Goal: Information Seeking & Learning: Learn about a topic

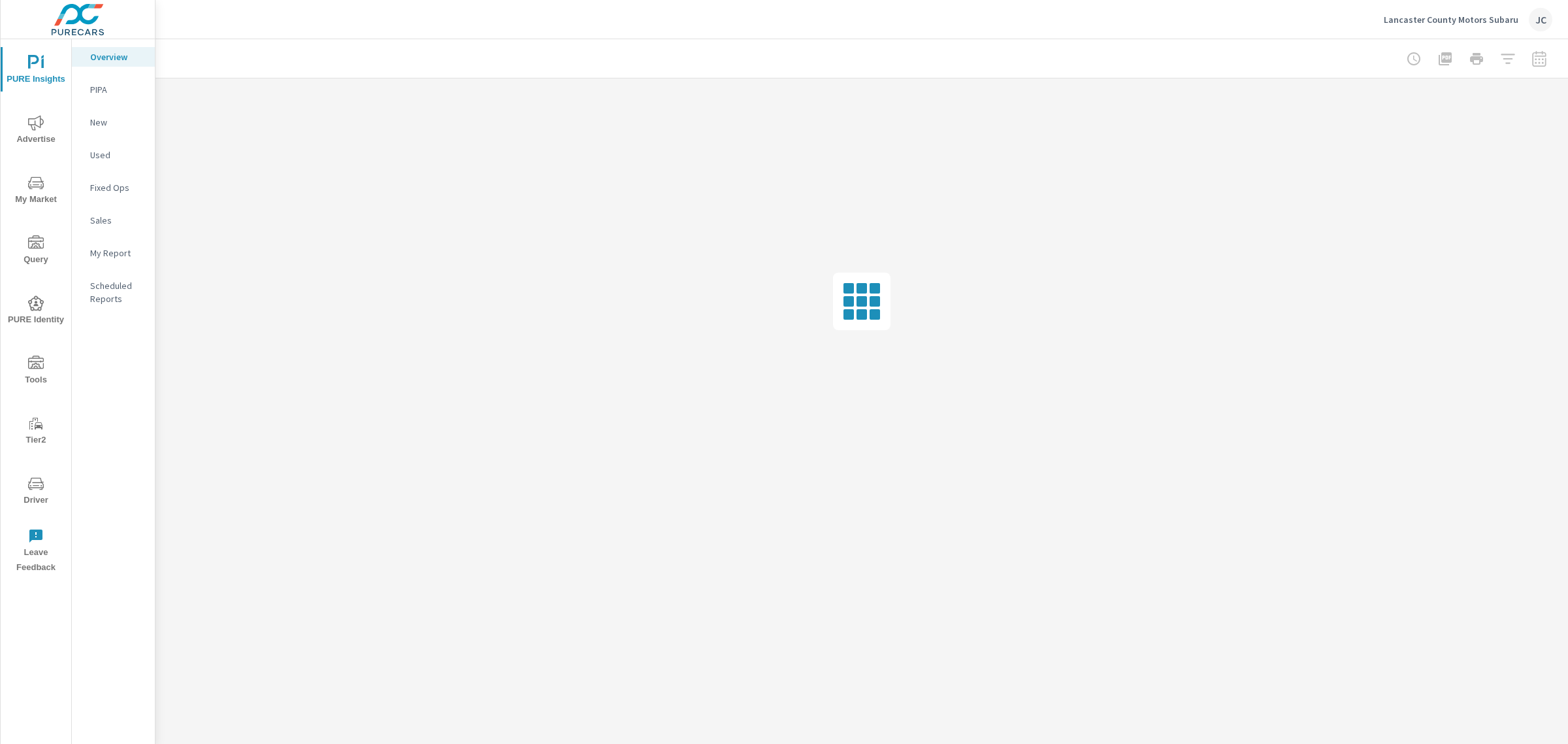
click at [1465, 15] on p "Lancaster County Motors Subaru" at bounding box center [1450, 19] width 134 height 12
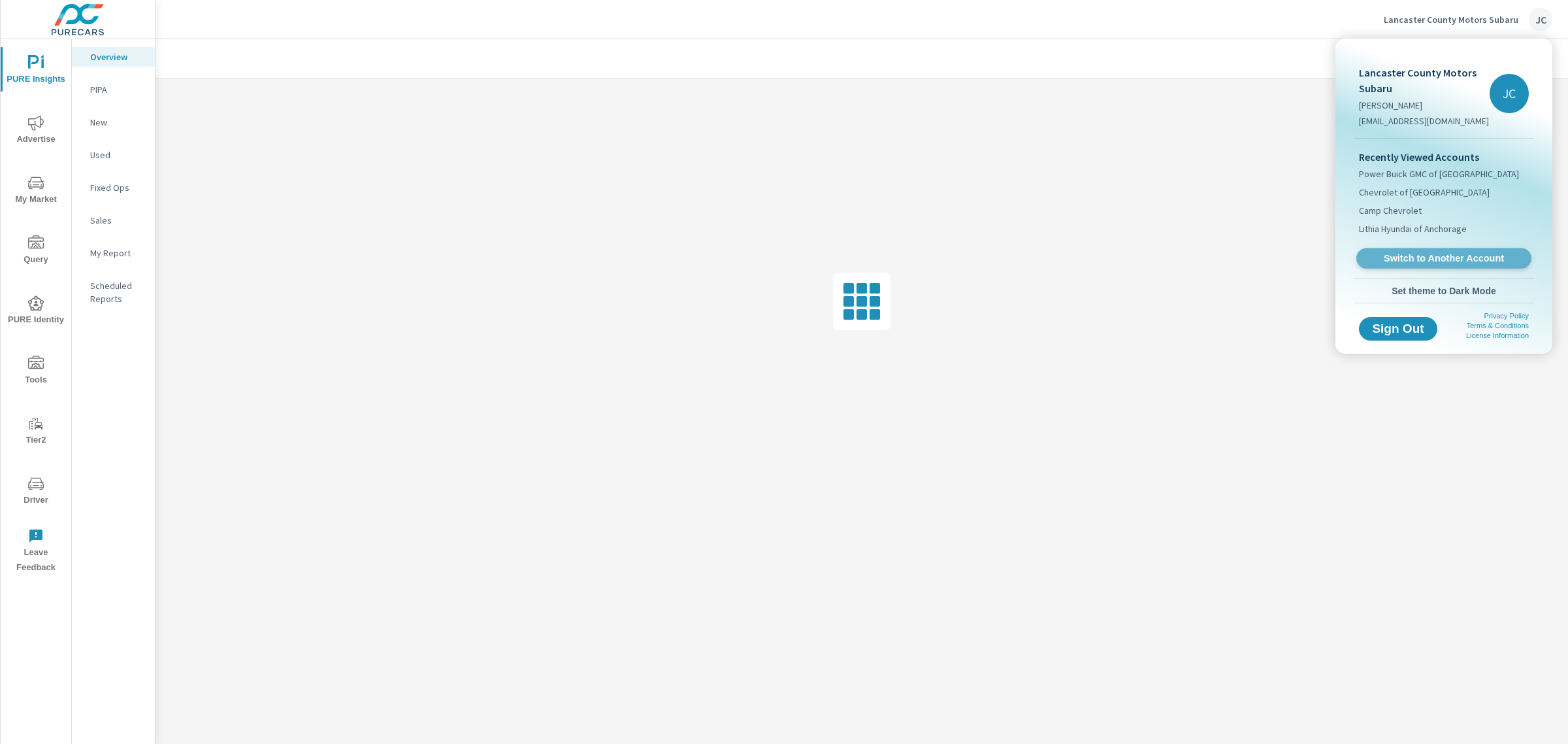
click at [1419, 248] on link "Switch to Another Account" at bounding box center [1444, 258] width 175 height 20
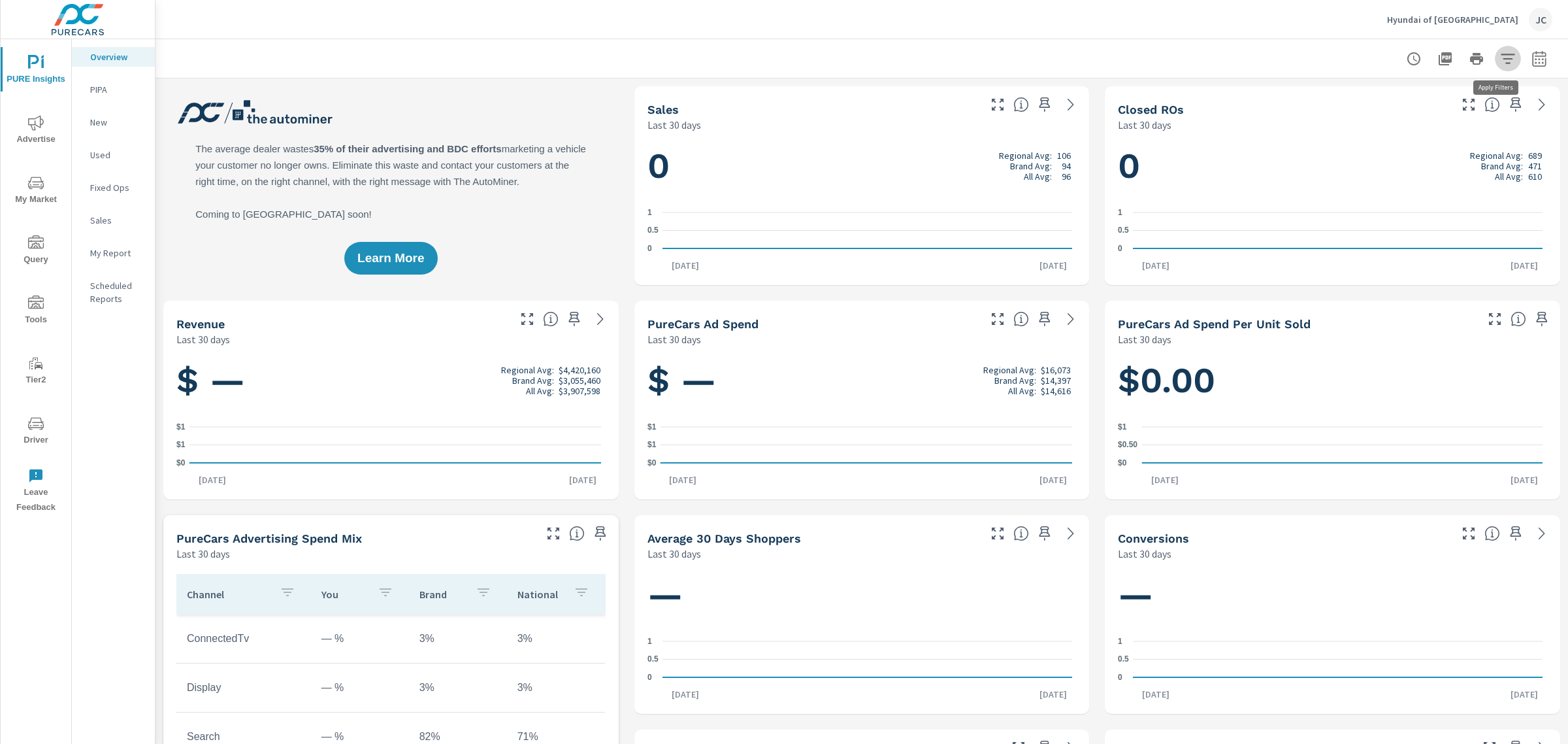
click at [1500, 57] on icon "button" at bounding box center [1507, 58] width 14 height 10
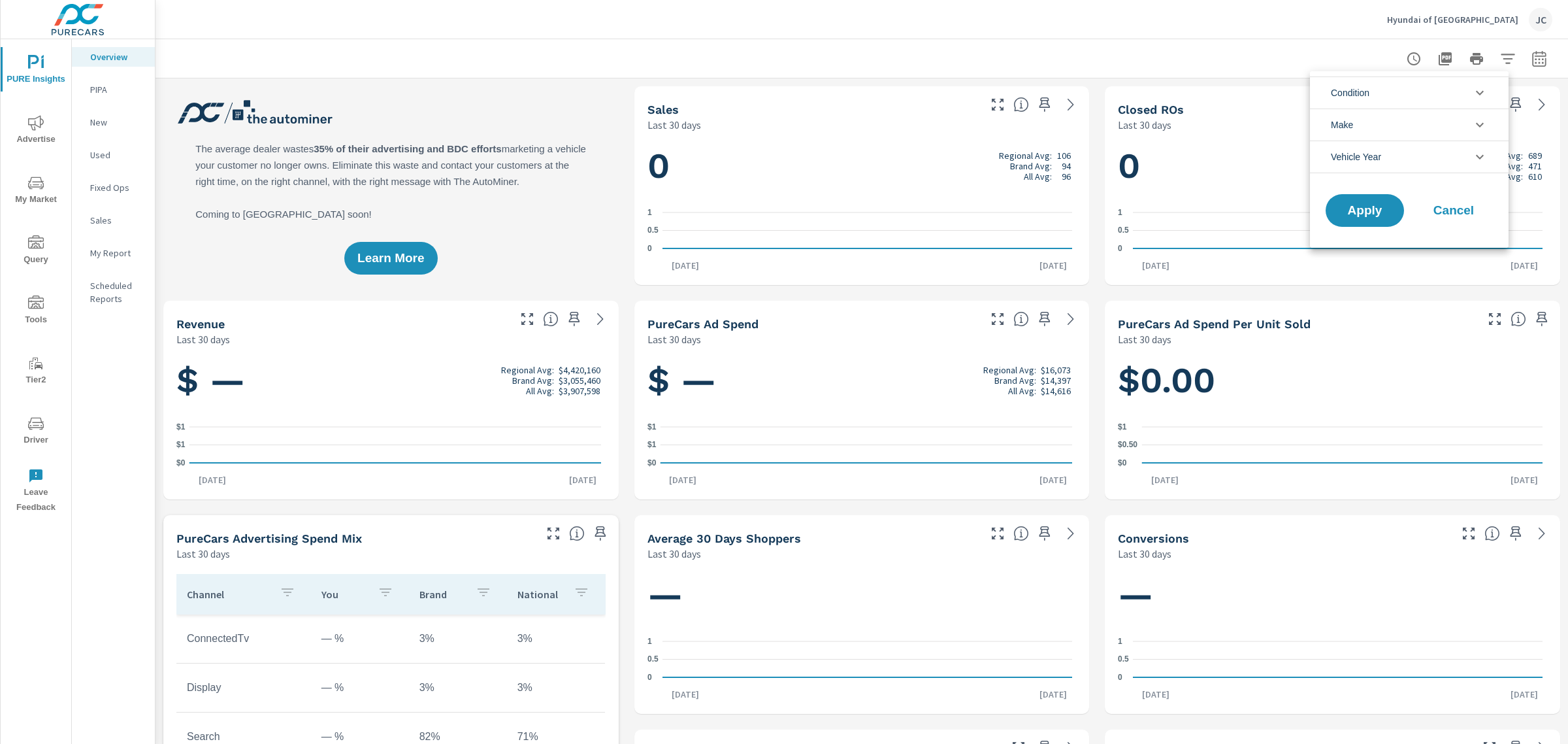
click at [1288, 42] on div at bounding box center [784, 372] width 1568 height 744
click at [1407, 64] on icon "button" at bounding box center [1414, 59] width 13 height 13
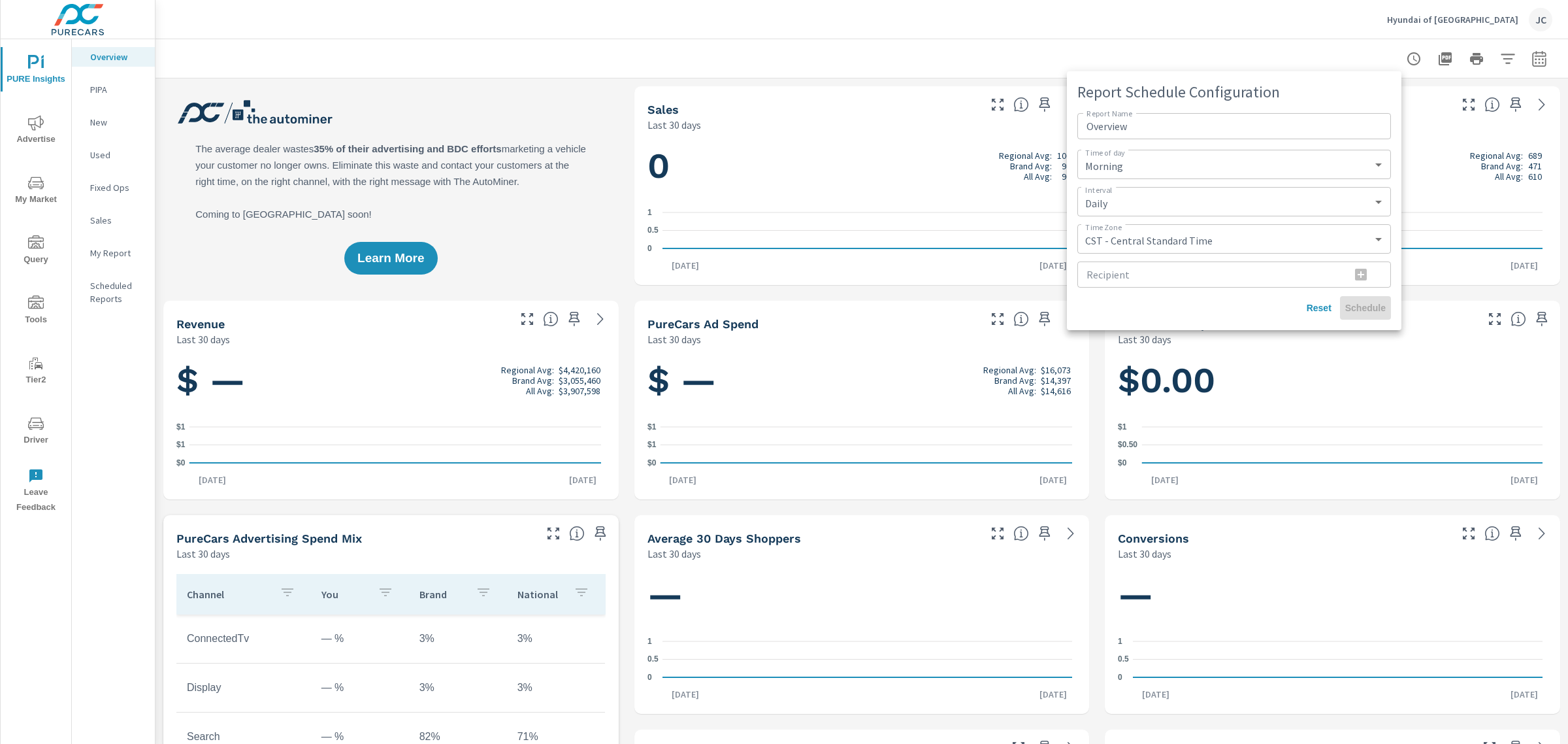
click at [1280, 49] on div at bounding box center [784, 372] width 1568 height 744
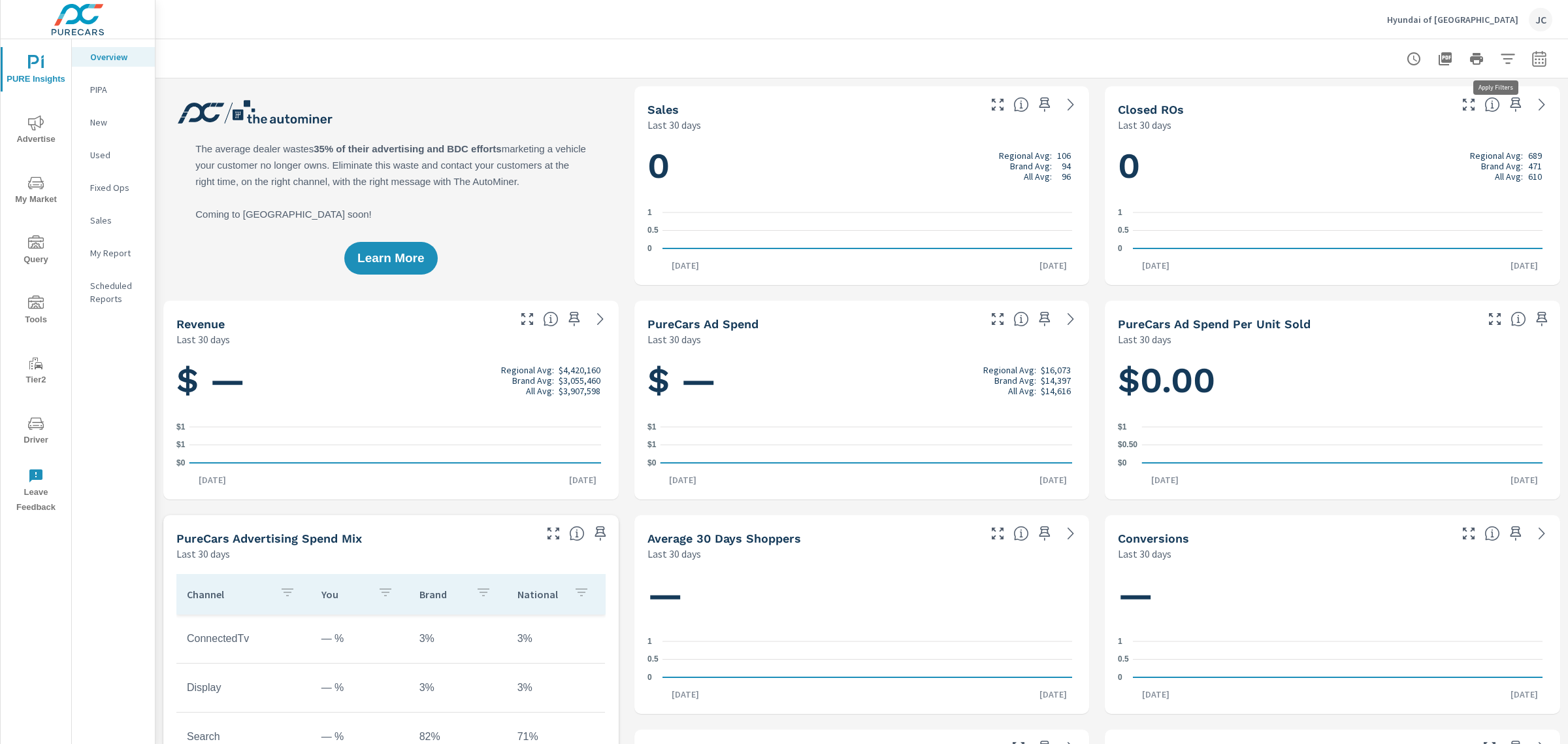
click at [1500, 60] on icon "button" at bounding box center [1508, 59] width 16 height 16
click at [34, 203] on div at bounding box center [784, 372] width 1568 height 744
click at [34, 197] on span "My Market" at bounding box center [36, 191] width 63 height 32
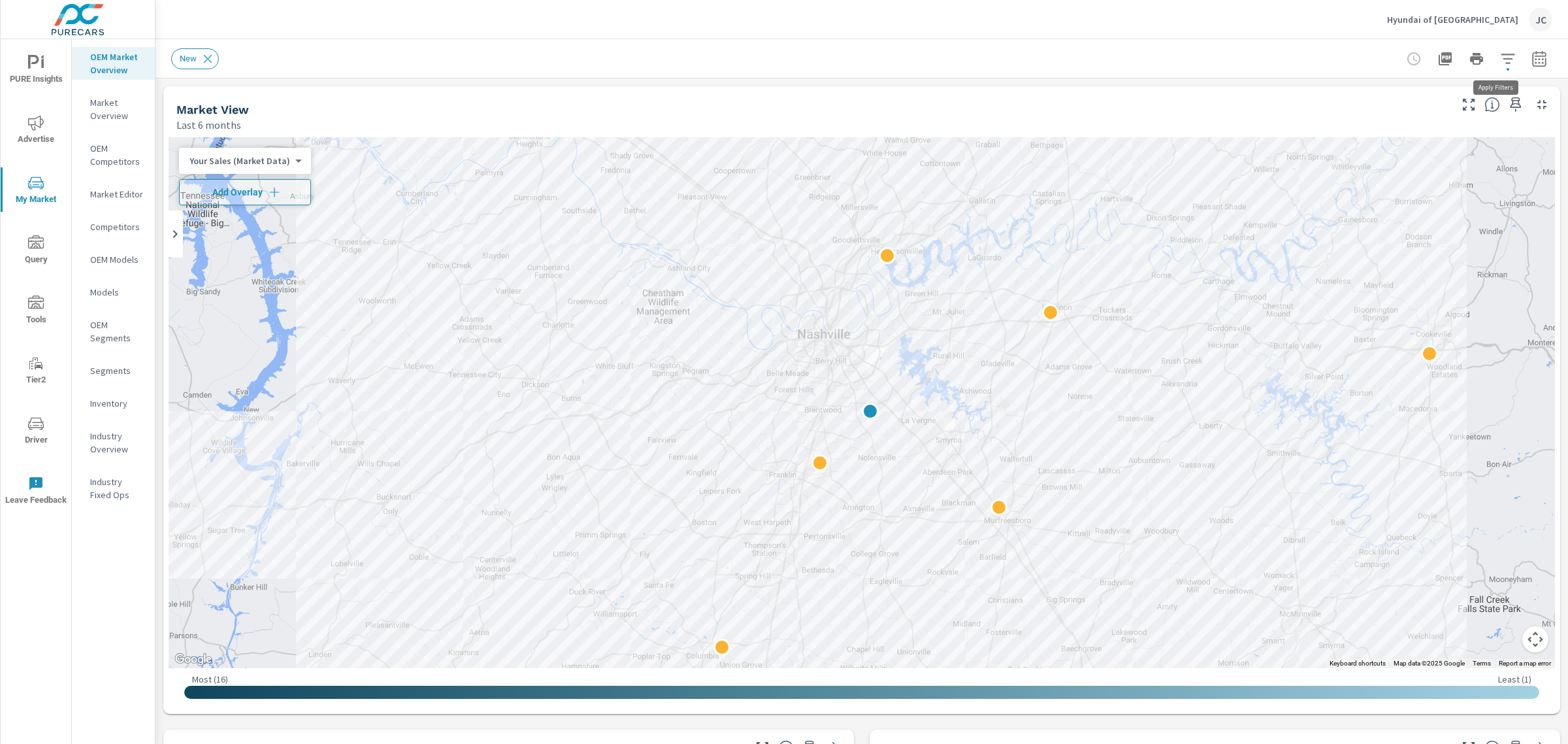
click at [1500, 62] on icon "button" at bounding box center [1507, 58] width 14 height 10
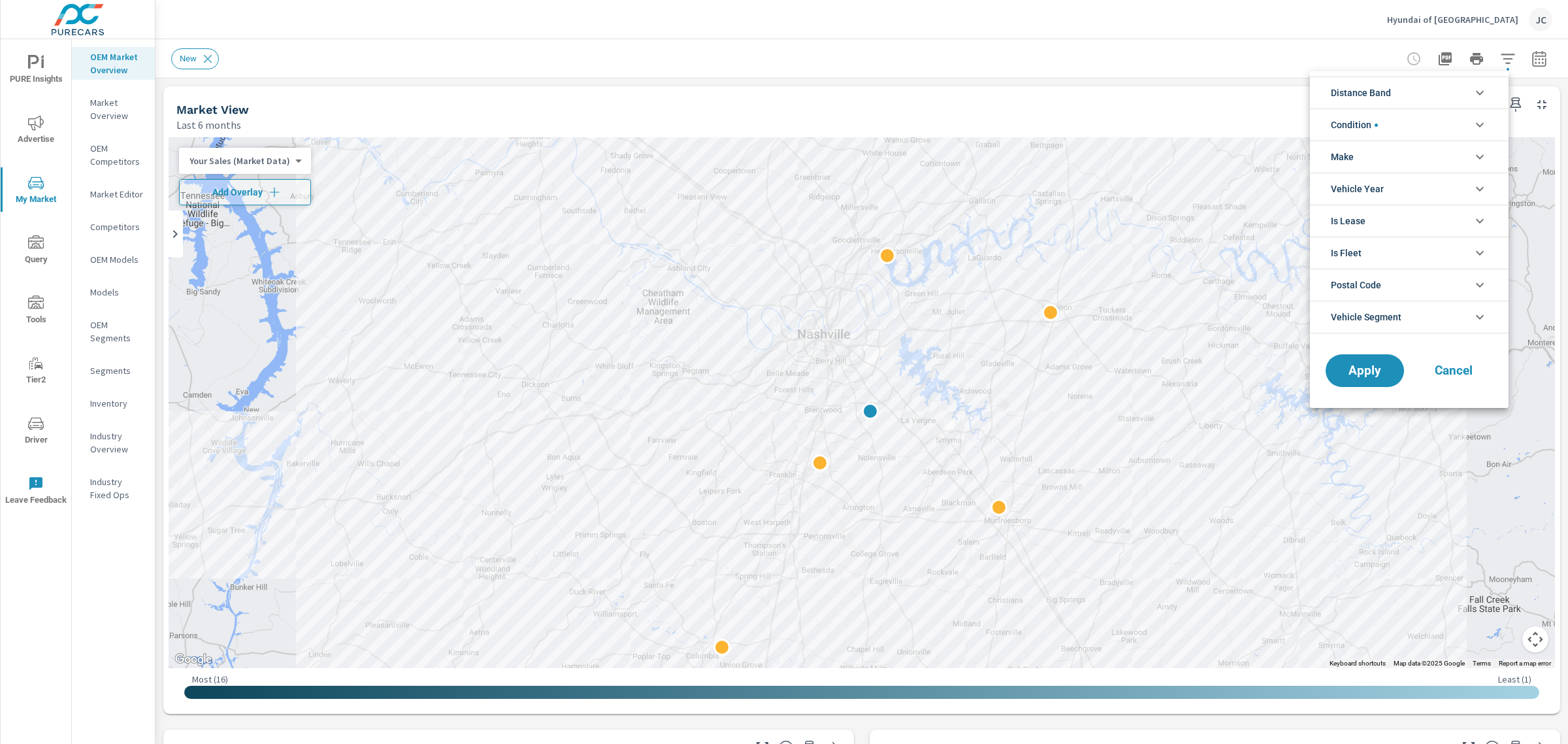
click at [1478, 90] on icon "filter options" at bounding box center [1480, 93] width 16 height 16
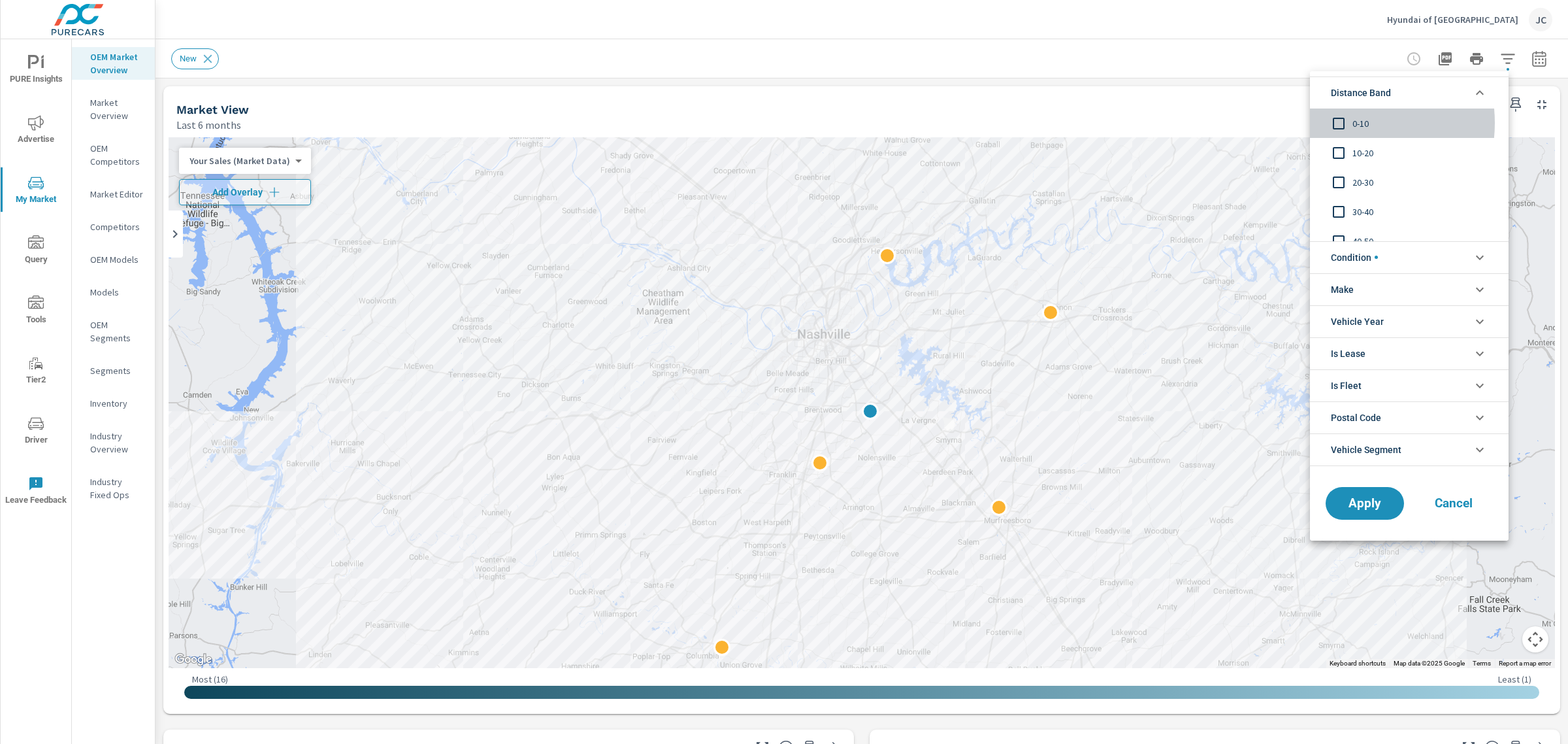
click at [1342, 123] on input "filter options" at bounding box center [1338, 123] width 28 height 28
click at [1342, 147] on input "filter options" at bounding box center [1338, 153] width 28 height 28
click at [1340, 178] on input "filter options" at bounding box center [1338, 182] width 28 height 28
click at [1364, 498] on span "Apply" at bounding box center [1365, 503] width 53 height 13
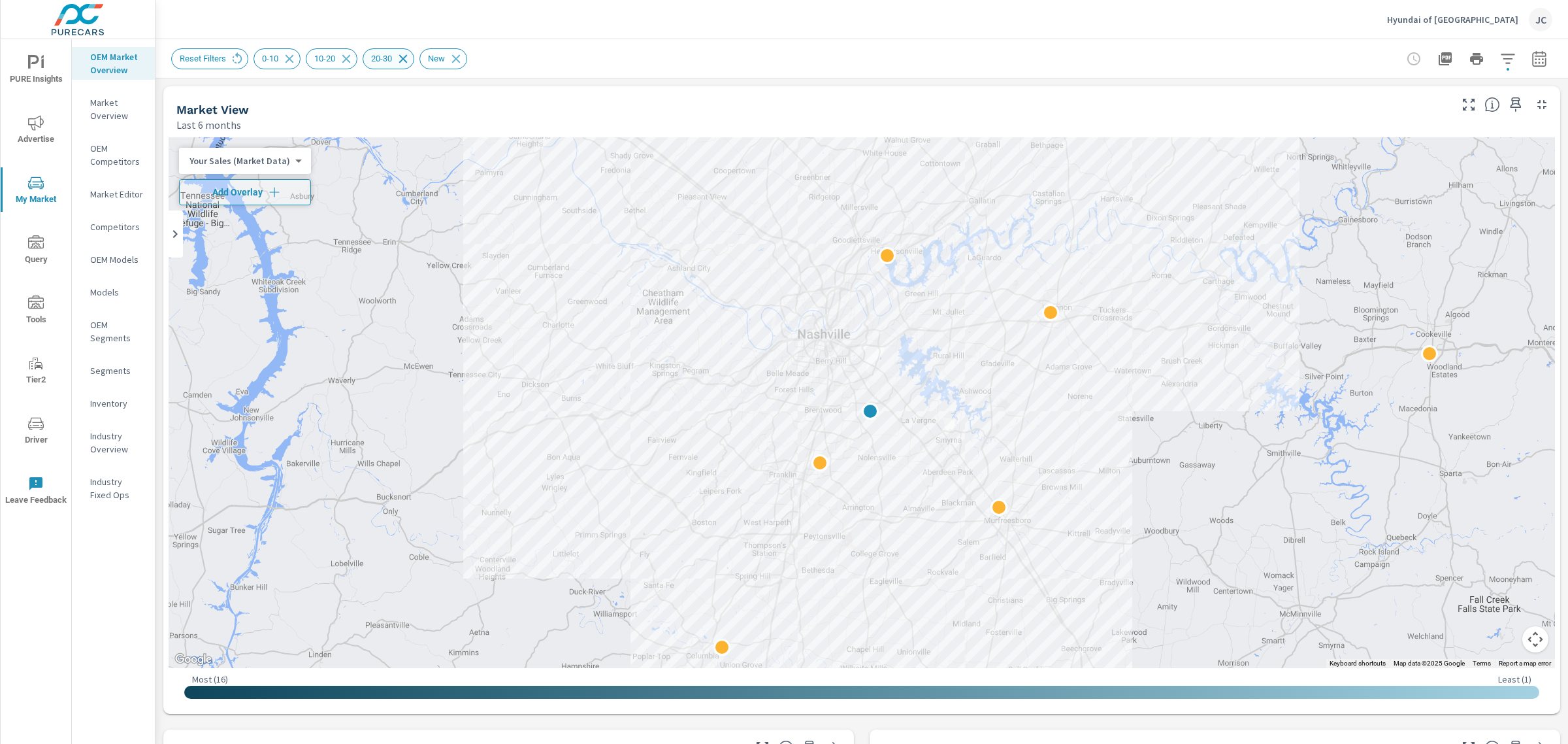
click at [406, 59] on icon at bounding box center [403, 58] width 9 height 9
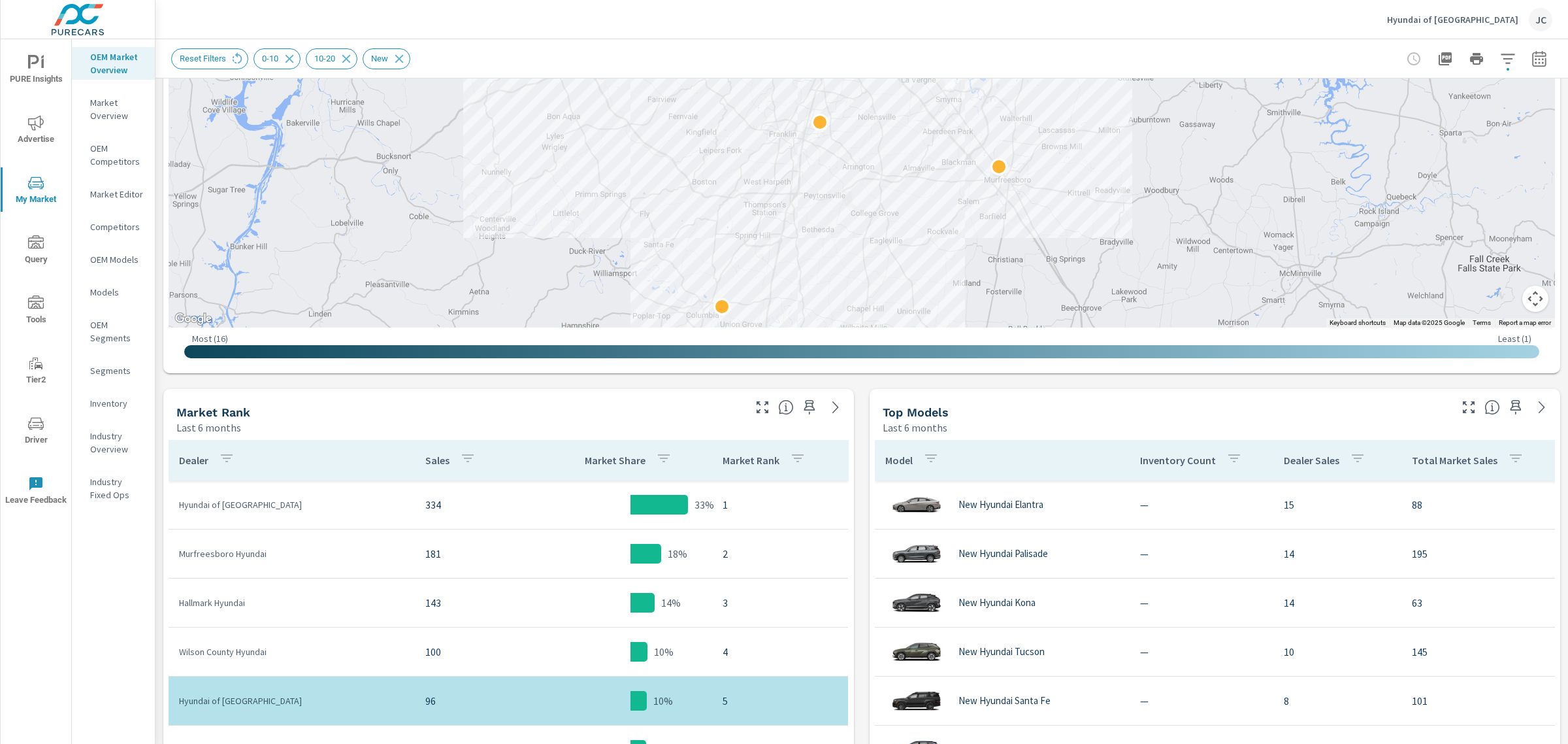
scroll to position [330, 0]
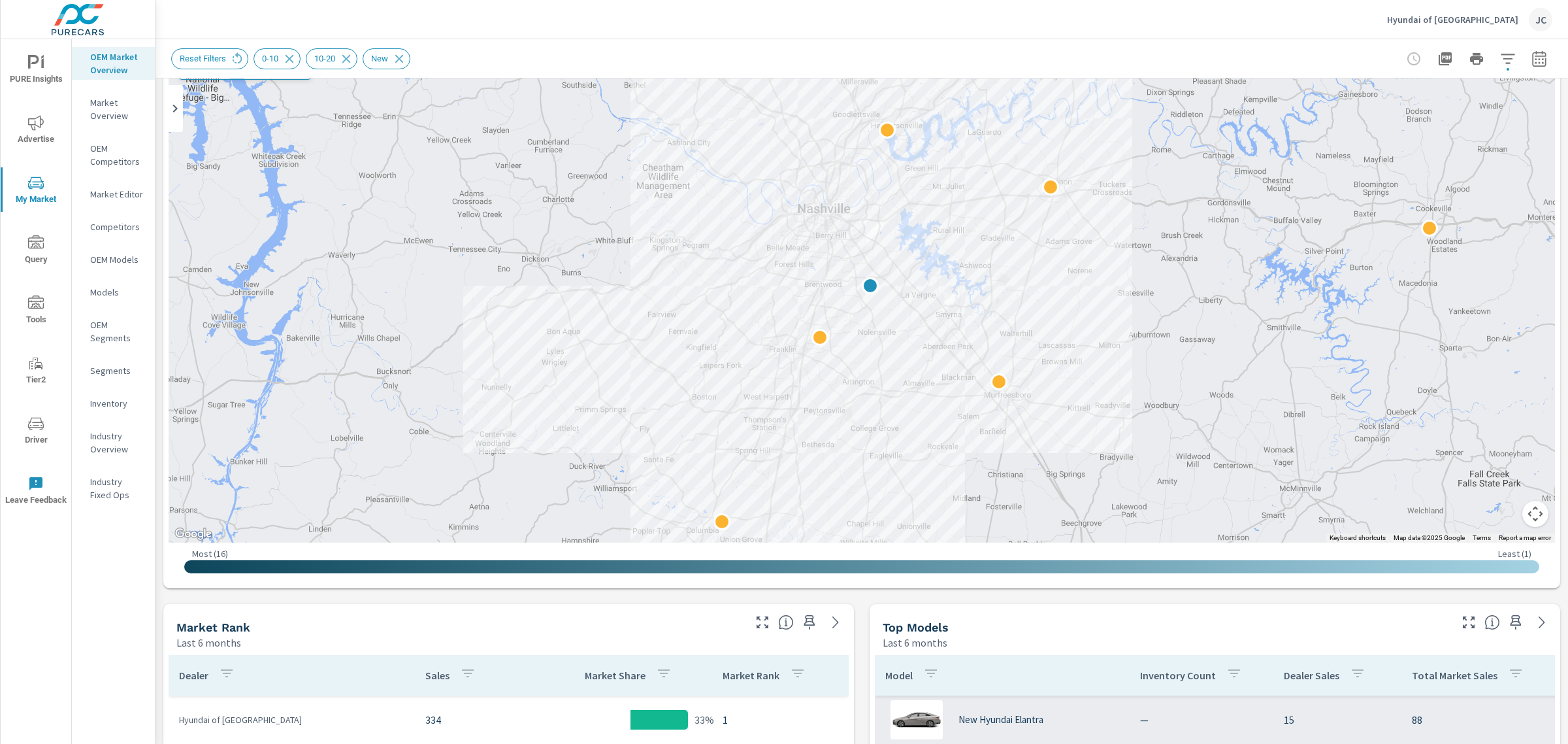
scroll to position [85, 0]
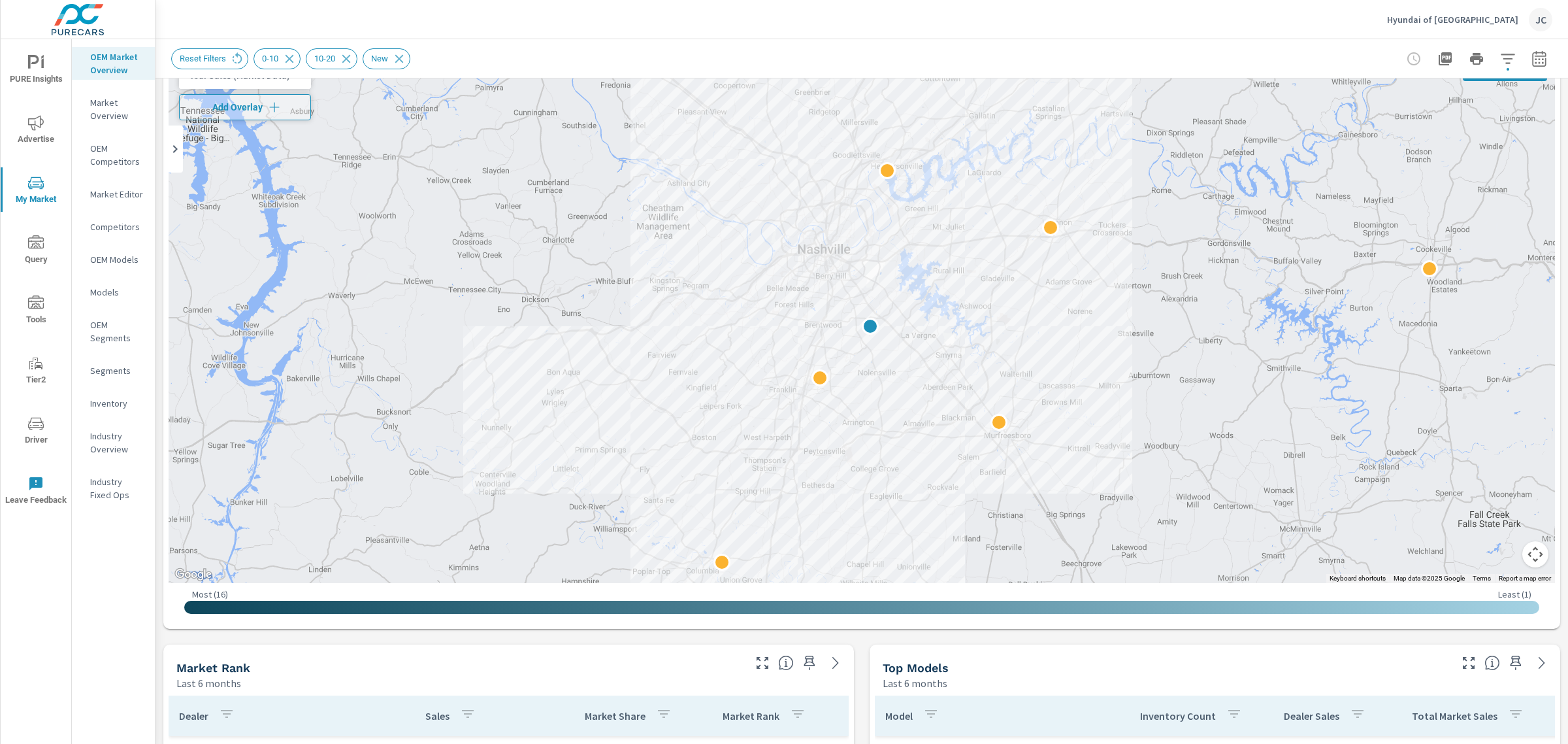
click at [1524, 556] on button "Map camera controls" at bounding box center [1535, 554] width 26 height 26
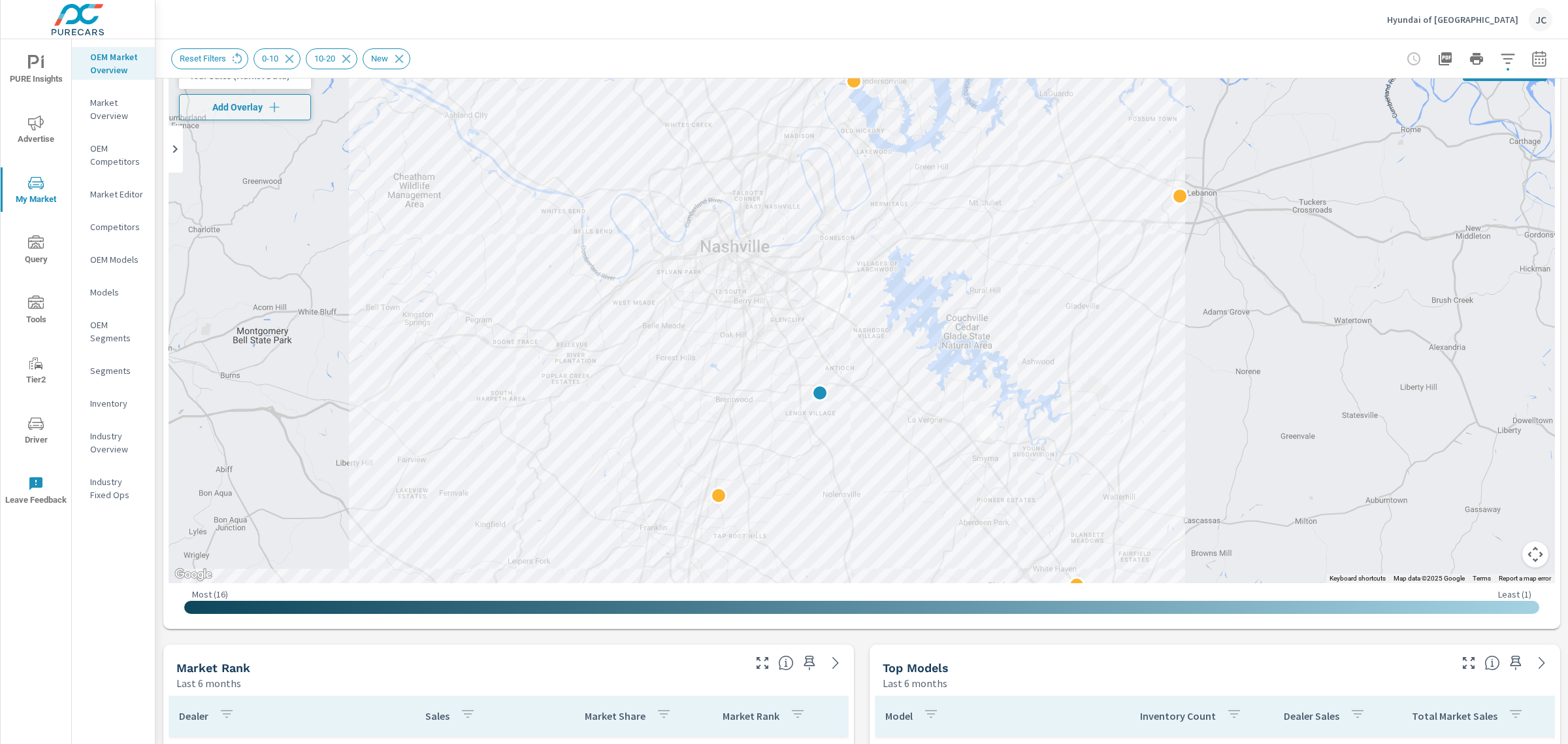
drag, startPoint x: 974, startPoint y: 283, endPoint x: 1324, endPoint y: 502, distance: 412.9
click at [1324, 502] on div at bounding box center [861, 318] width 1387 height 531
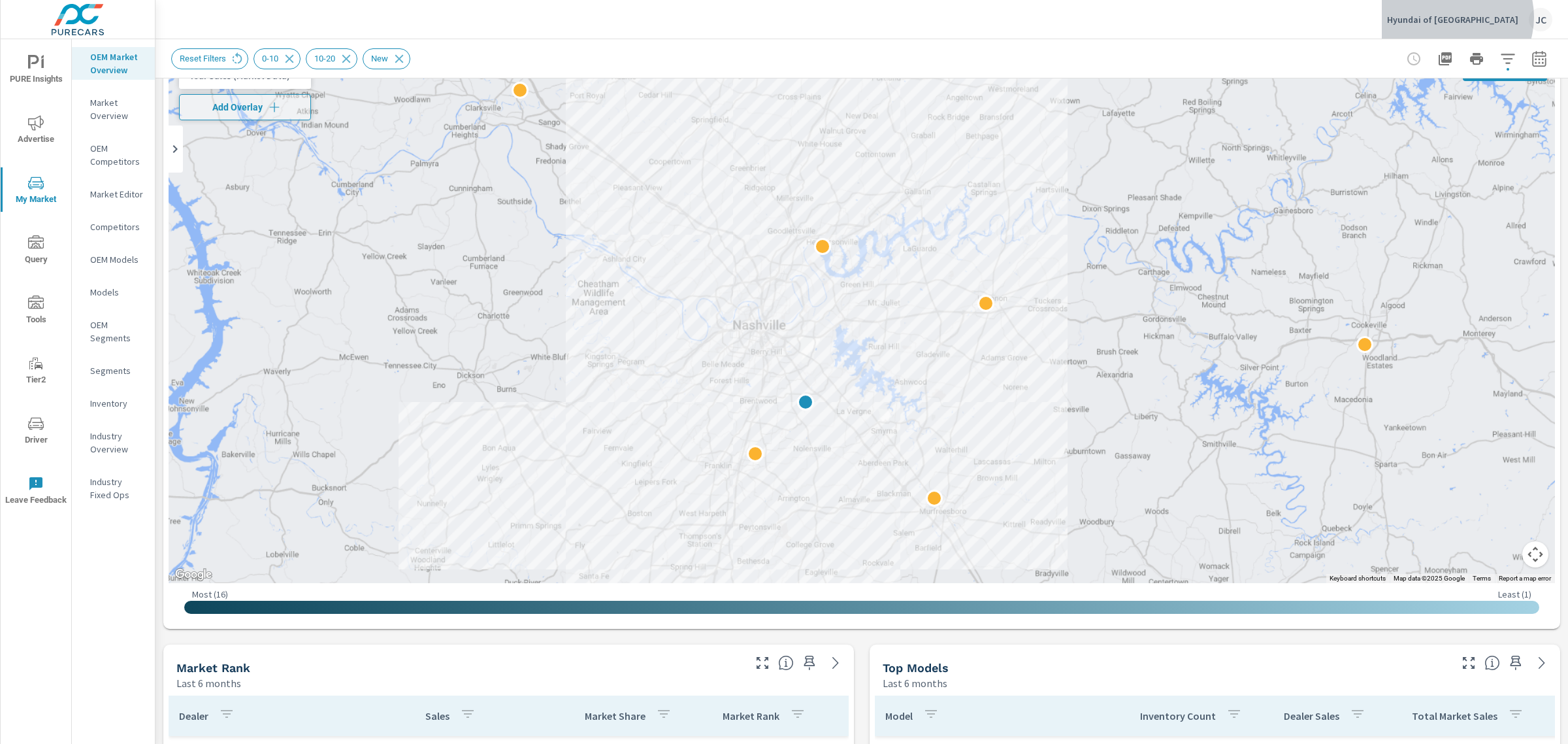
click at [1475, 17] on p "Hyundai of Hickory Hollow" at bounding box center [1452, 19] width 131 height 12
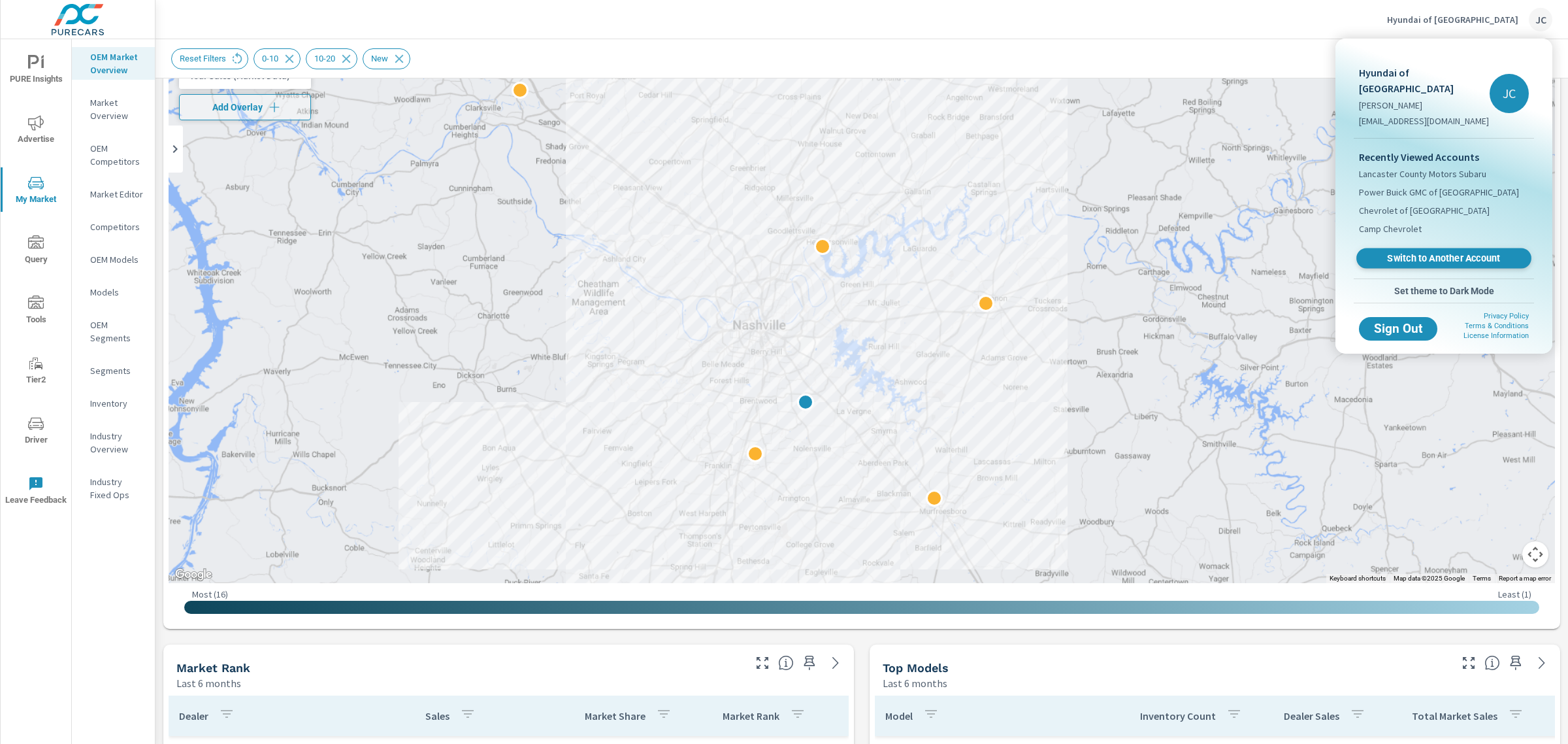
click at [1423, 252] on span "Switch to Another Account" at bounding box center [1443, 258] width 160 height 13
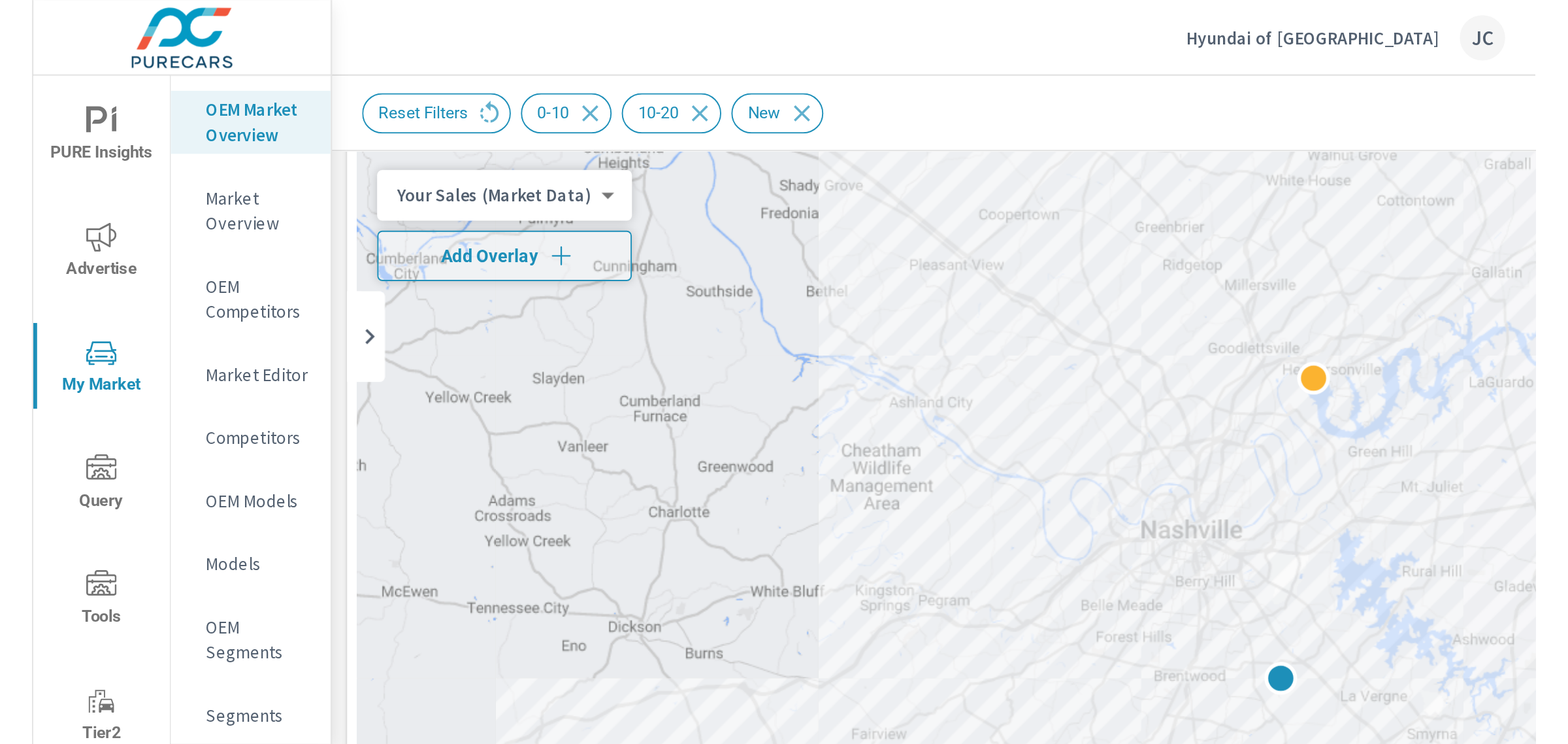
scroll to position [60, 0]
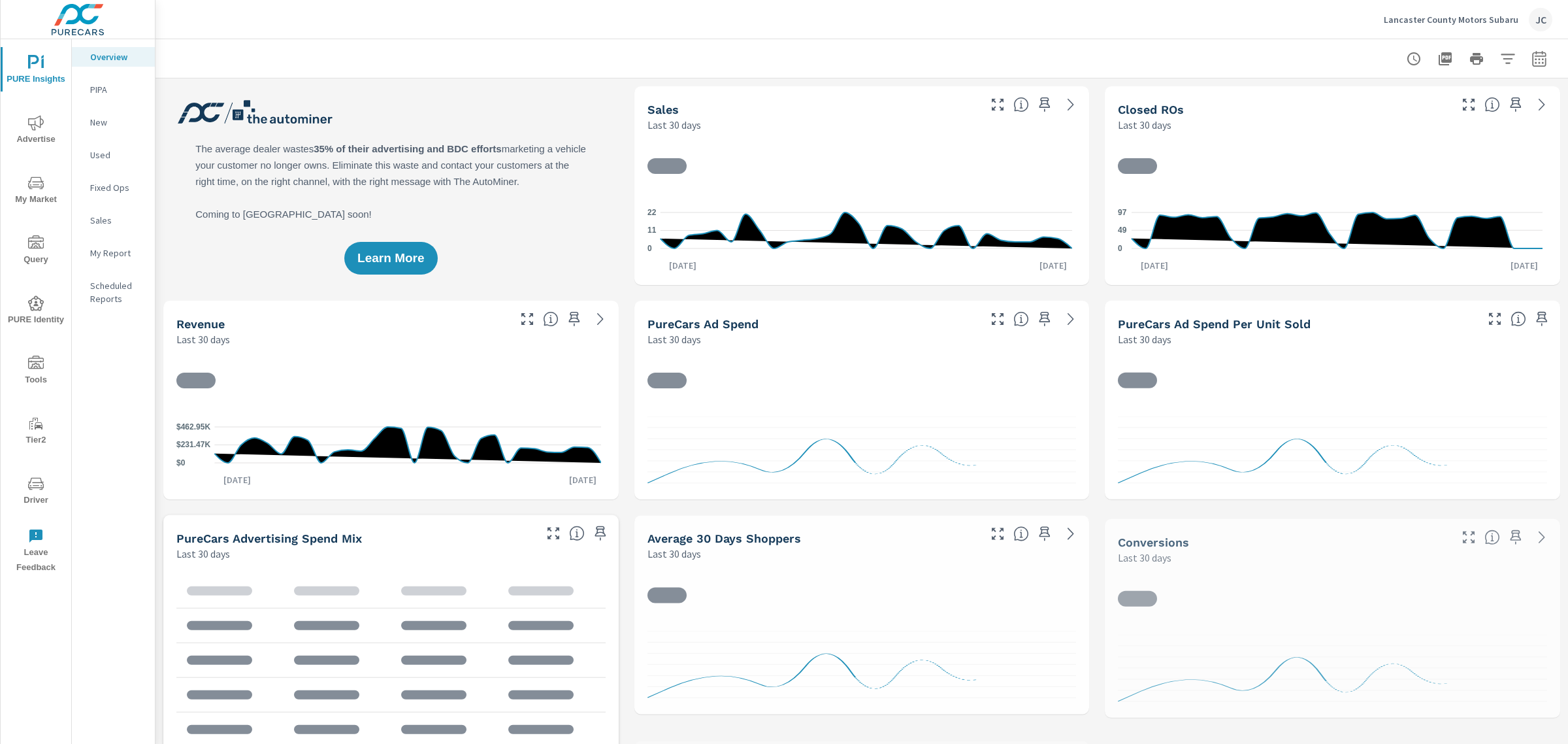
click at [1448, 14] on p "Lancaster County Motors Subaru" at bounding box center [1450, 19] width 134 height 12
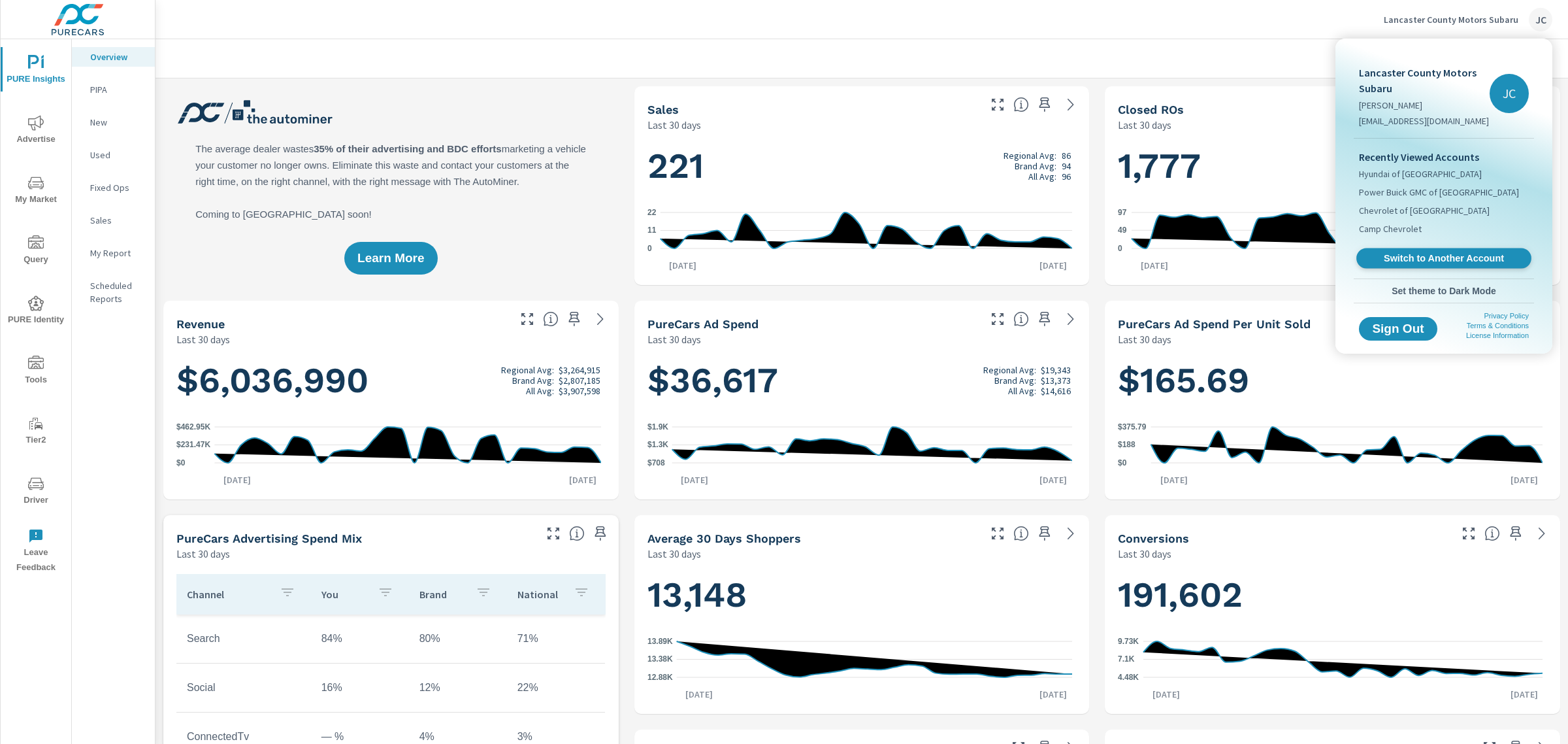
click at [1435, 248] on link "Switch to Another Account" at bounding box center [1444, 258] width 175 height 20
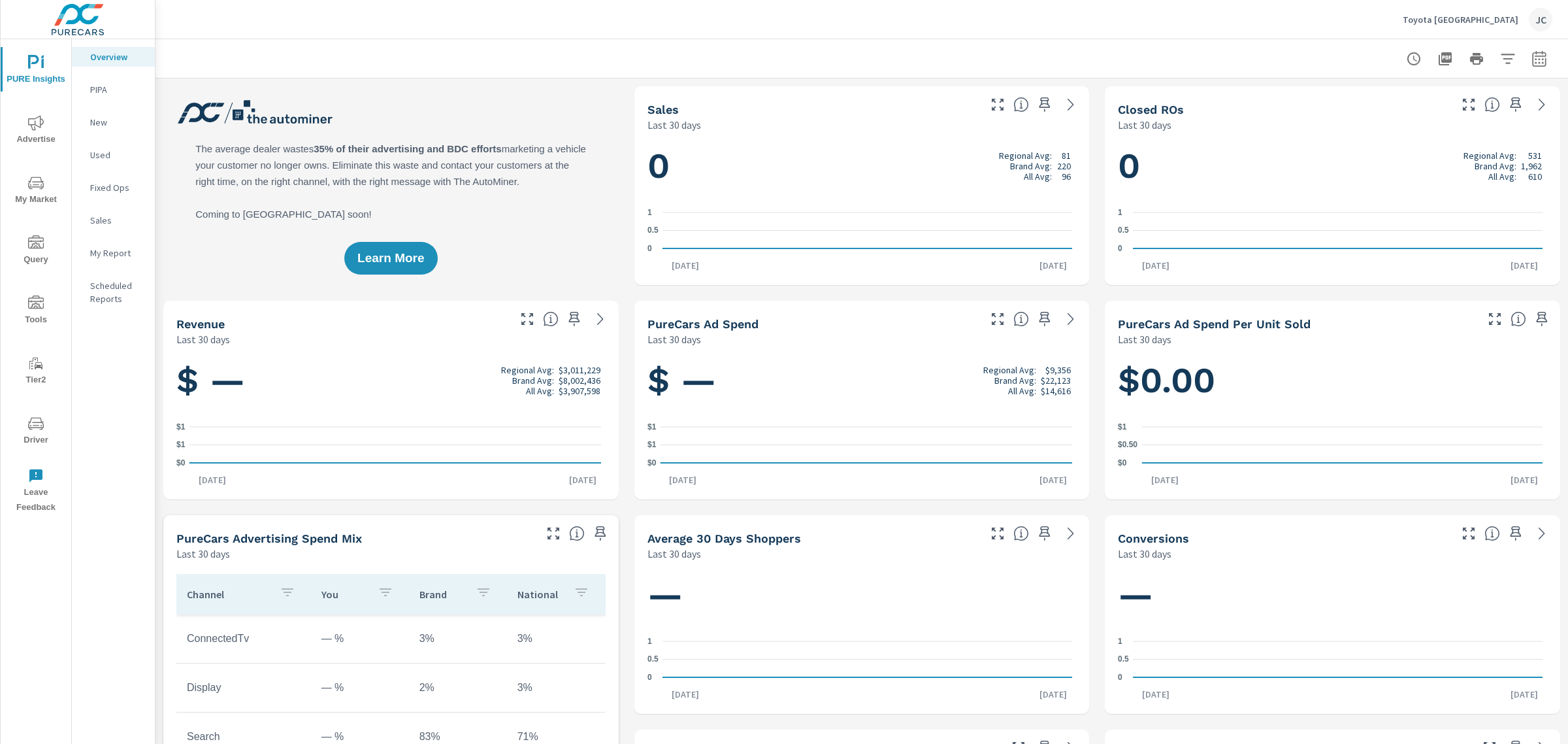
click at [33, 188] on icon "nav menu" at bounding box center [36, 183] width 16 height 16
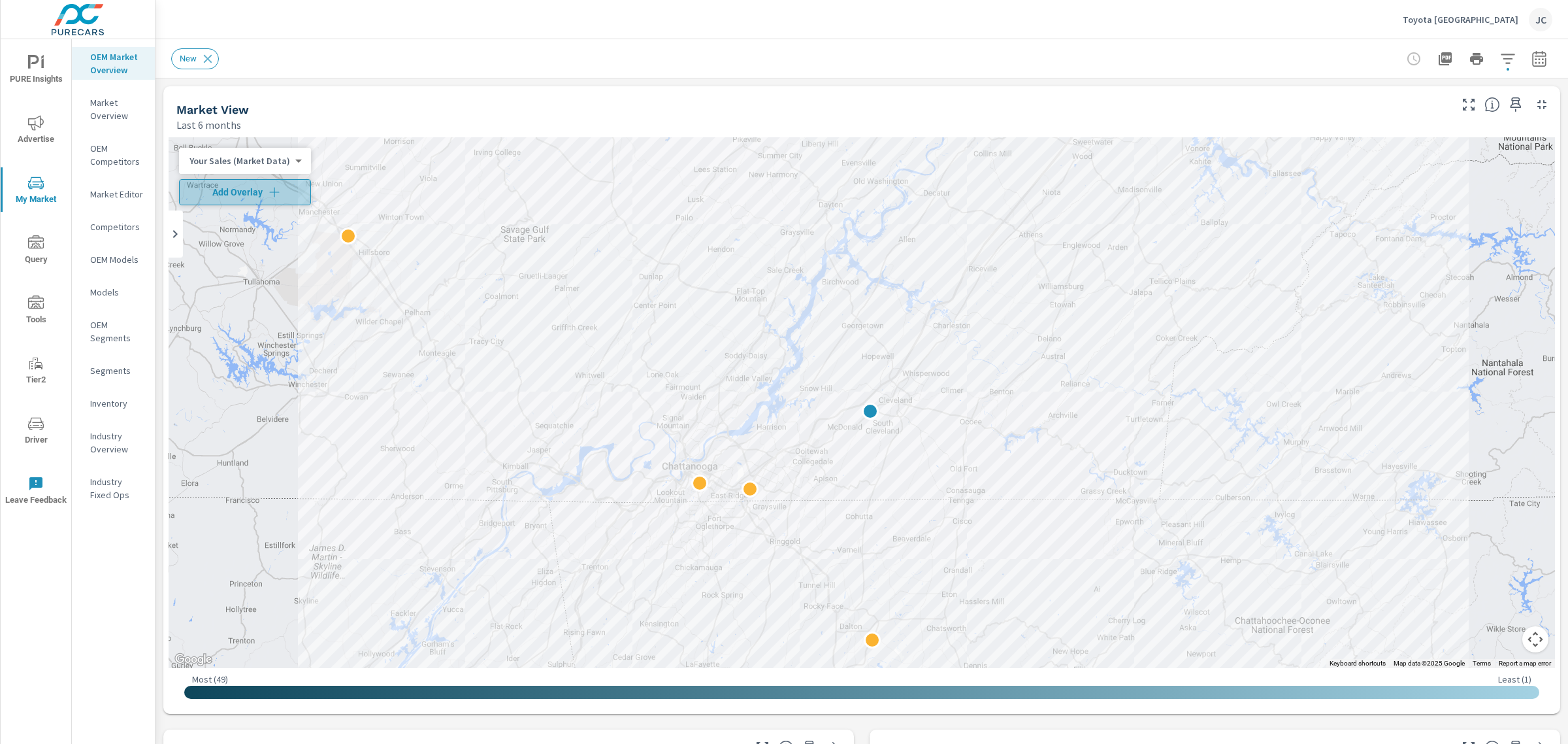
click at [260, 182] on button "Add Overlay" at bounding box center [245, 192] width 132 height 26
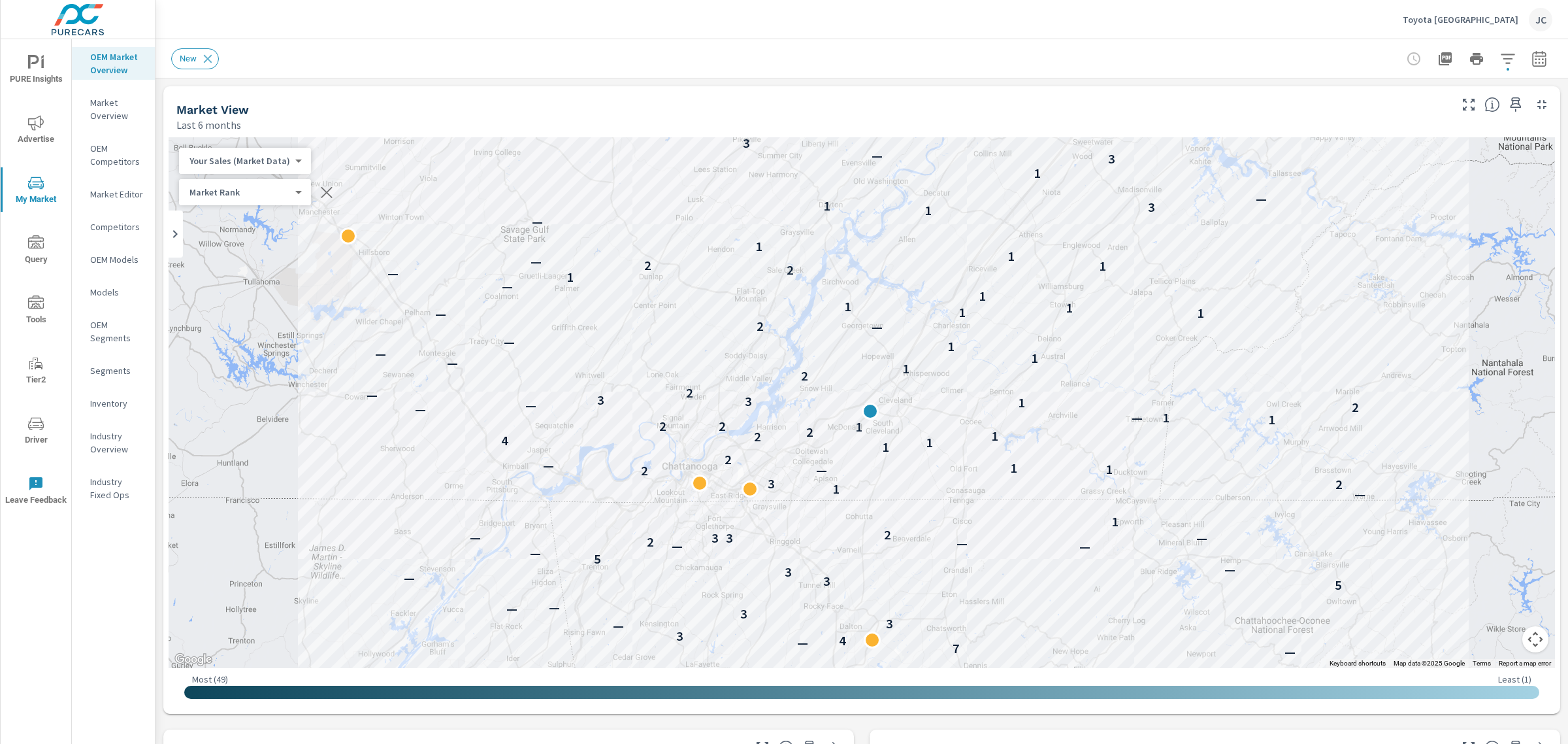
click at [1500, 56] on icon "button" at bounding box center [1508, 59] width 16 height 16
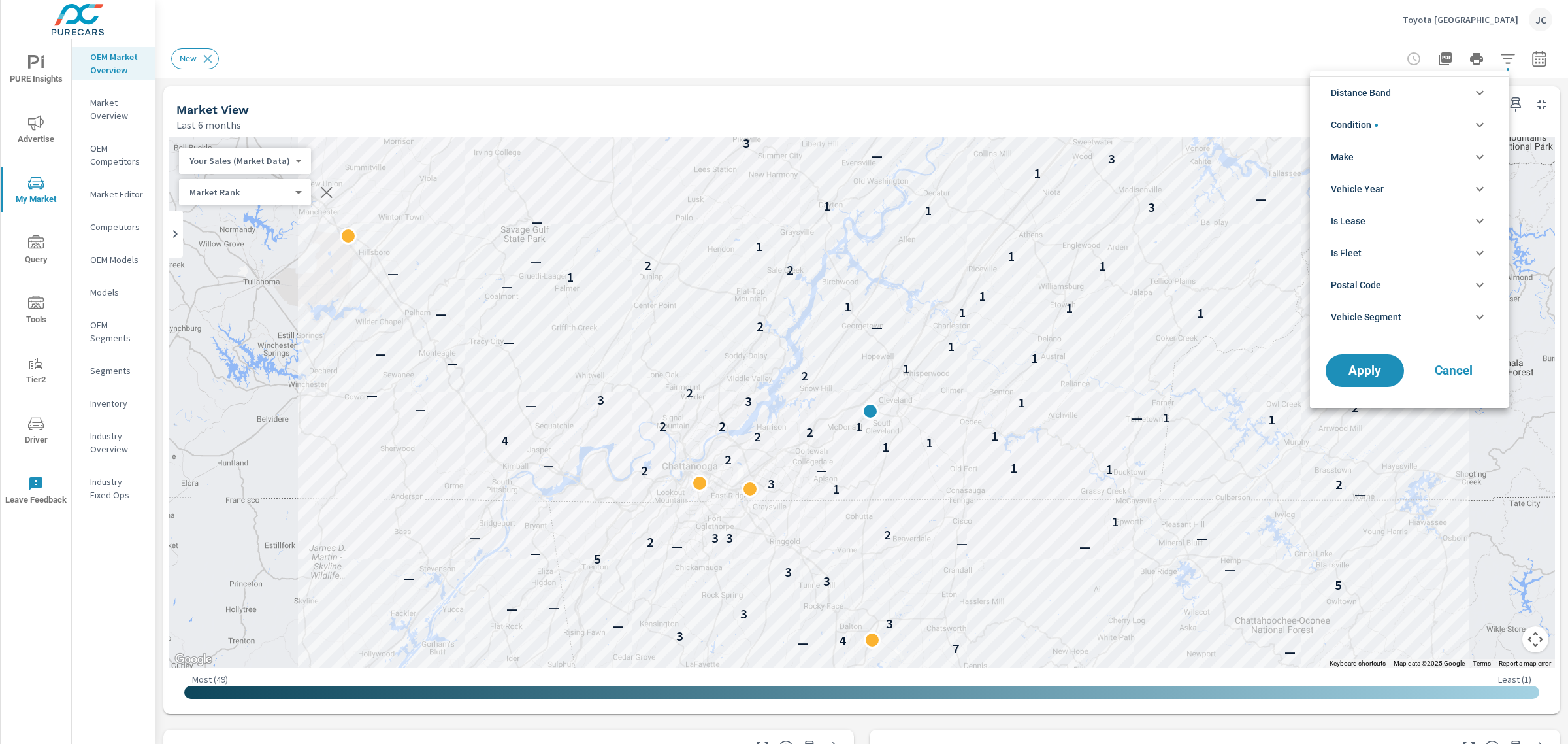
click at [1446, 89] on li "Distance Band" at bounding box center [1409, 92] width 199 height 32
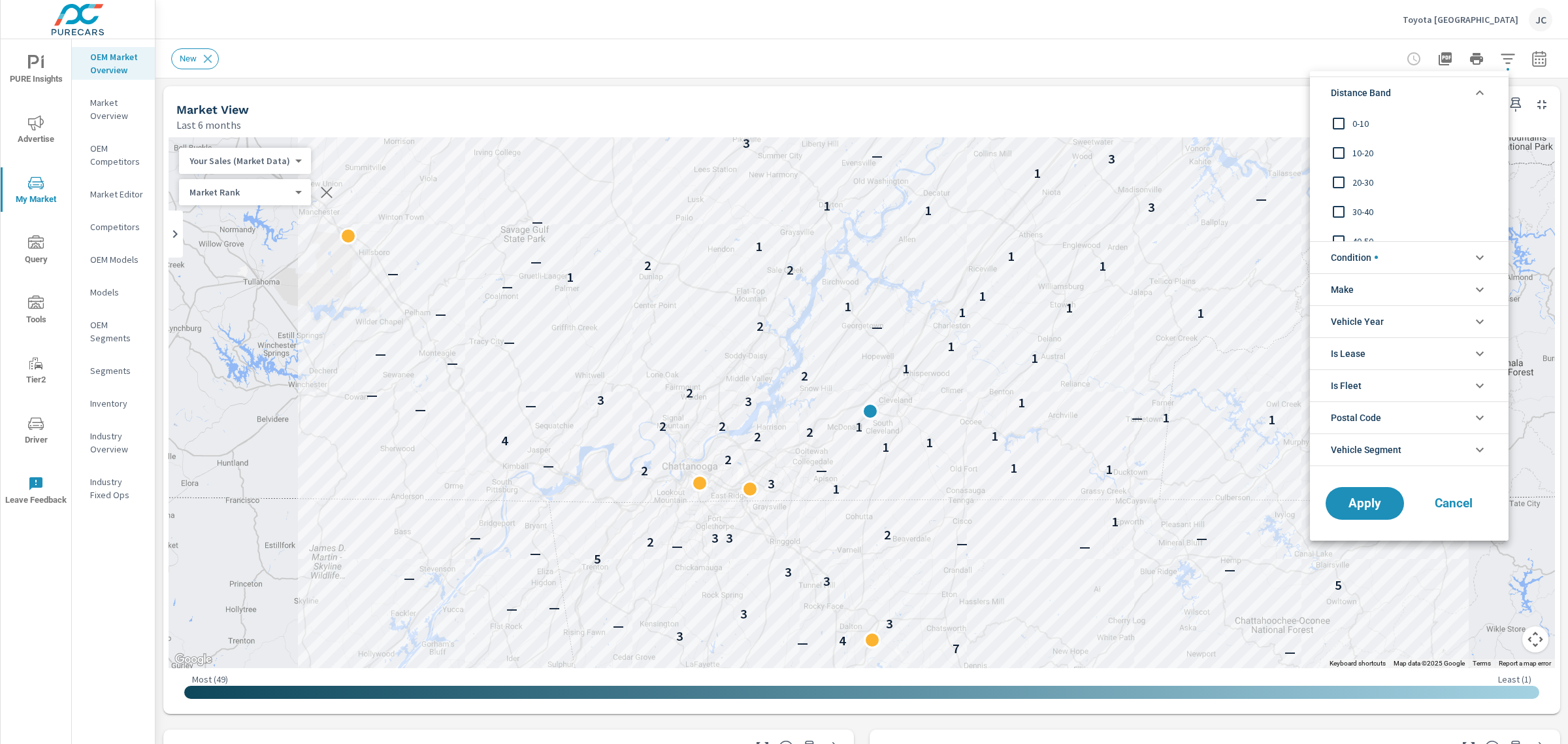
click at [1342, 130] on input "filter options" at bounding box center [1338, 123] width 28 height 28
click at [1338, 149] on input "filter options" at bounding box center [1338, 153] width 28 height 28
click at [1361, 502] on span "Apply" at bounding box center [1365, 503] width 53 height 13
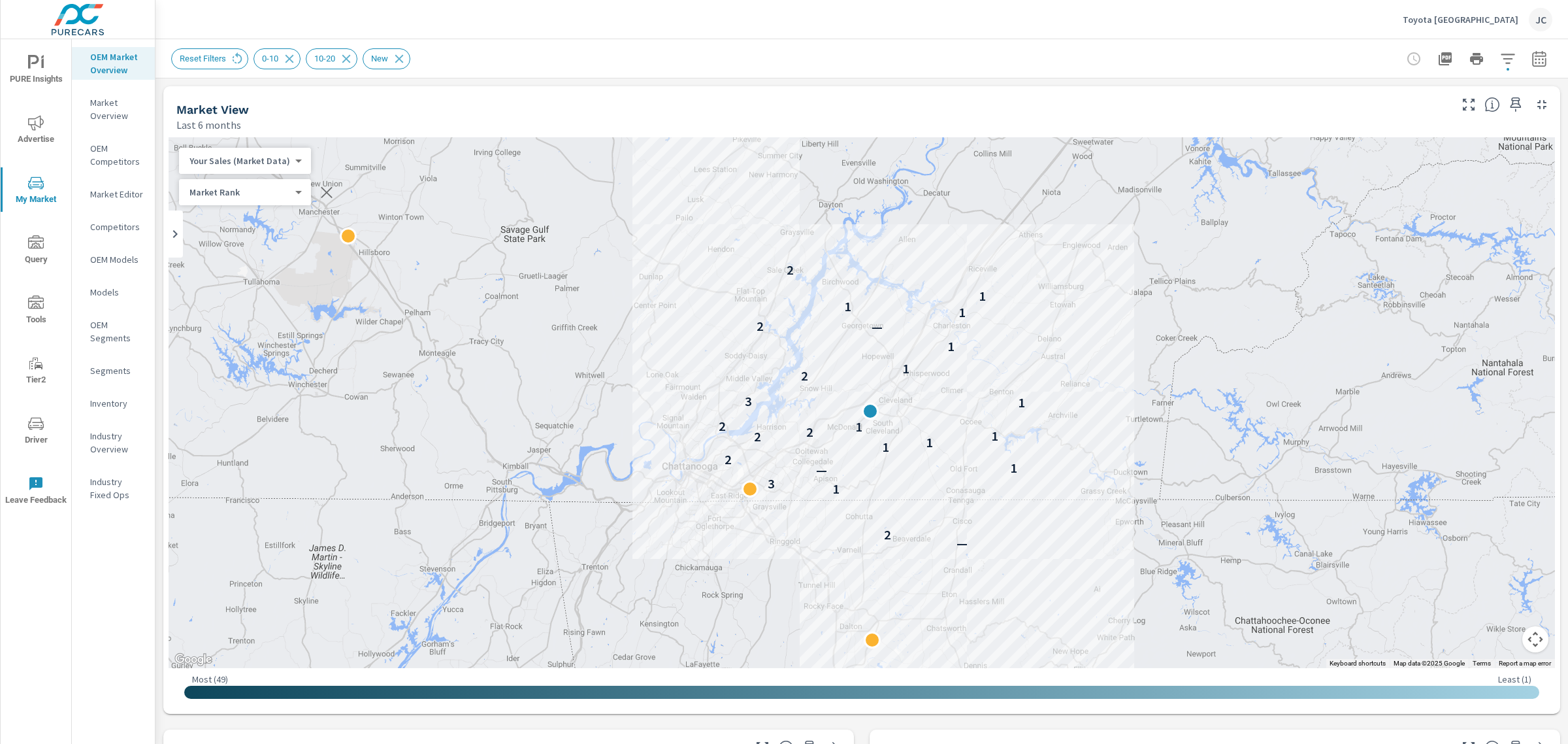
click at [1523, 641] on button "Map camera controls" at bounding box center [1535, 639] width 26 height 26
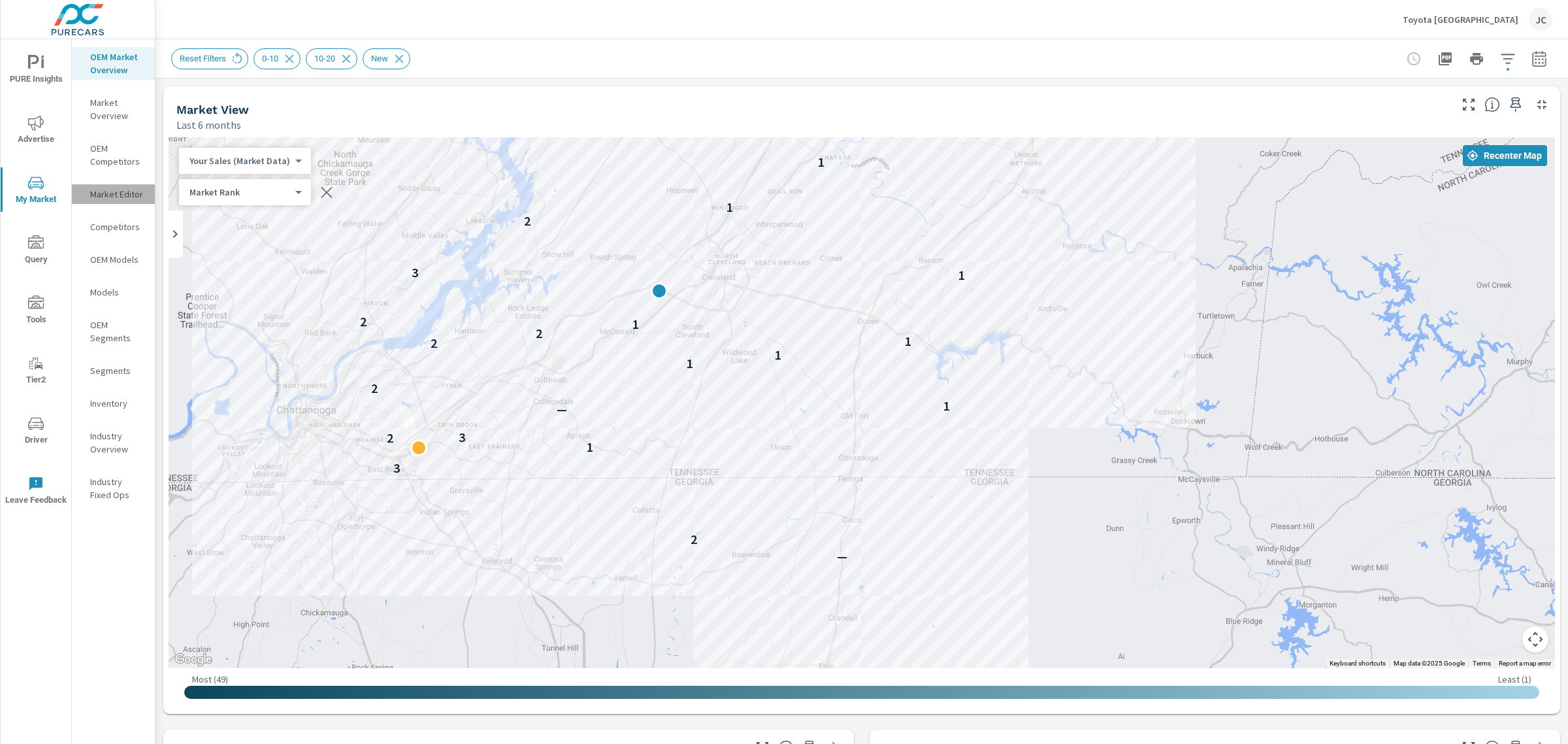
click at [92, 194] on p "Market Editor" at bounding box center [117, 194] width 54 height 13
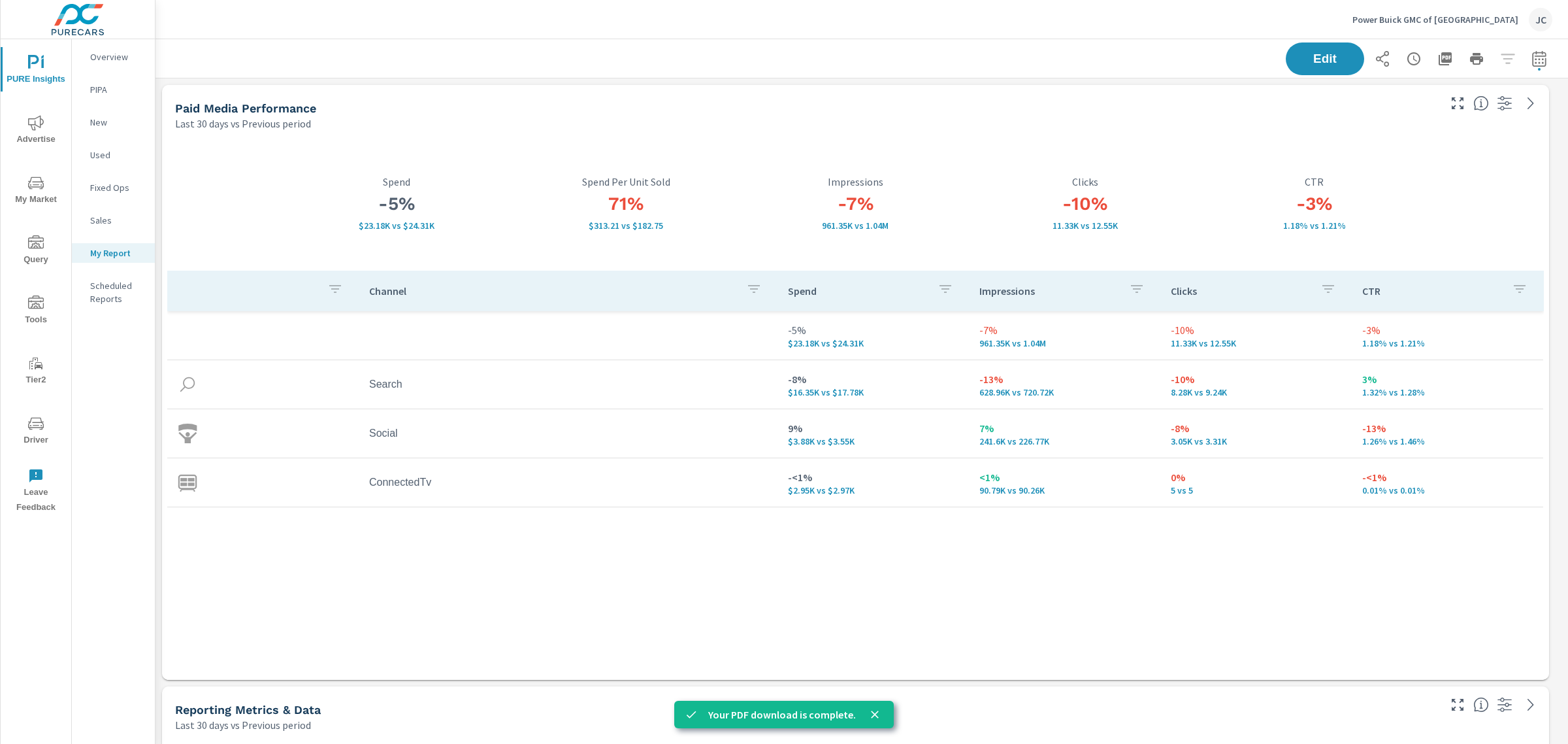
scroll to position [3939, 1426]
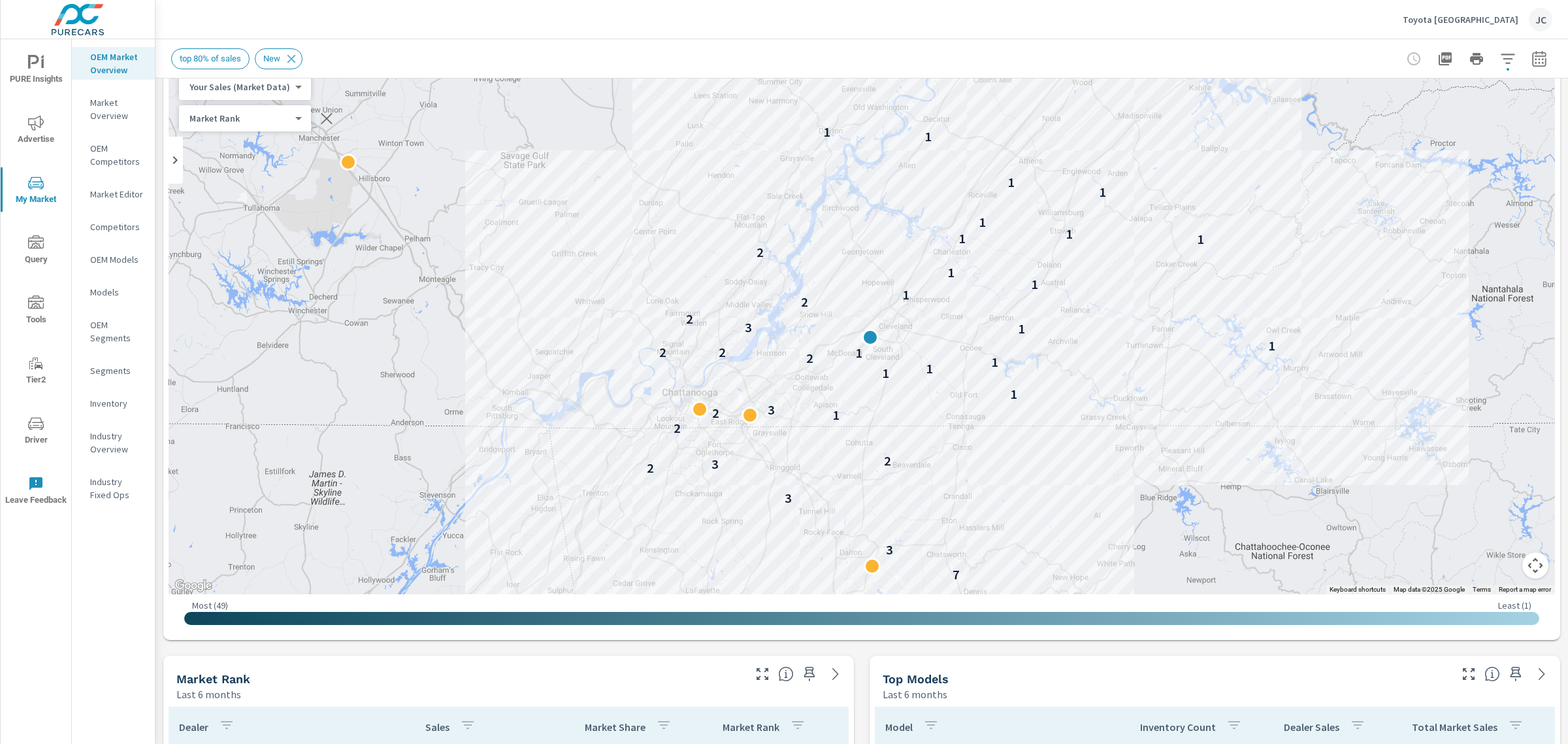
scroll to position [60, 0]
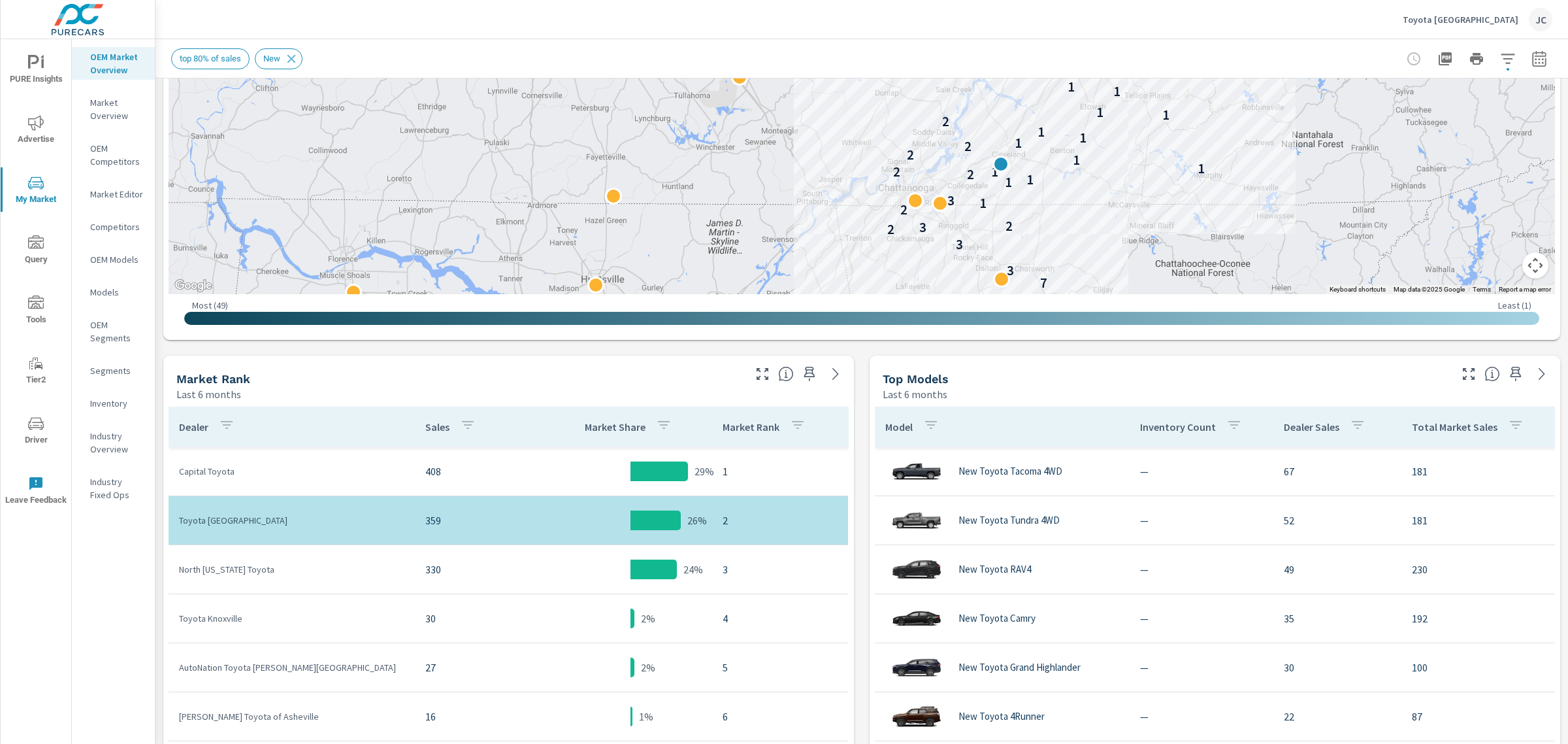
scroll to position [387, 0]
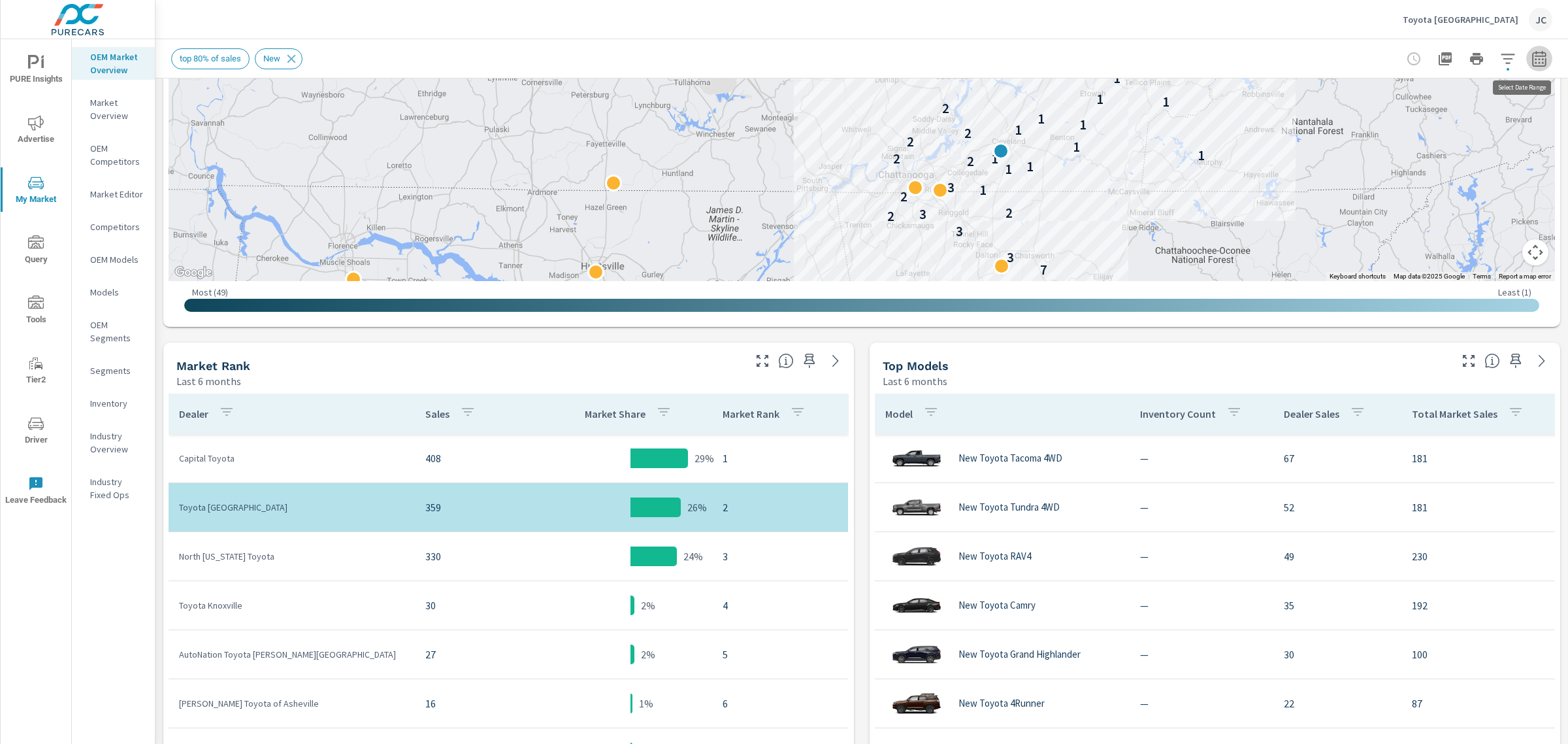
click at [1526, 48] on button "button" at bounding box center [1539, 59] width 26 height 26
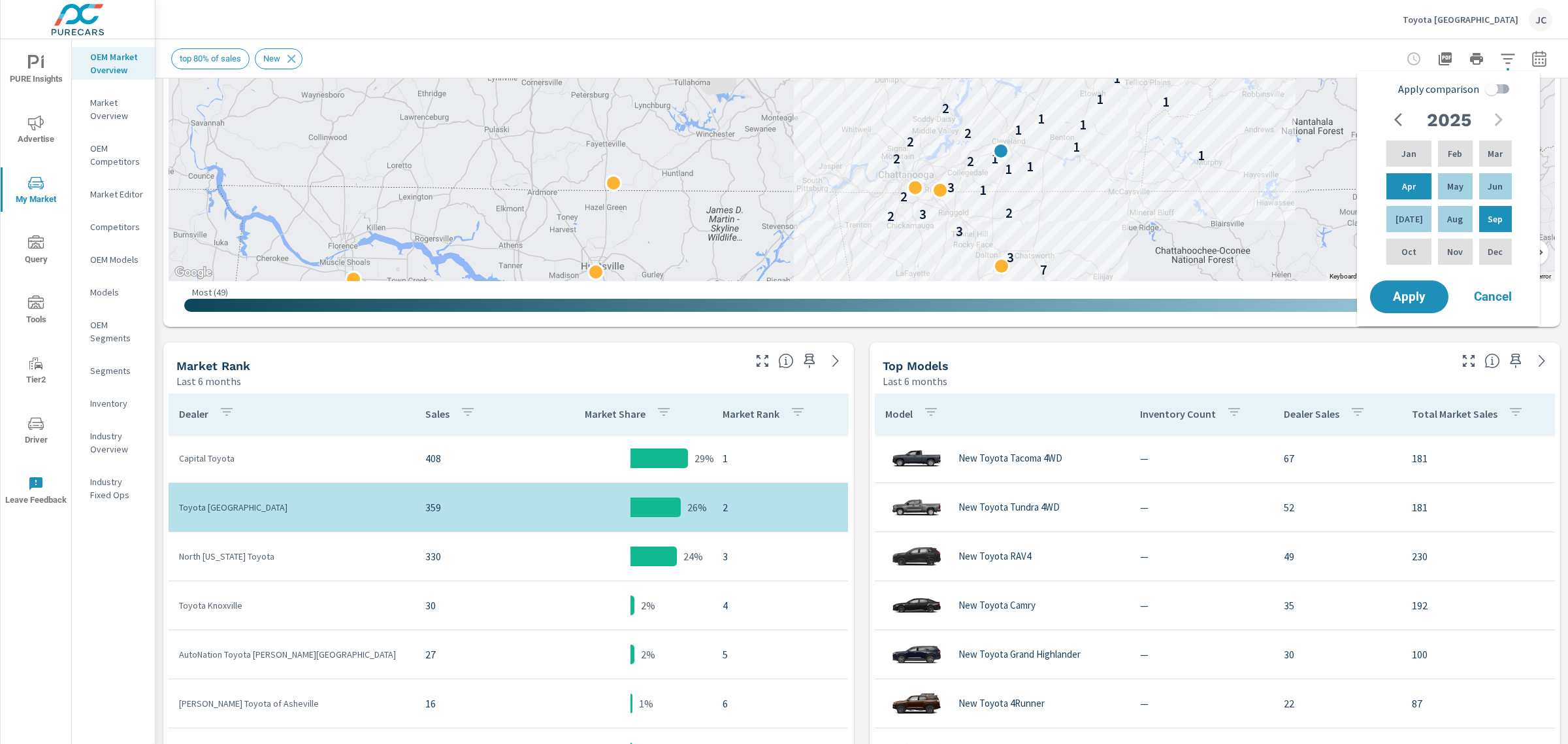
click at [1494, 83] on input "Apply comparison" at bounding box center [1492, 88] width 75 height 25
checkbox input "true"
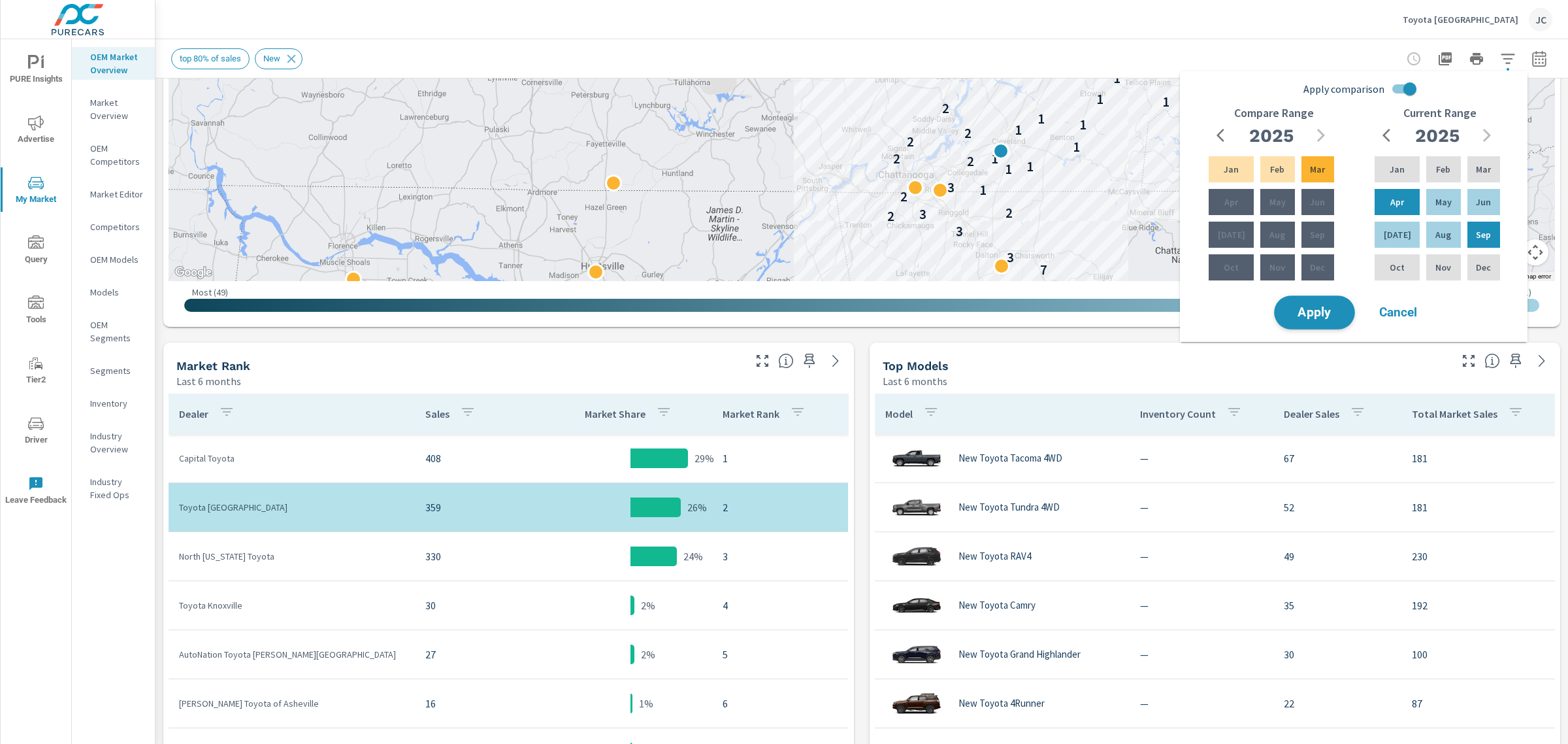
click at [1314, 312] on span "Apply" at bounding box center [1314, 313] width 53 height 13
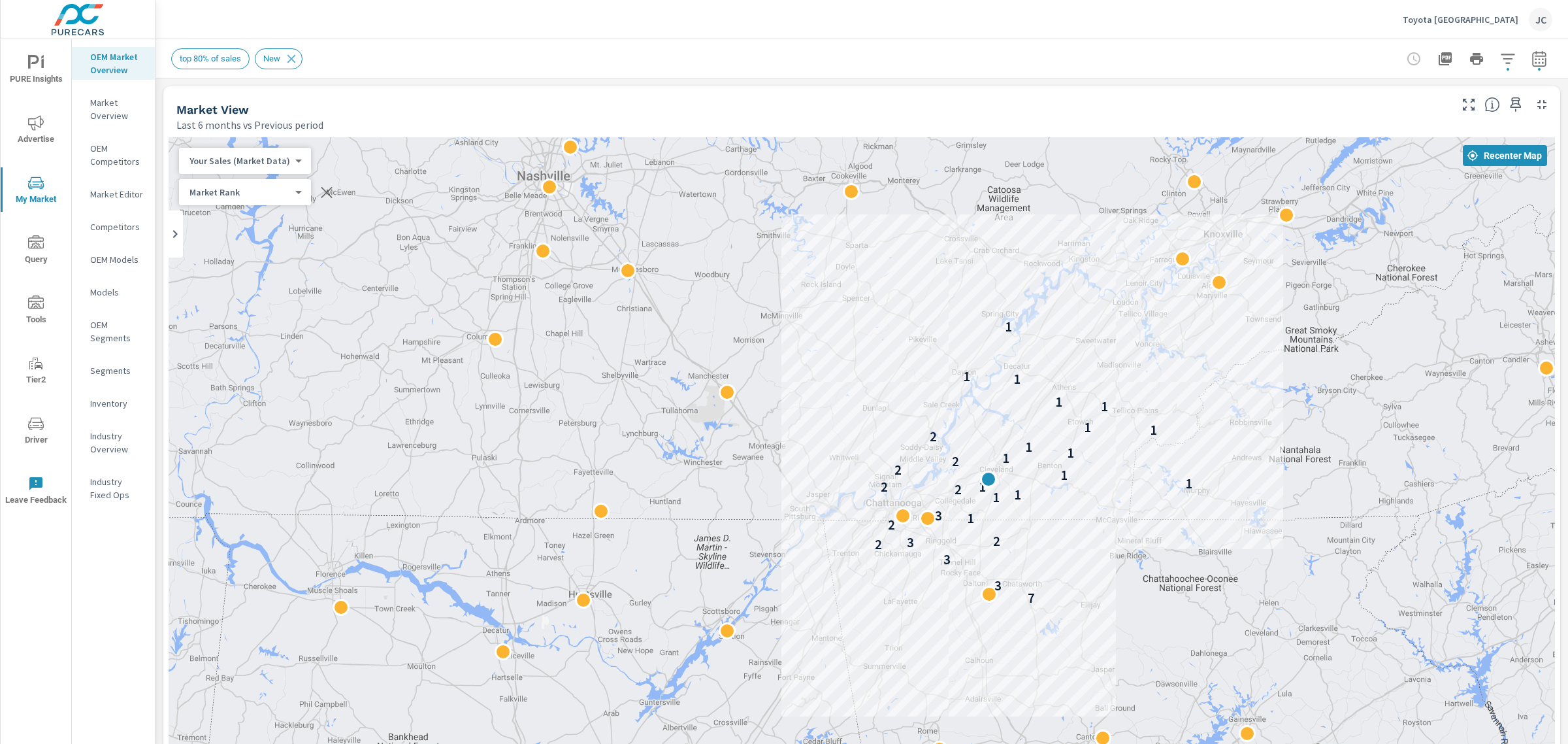
drag, startPoint x: 974, startPoint y: 436, endPoint x: 961, endPoint y: 274, distance: 162.5
click at [961, 274] on div "7 3 3 2 3 2 2 1 3 1 1 2 1 2 1 1 2 2 1 1 1 2 1 1 1 1 1 1 1" at bounding box center [861, 501] width 1387 height 727
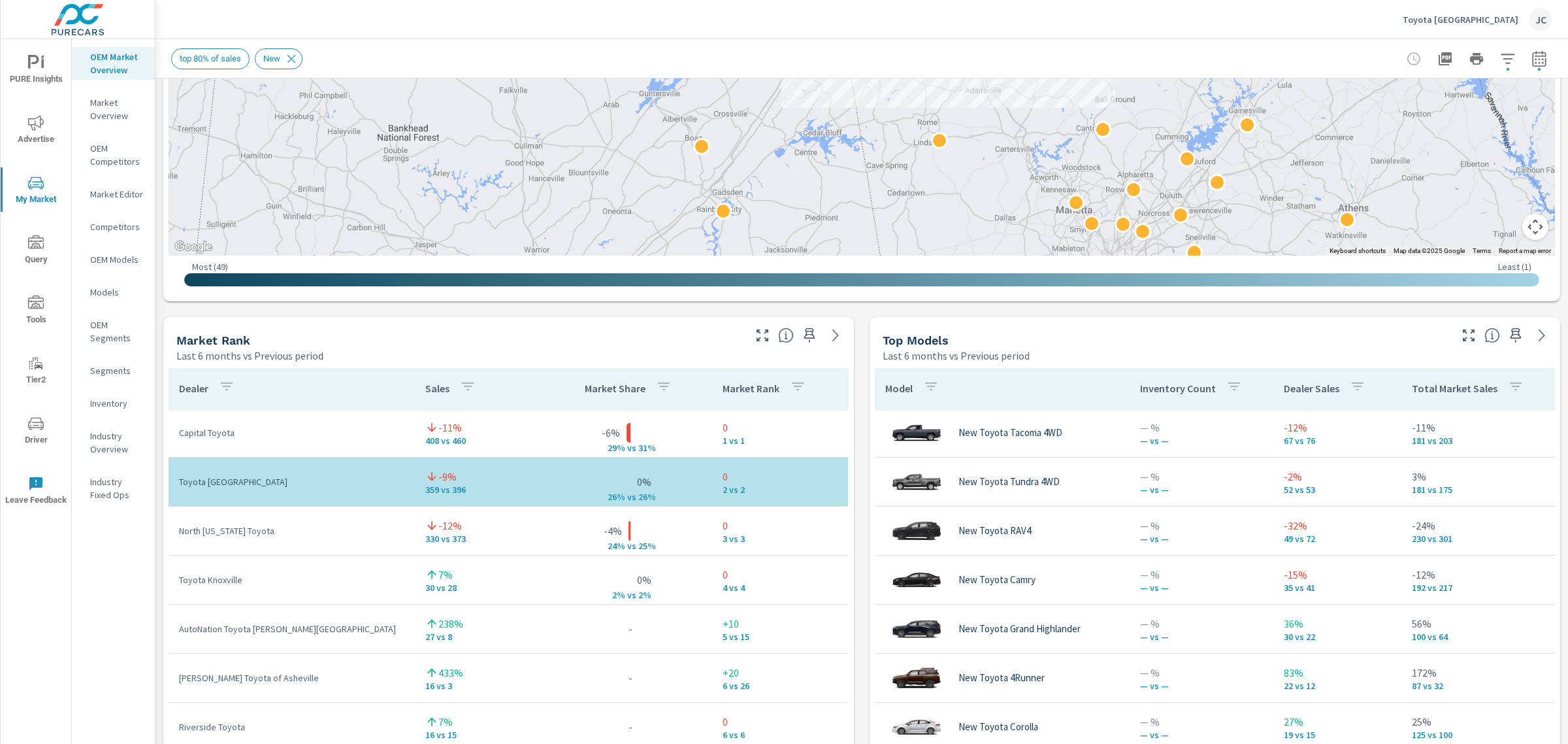
scroll to position [713, 0]
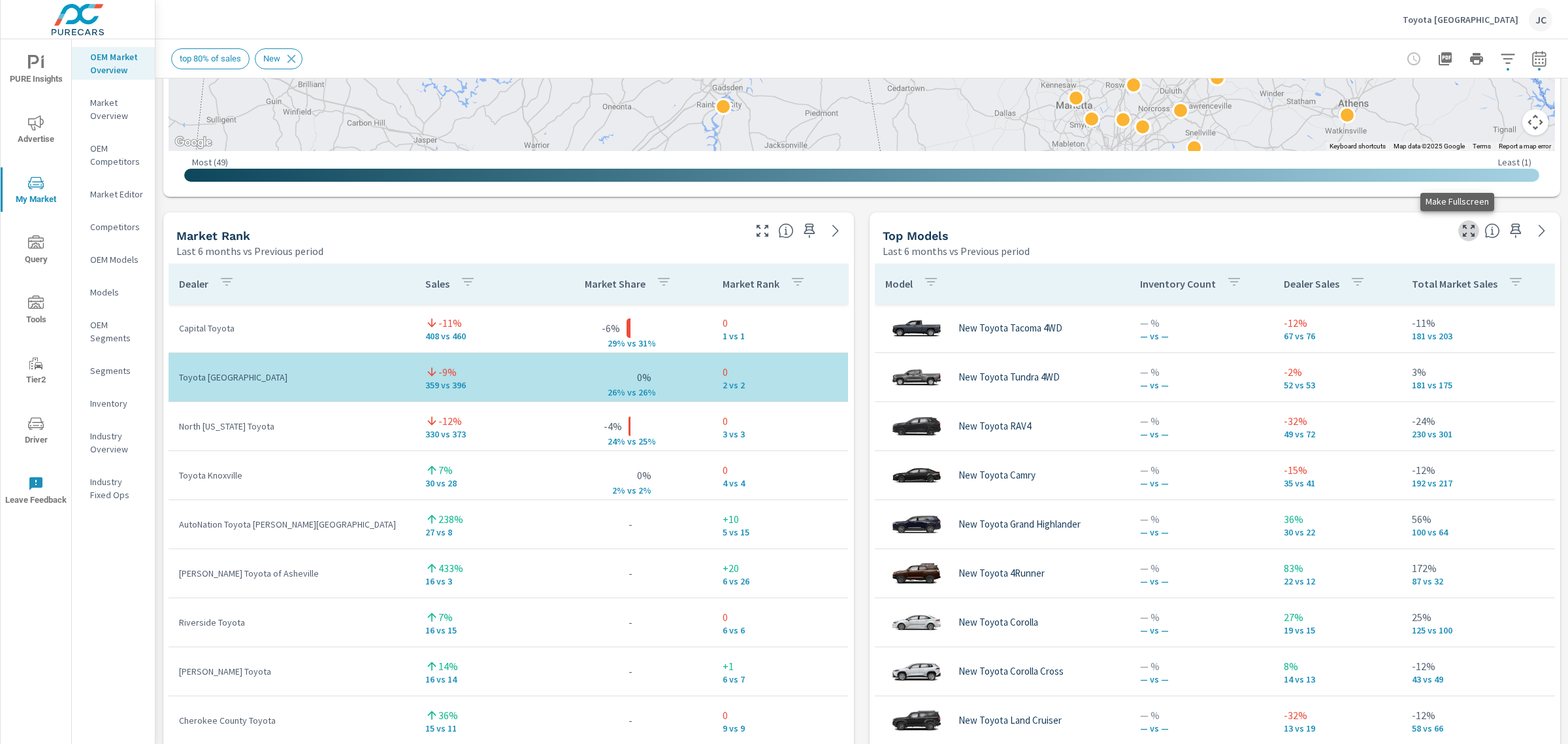
click at [1461, 229] on icon "button" at bounding box center [1469, 231] width 16 height 16
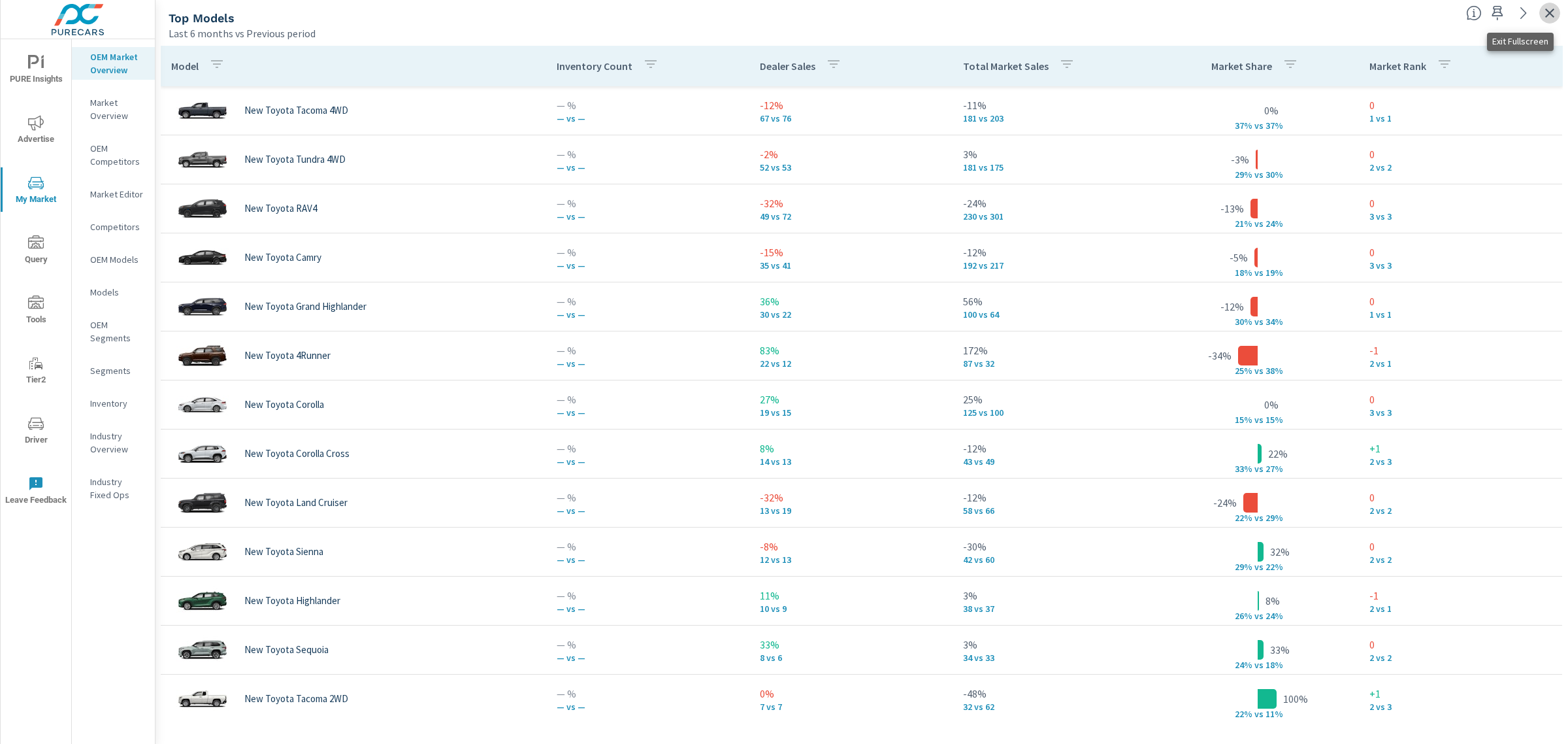
click at [1554, 15] on icon "button" at bounding box center [1550, 14] width 16 height 16
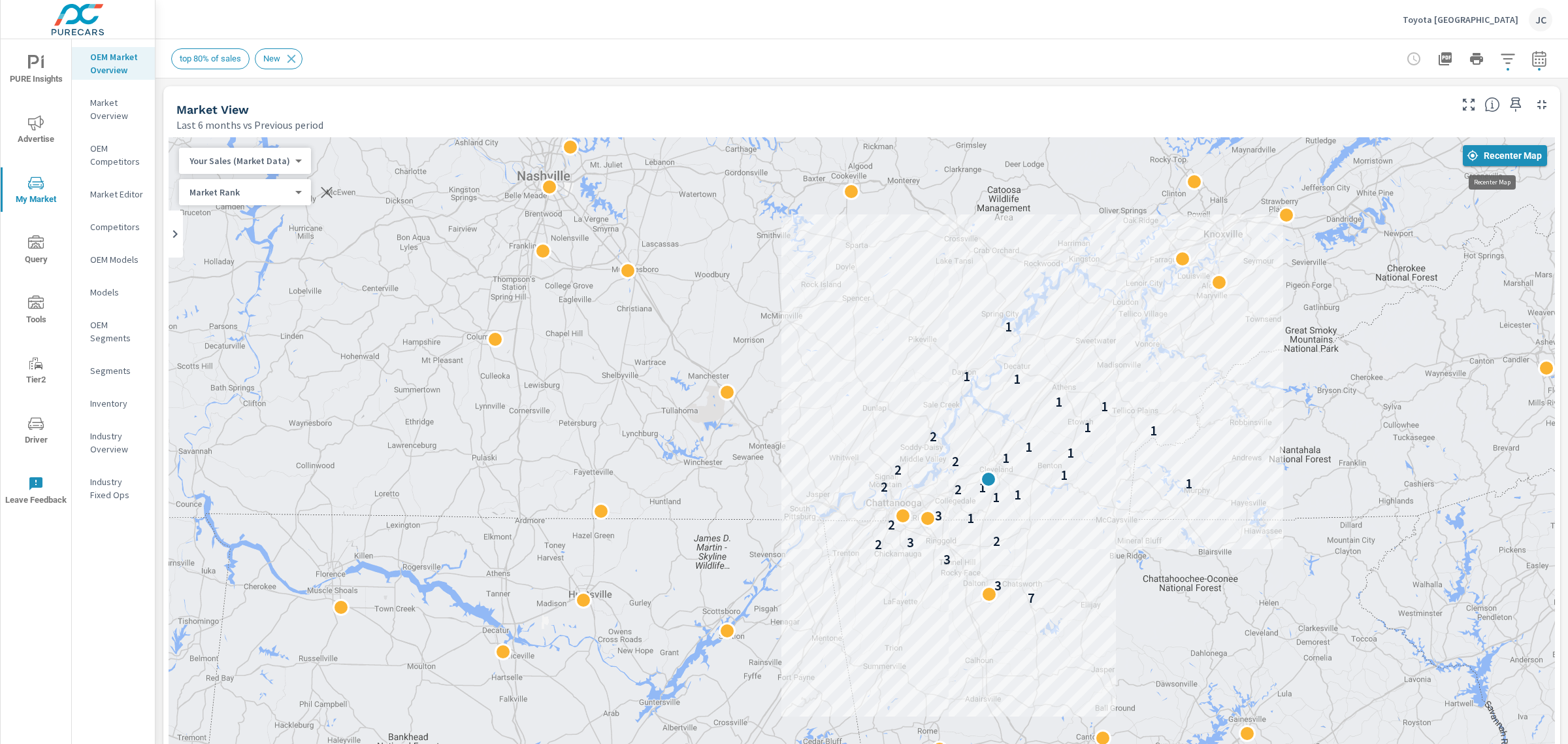
click at [1475, 152] on span "Recenter Map" at bounding box center [1504, 155] width 74 height 12
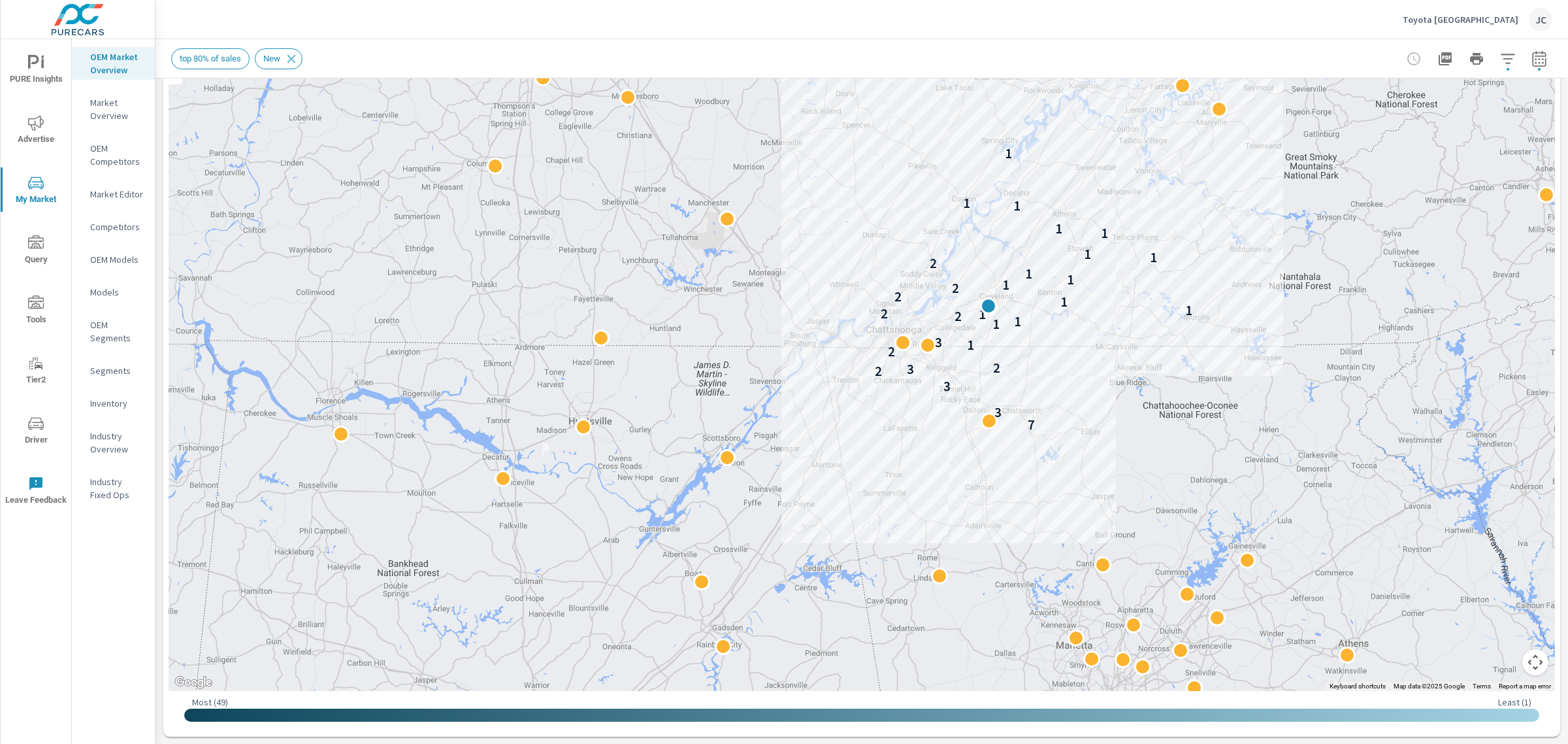
scroll to position [184, 0]
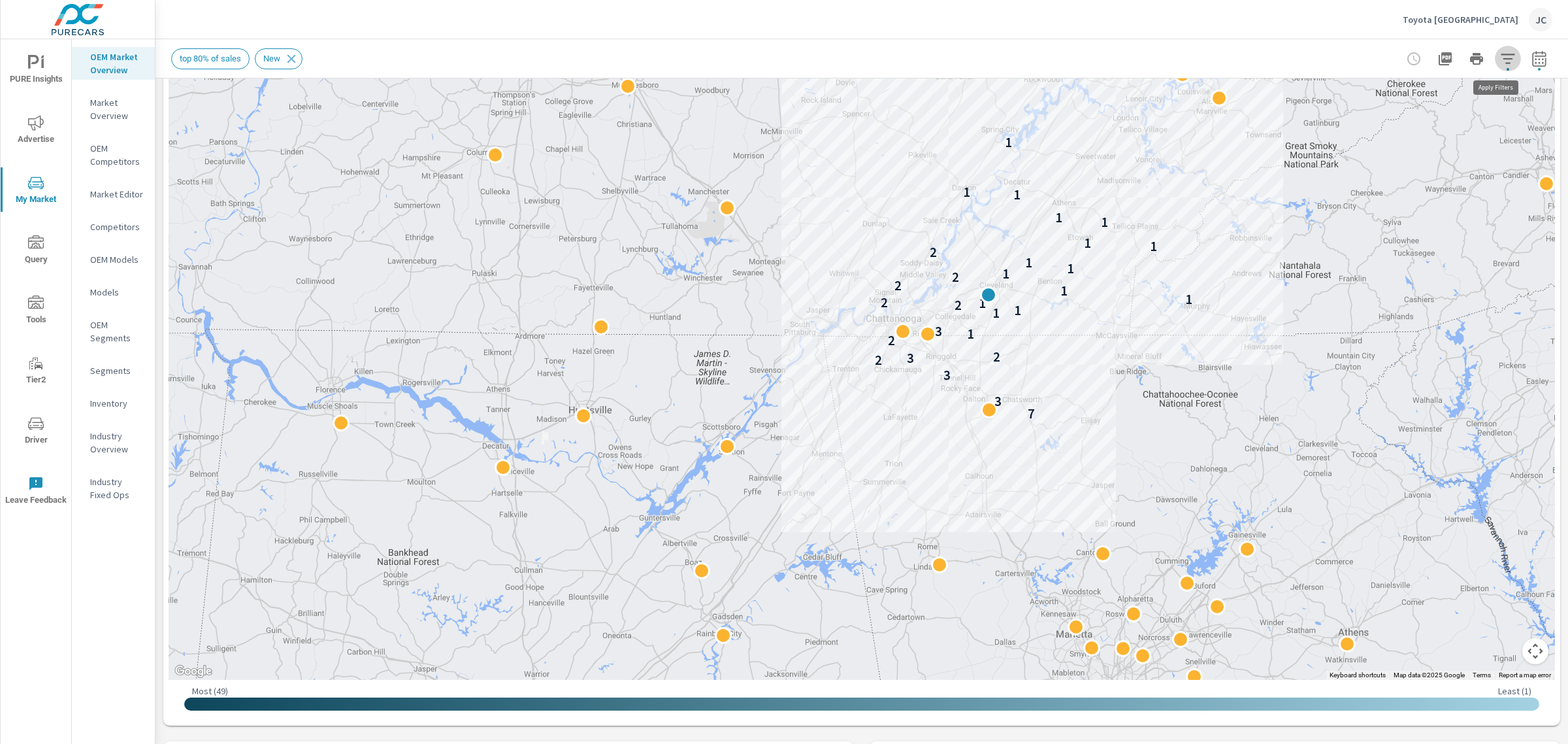
click at [1506, 57] on button "button" at bounding box center [1508, 59] width 26 height 26
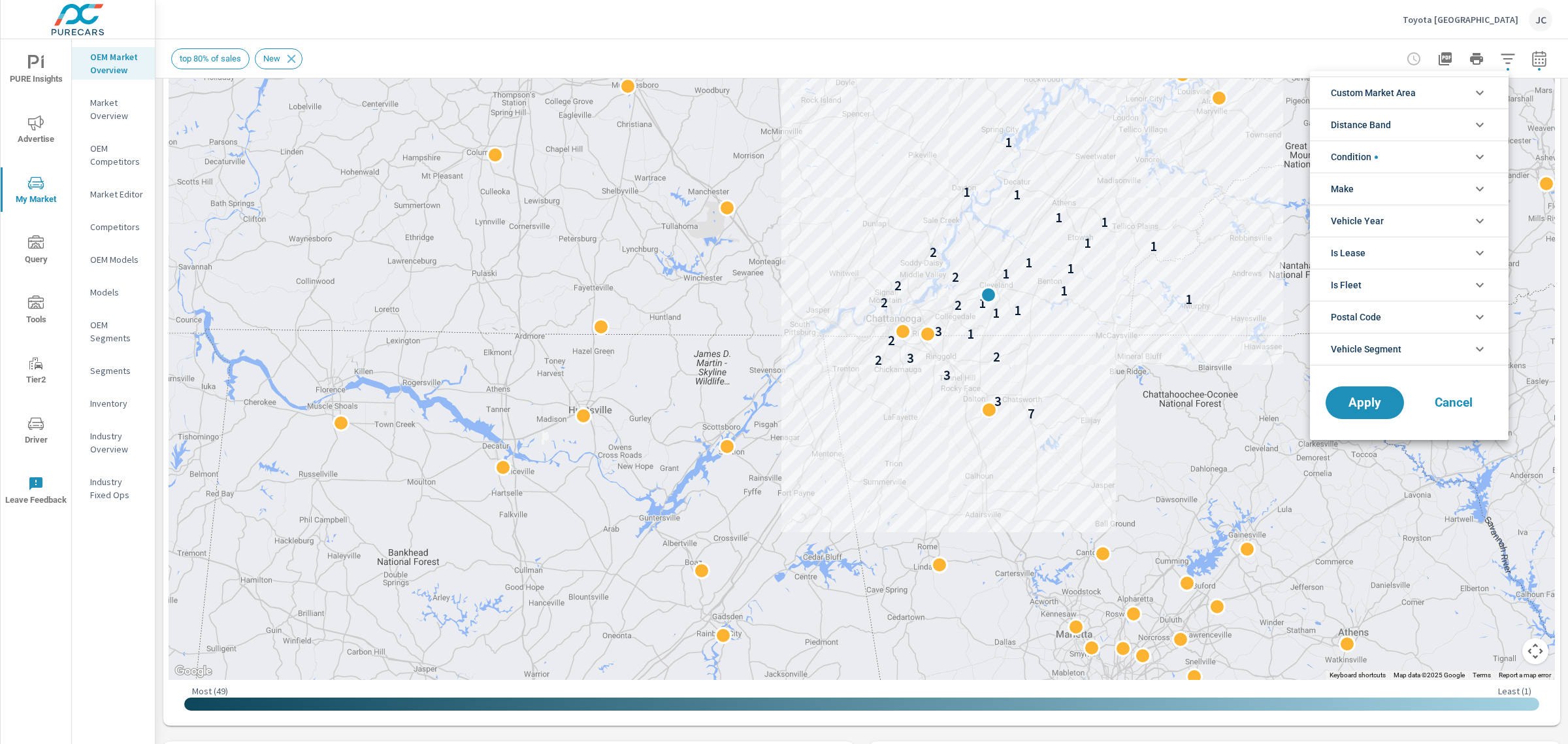
click at [1344, 28] on div at bounding box center [784, 372] width 1568 height 744
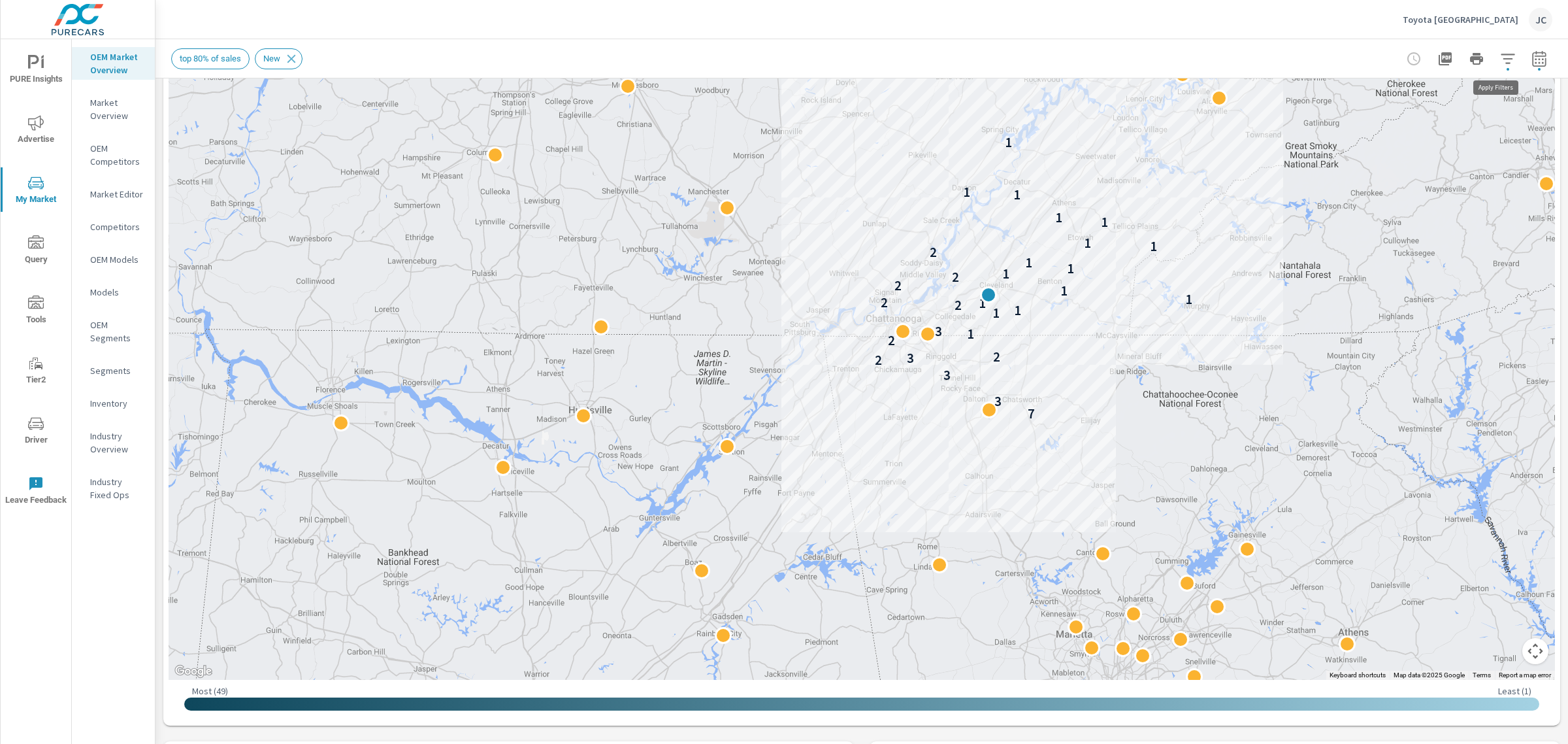
click at [1495, 59] on button "button" at bounding box center [1508, 59] width 26 height 26
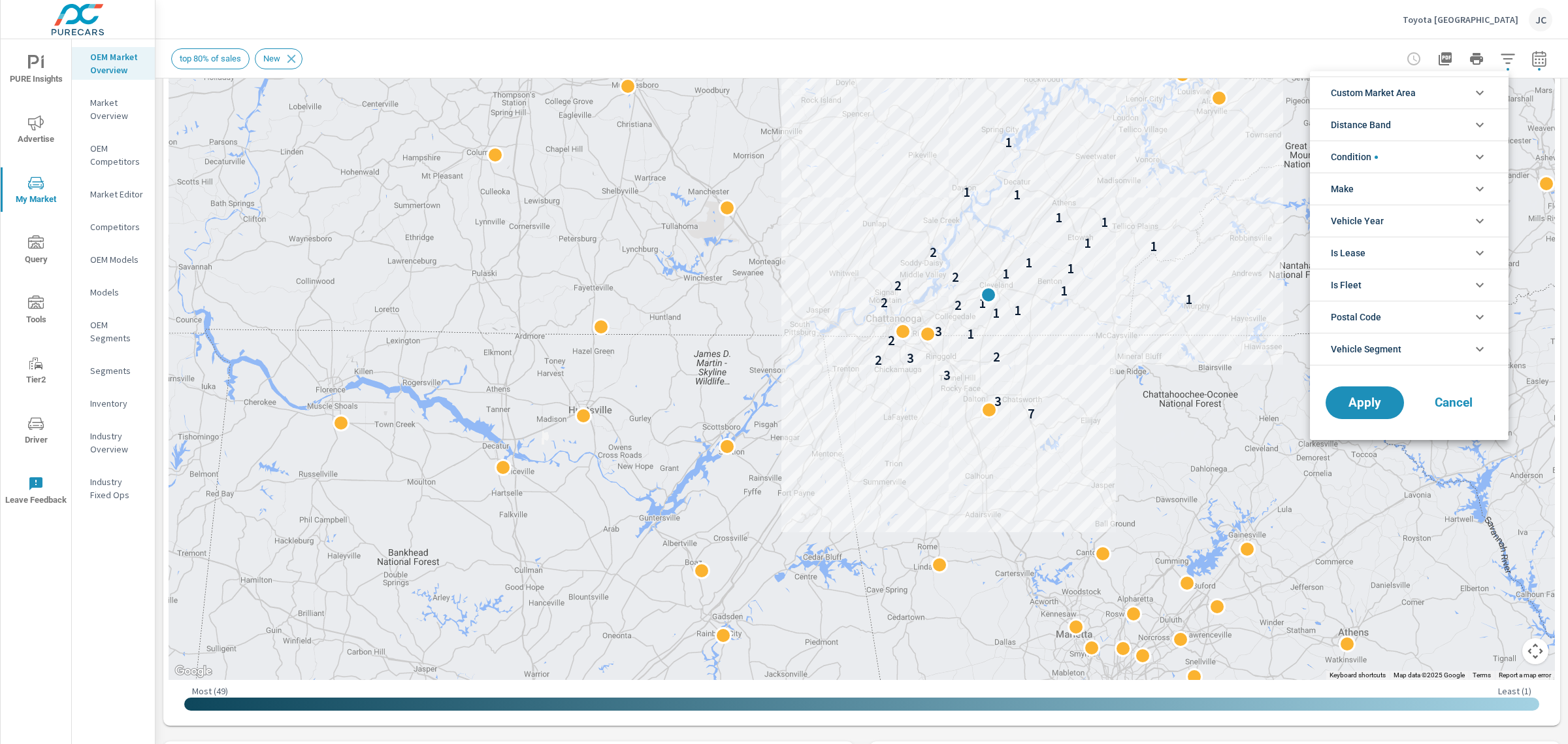
click at [1451, 92] on li "Custom Market Area" at bounding box center [1409, 92] width 199 height 32
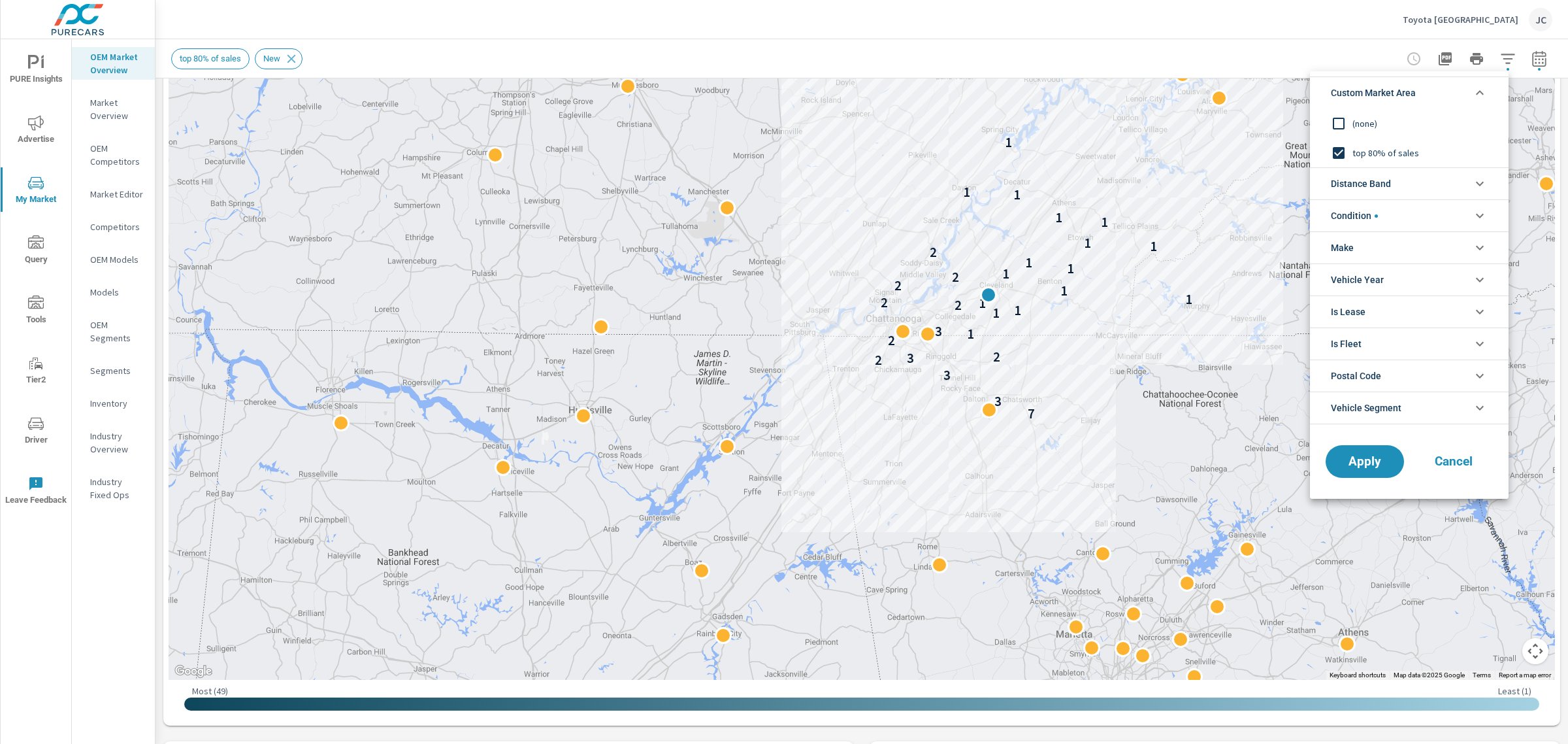
click at [1341, 150] on input "filter options" at bounding box center [1338, 153] width 28 height 28
click at [1350, 489] on div "Apply Cancel" at bounding box center [1409, 463] width 199 height 69
click at [1353, 472] on button "Apply" at bounding box center [1365, 461] width 81 height 34
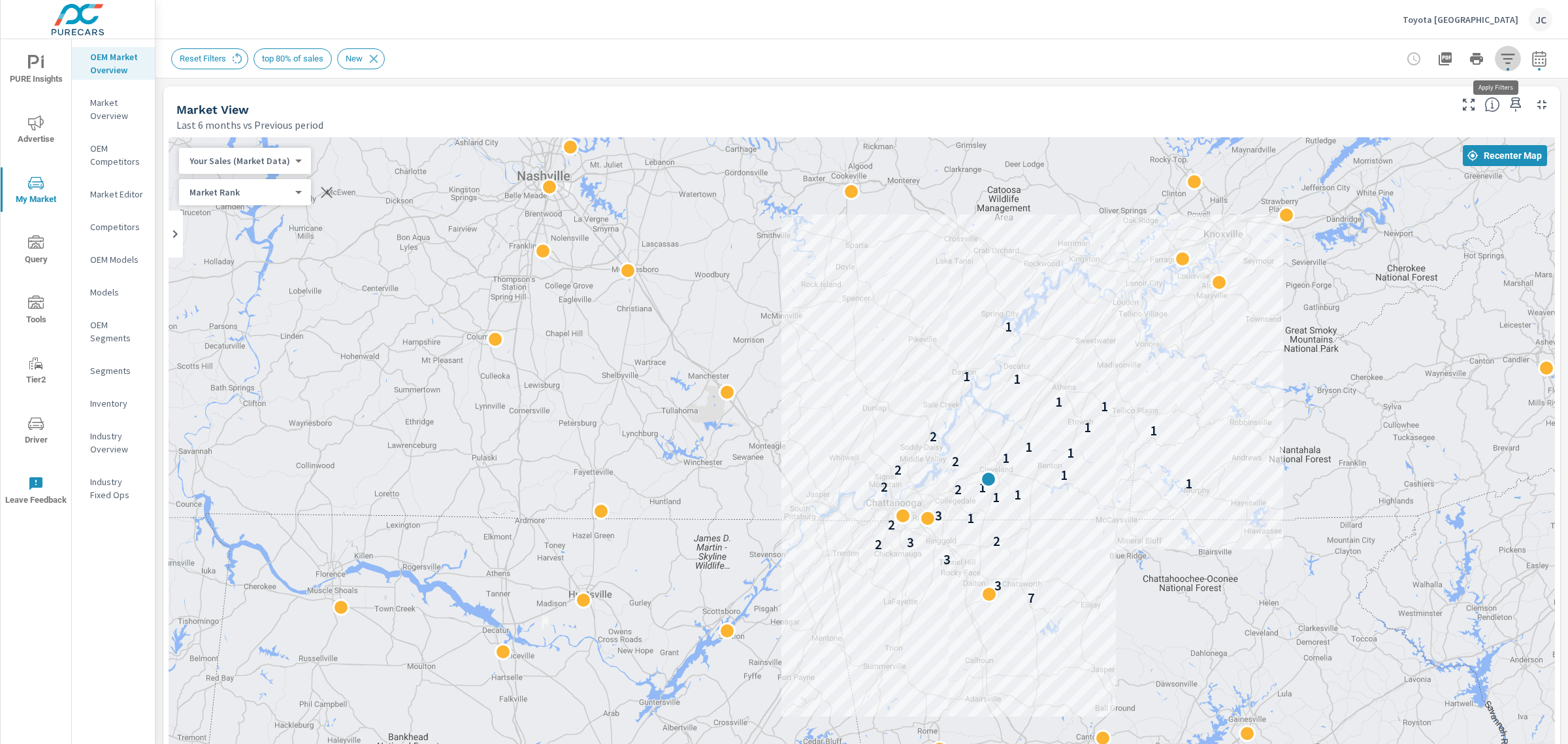
click at [1500, 60] on icon "button" at bounding box center [1508, 59] width 16 height 16
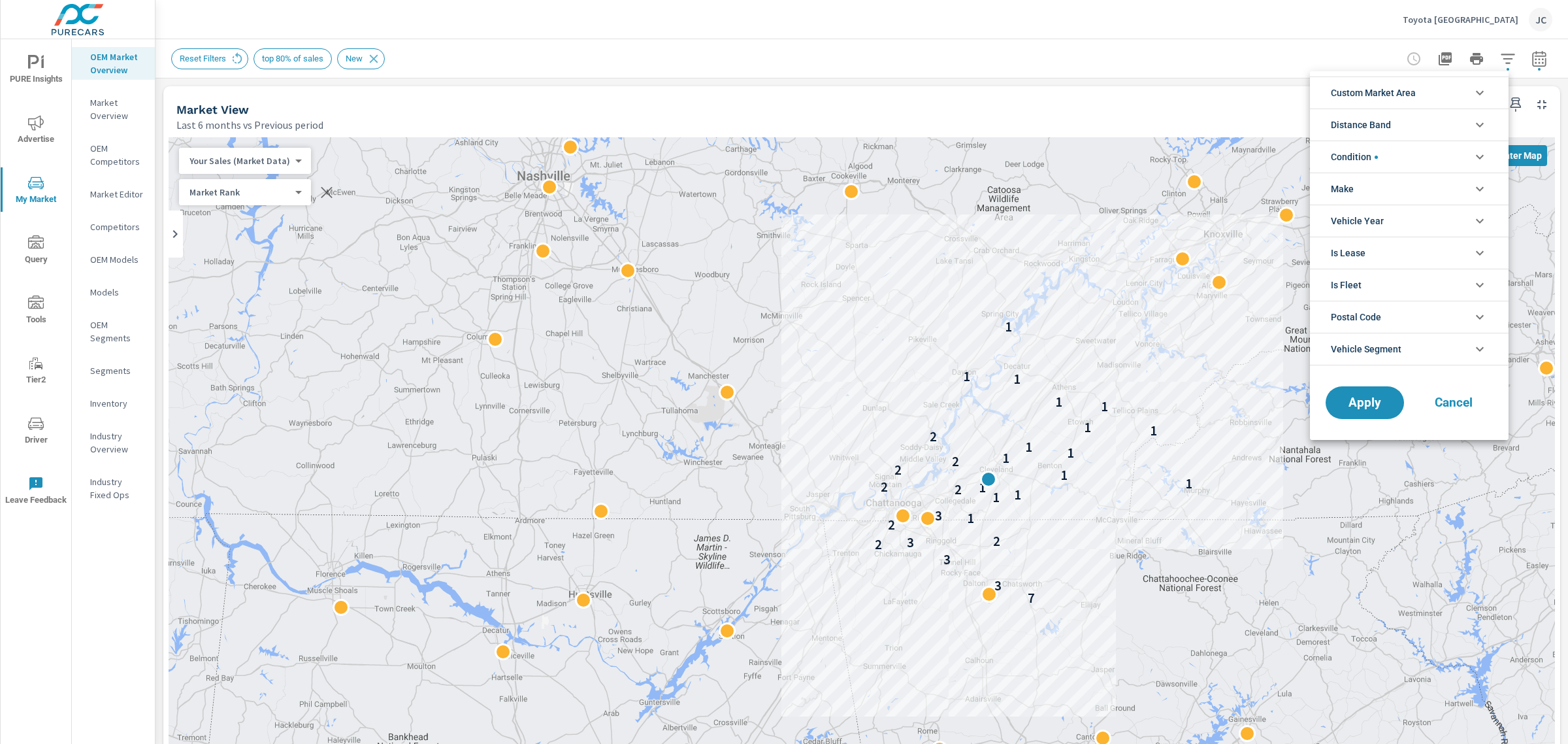
click at [1482, 122] on icon "filter options" at bounding box center [1480, 125] width 16 height 16
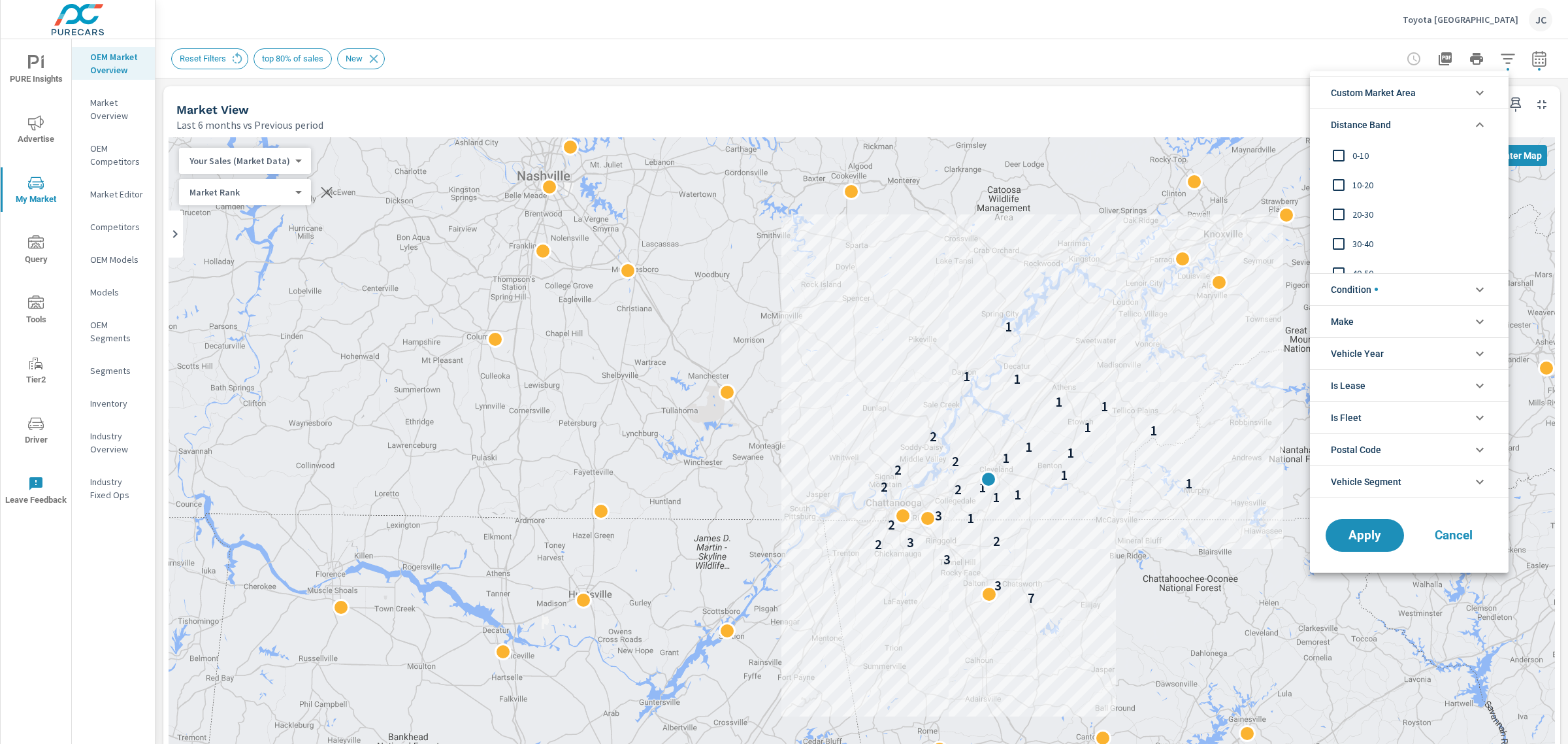
click at [1343, 162] on input "filter options" at bounding box center [1338, 155] width 28 height 28
click at [1342, 181] on input "filter options" at bounding box center [1338, 184] width 28 height 28
click at [1340, 209] on input "filter options" at bounding box center [1338, 214] width 28 height 28
click at [1398, 95] on span "Custom Market Area" at bounding box center [1373, 92] width 85 height 31
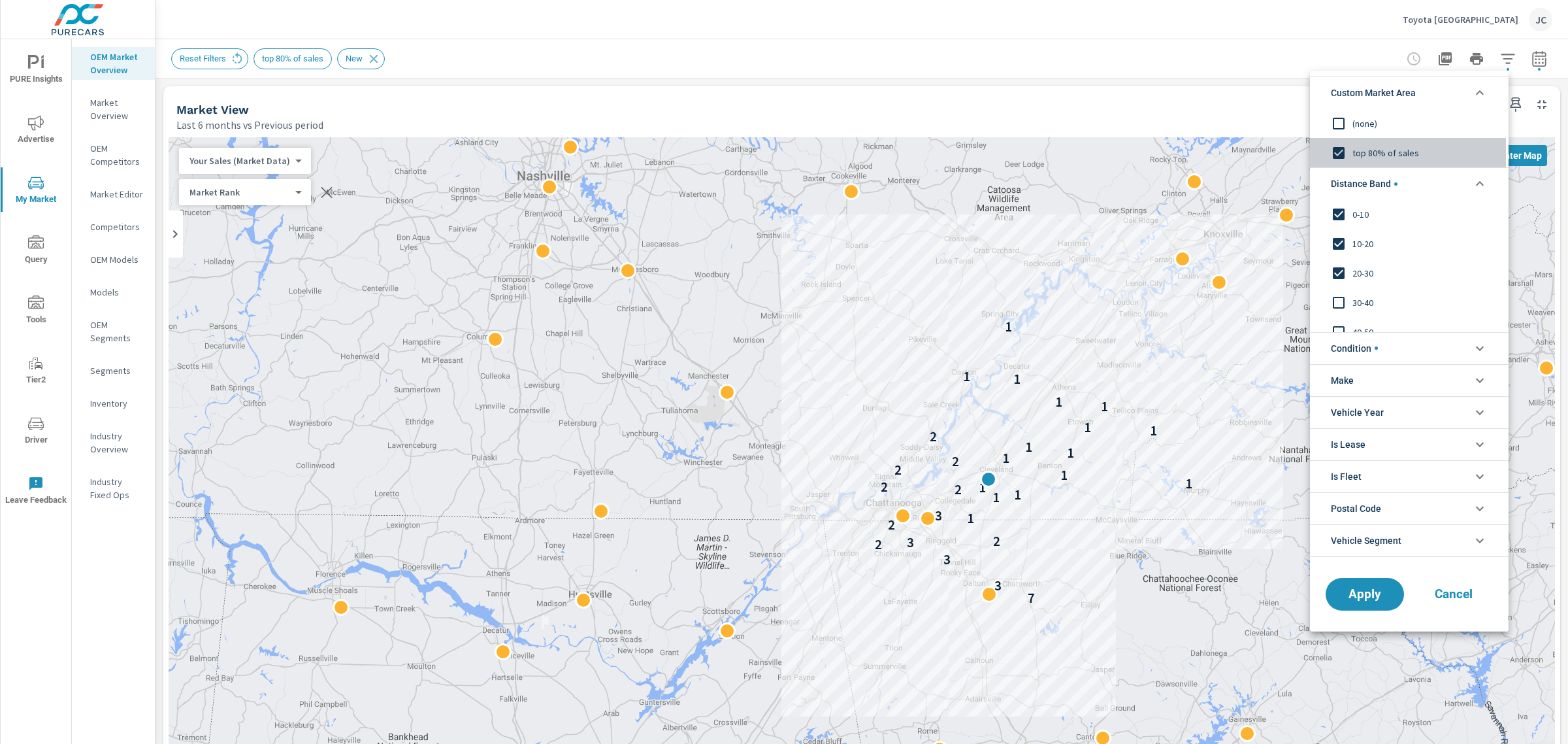
click at [1343, 153] on input "filter options" at bounding box center [1338, 153] width 28 height 28
click at [1367, 590] on span "Apply" at bounding box center [1365, 594] width 53 height 13
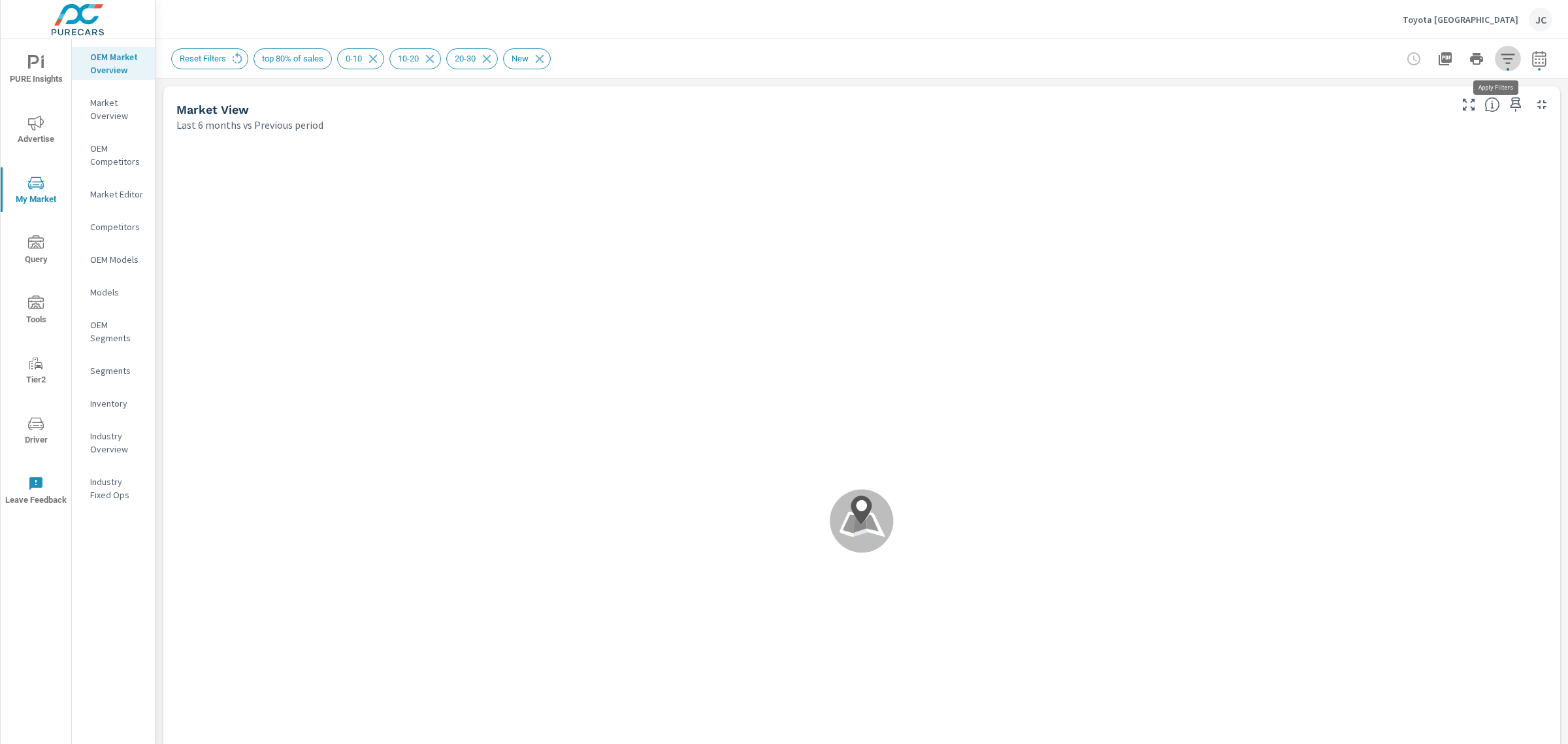
click at [1500, 60] on icon "button" at bounding box center [1508, 59] width 16 height 16
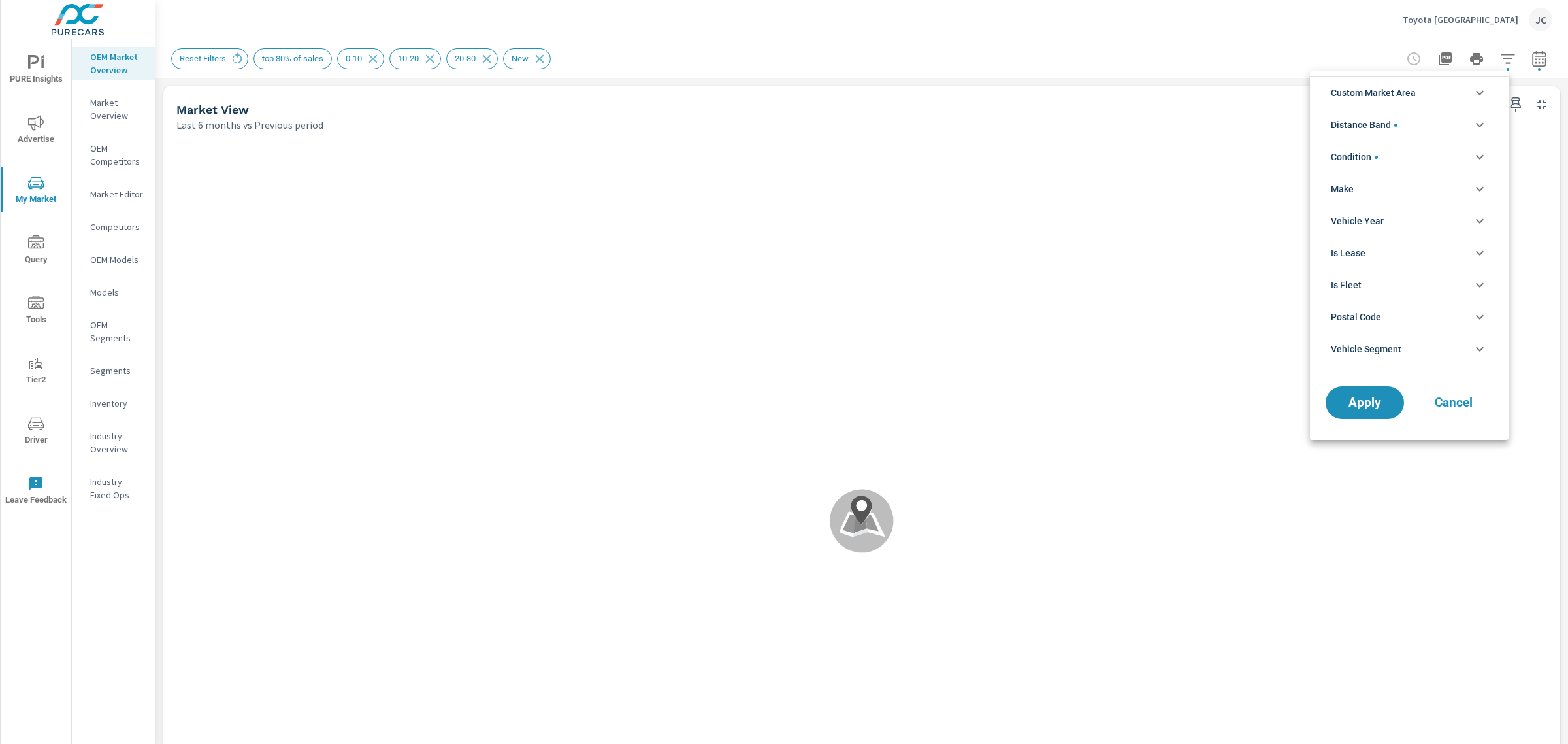
click at [1472, 99] on icon "filter options" at bounding box center [1480, 93] width 16 height 16
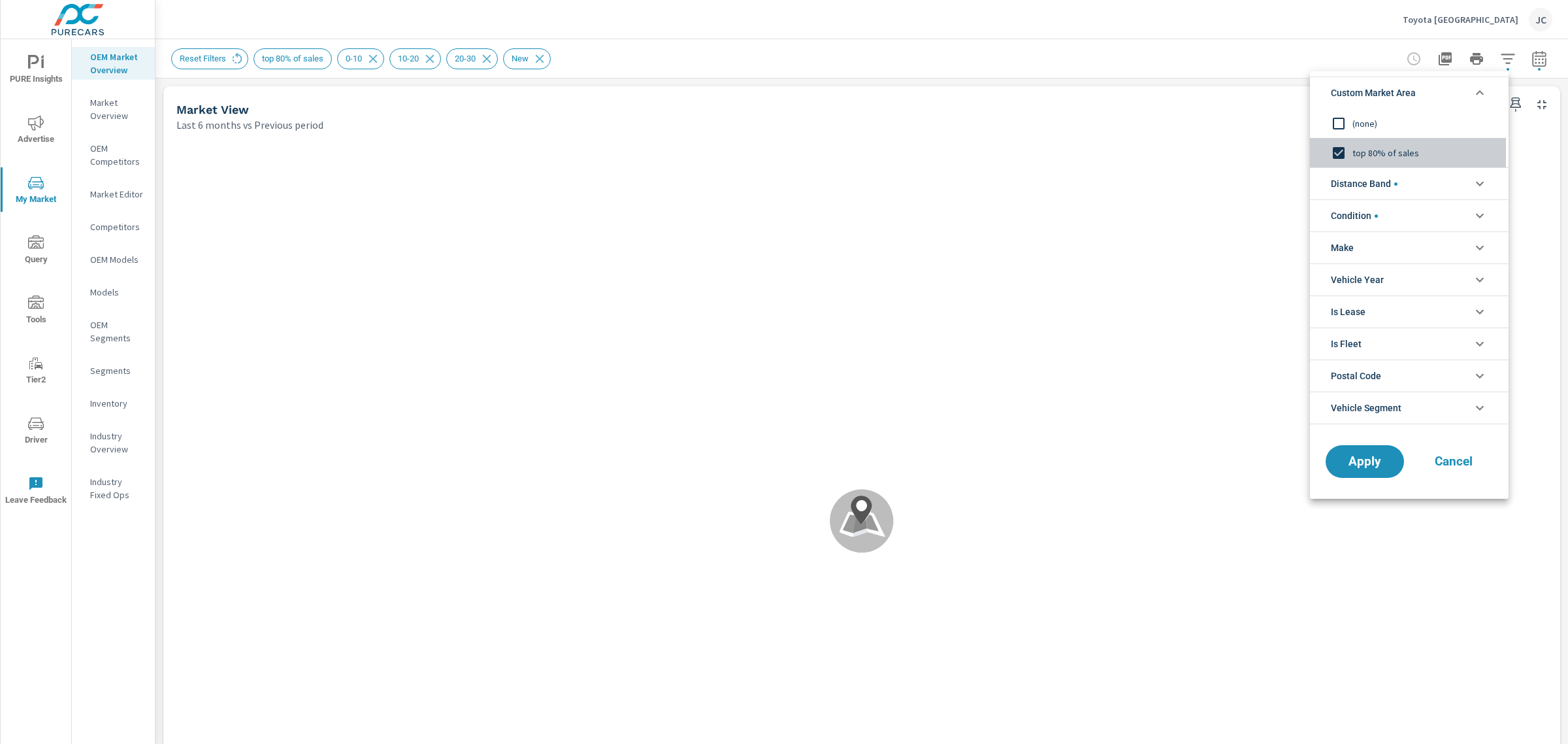
click at [1339, 153] on input "filter options" at bounding box center [1338, 153] width 28 height 28
click at [1342, 122] on input "filter options" at bounding box center [1338, 123] width 28 height 28
click at [1373, 455] on span "Apply" at bounding box center [1365, 462] width 53 height 13
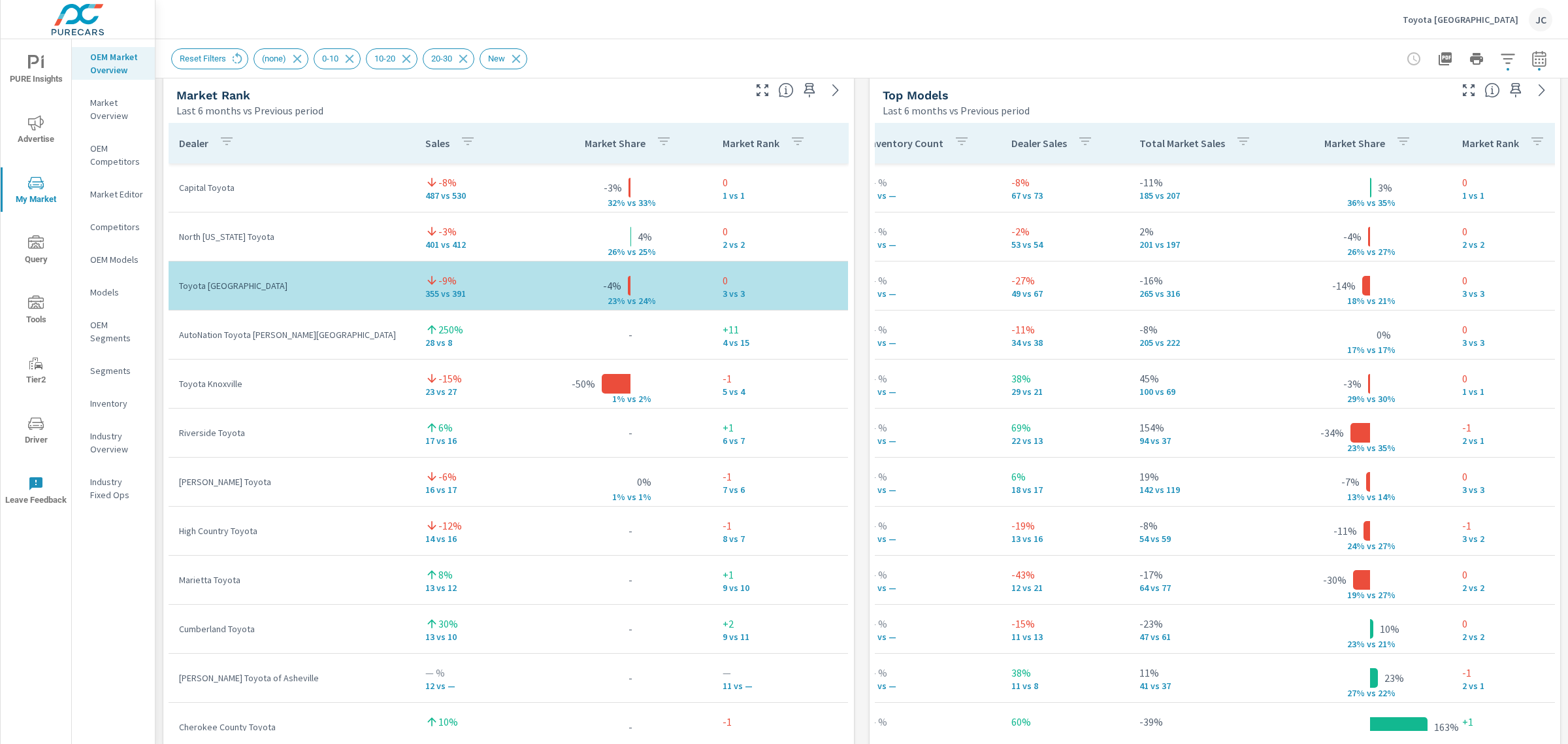
scroll to position [0, 296]
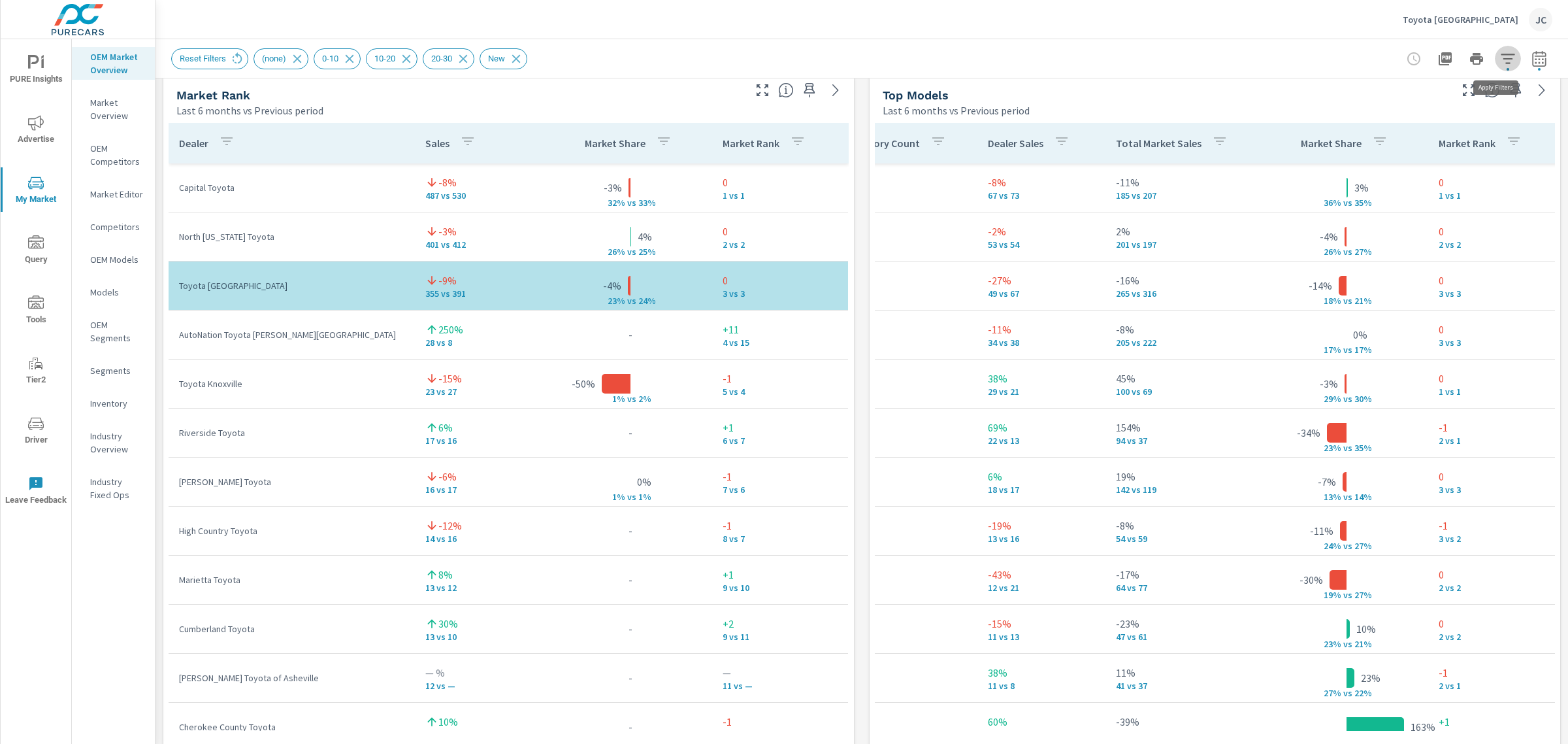
click at [1500, 54] on icon "button" at bounding box center [1507, 58] width 14 height 10
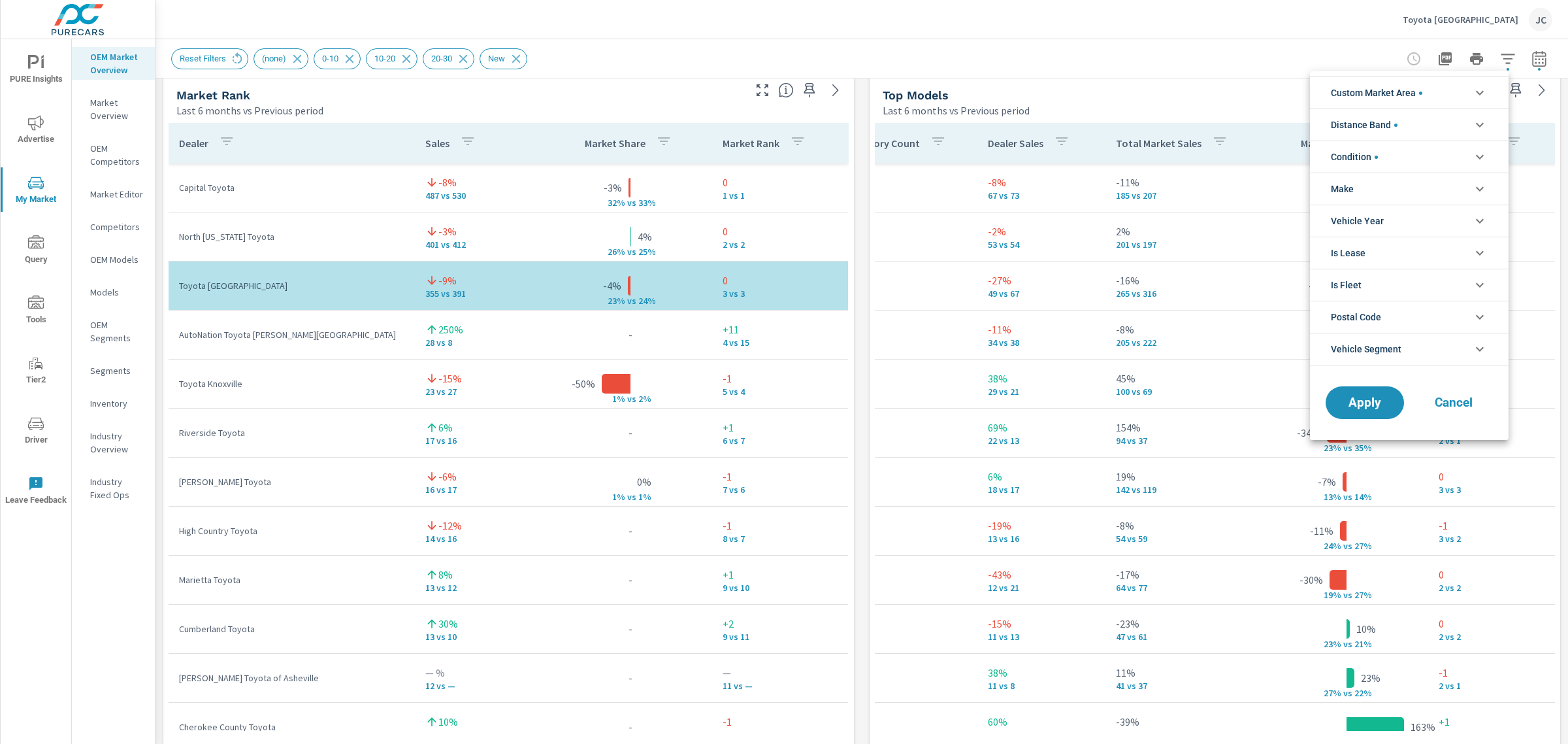
click at [1562, 56] on div at bounding box center [784, 372] width 1568 height 744
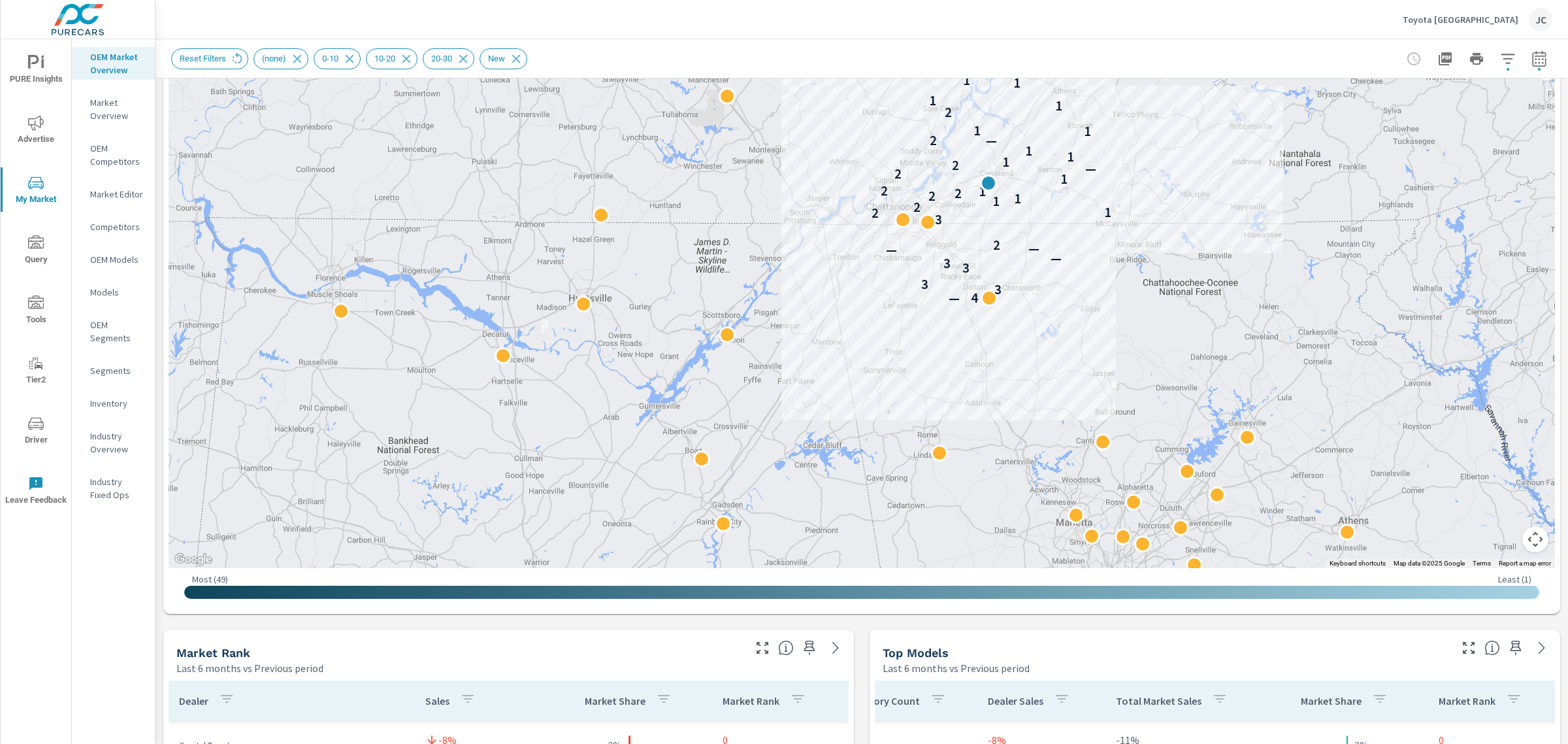
scroll to position [37, 0]
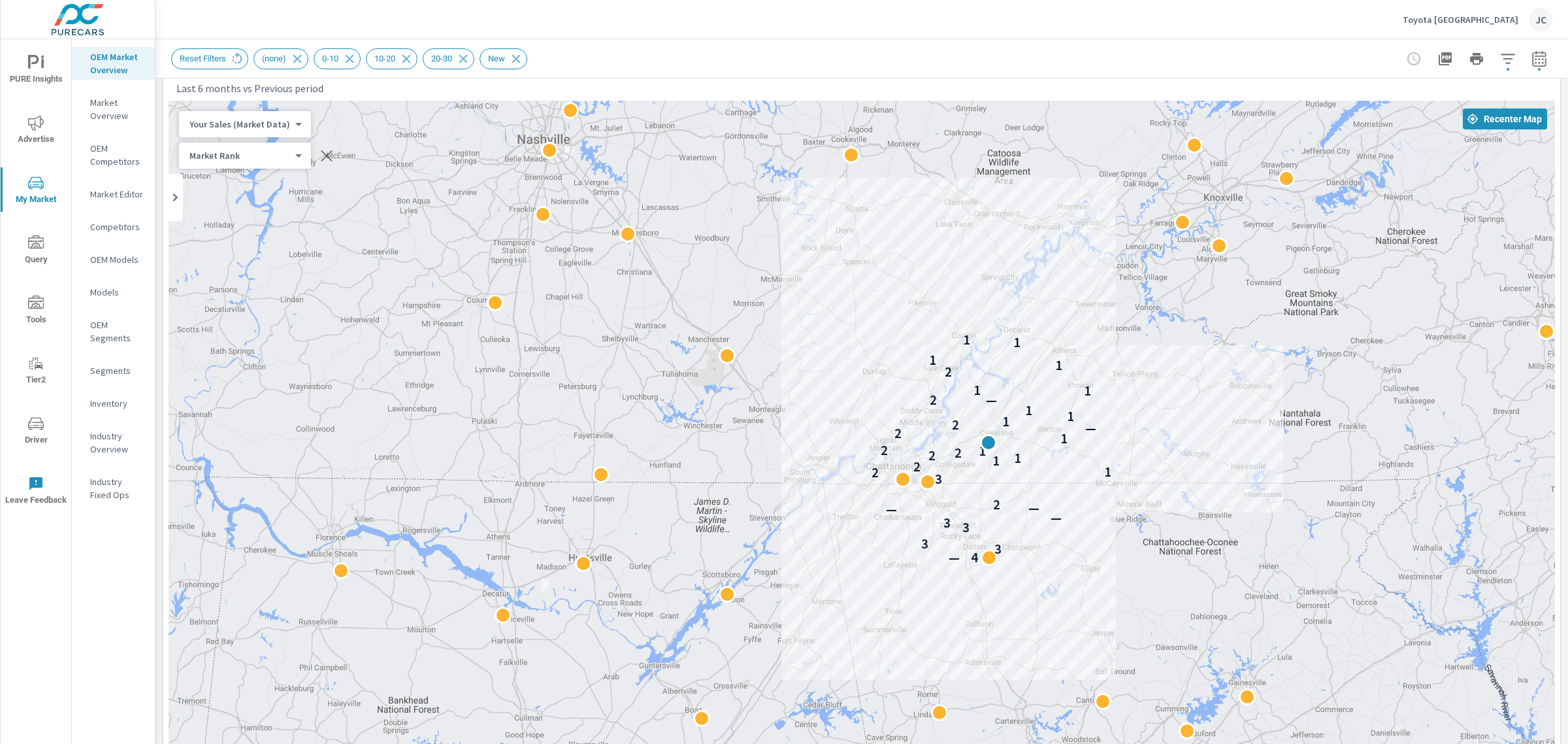
click at [115, 198] on p "Market Editor" at bounding box center [117, 194] width 54 height 13
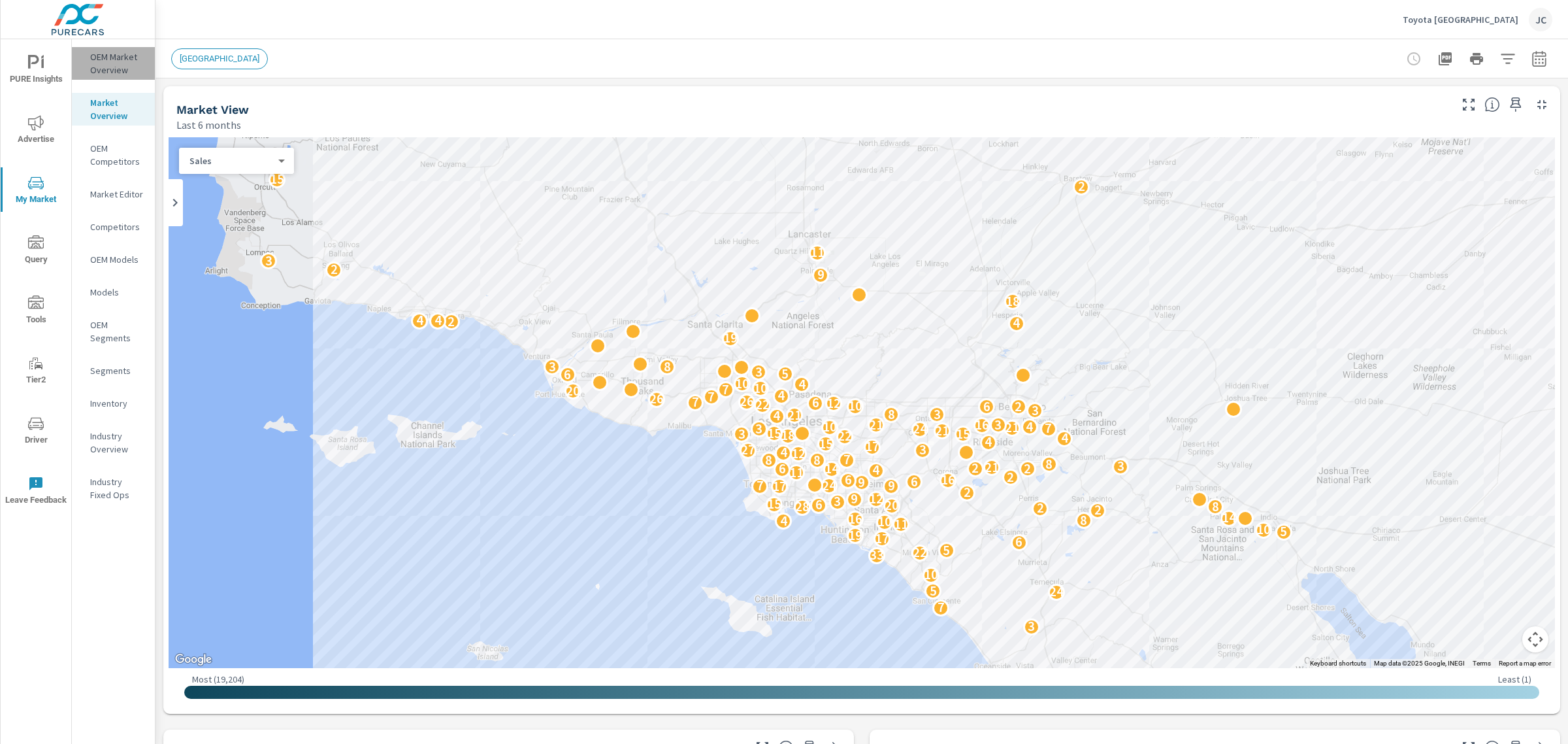
click at [111, 76] on p "OEM Market Overview" at bounding box center [117, 63] width 54 height 26
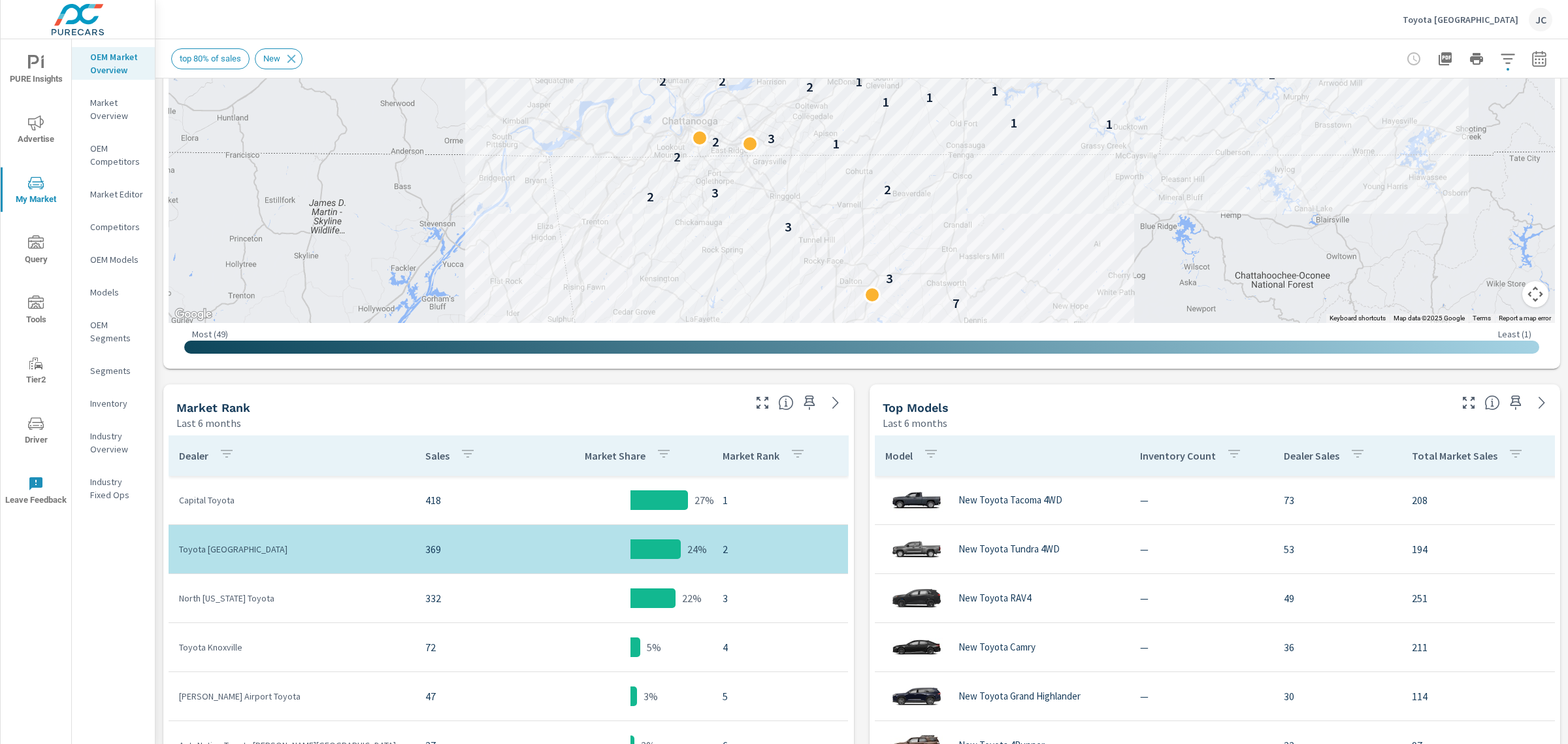
scroll to position [406, 0]
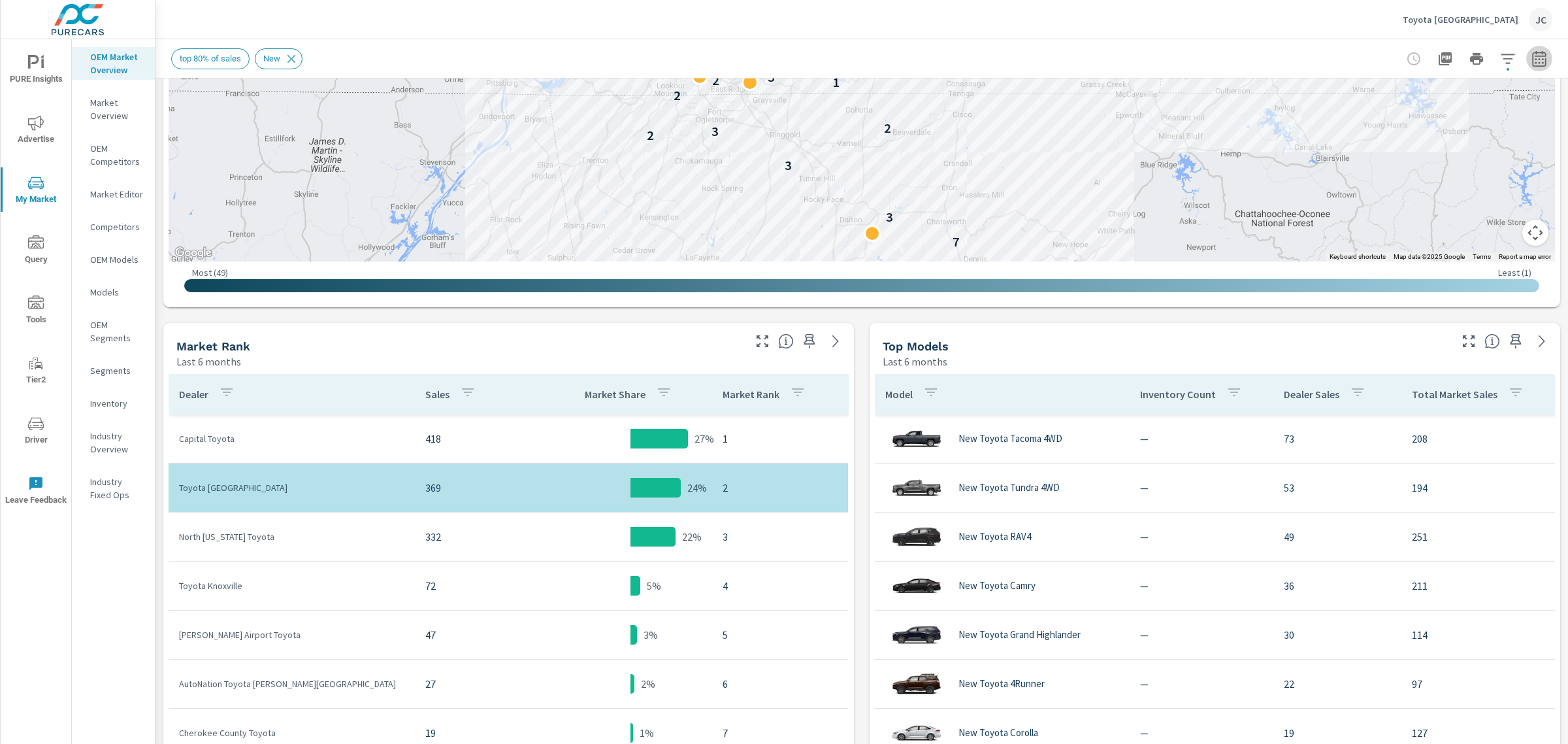
click at [1532, 66] on icon "button" at bounding box center [1539, 58] width 14 height 16
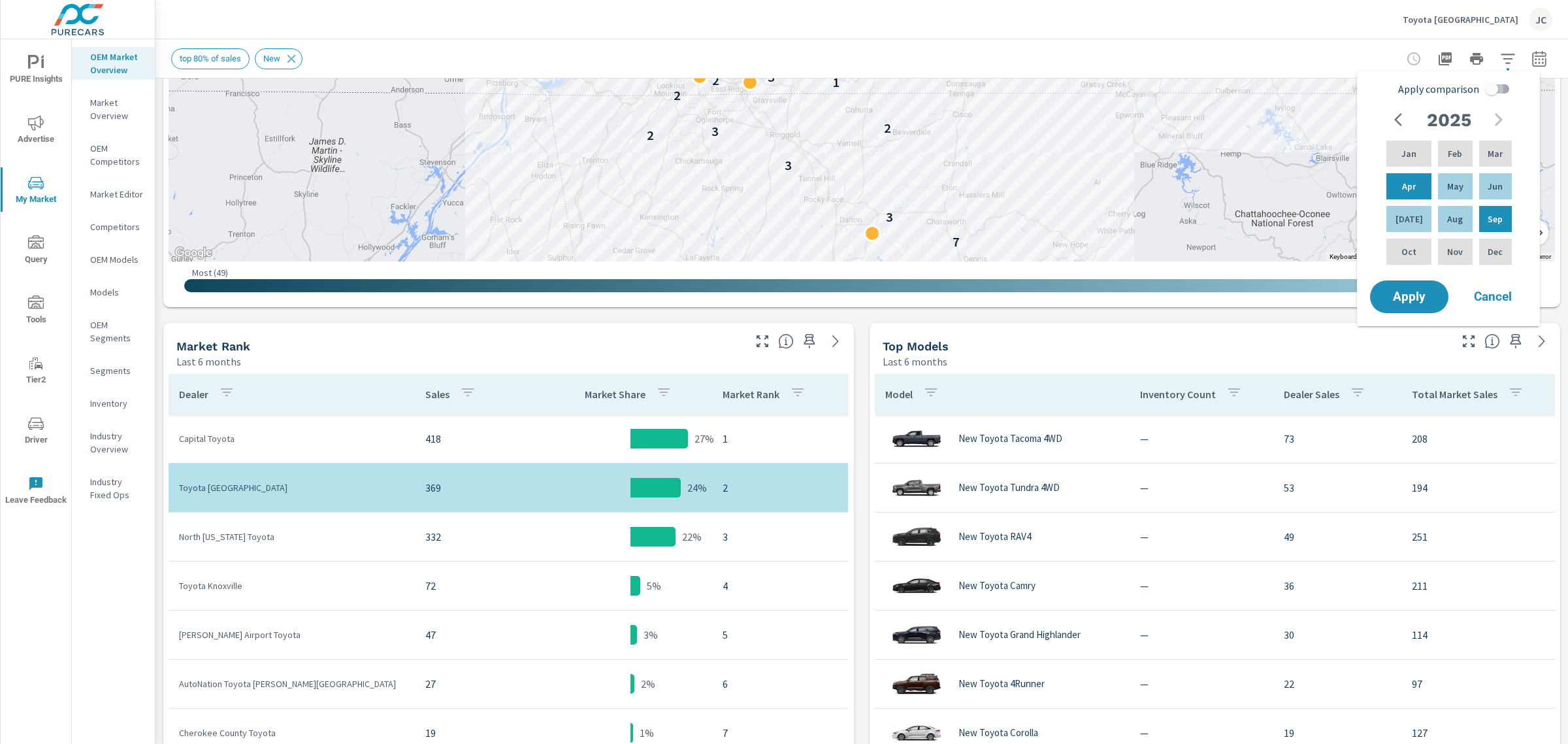
click at [1501, 87] on input "Apply comparison" at bounding box center [1492, 88] width 75 height 25
checkbox input "true"
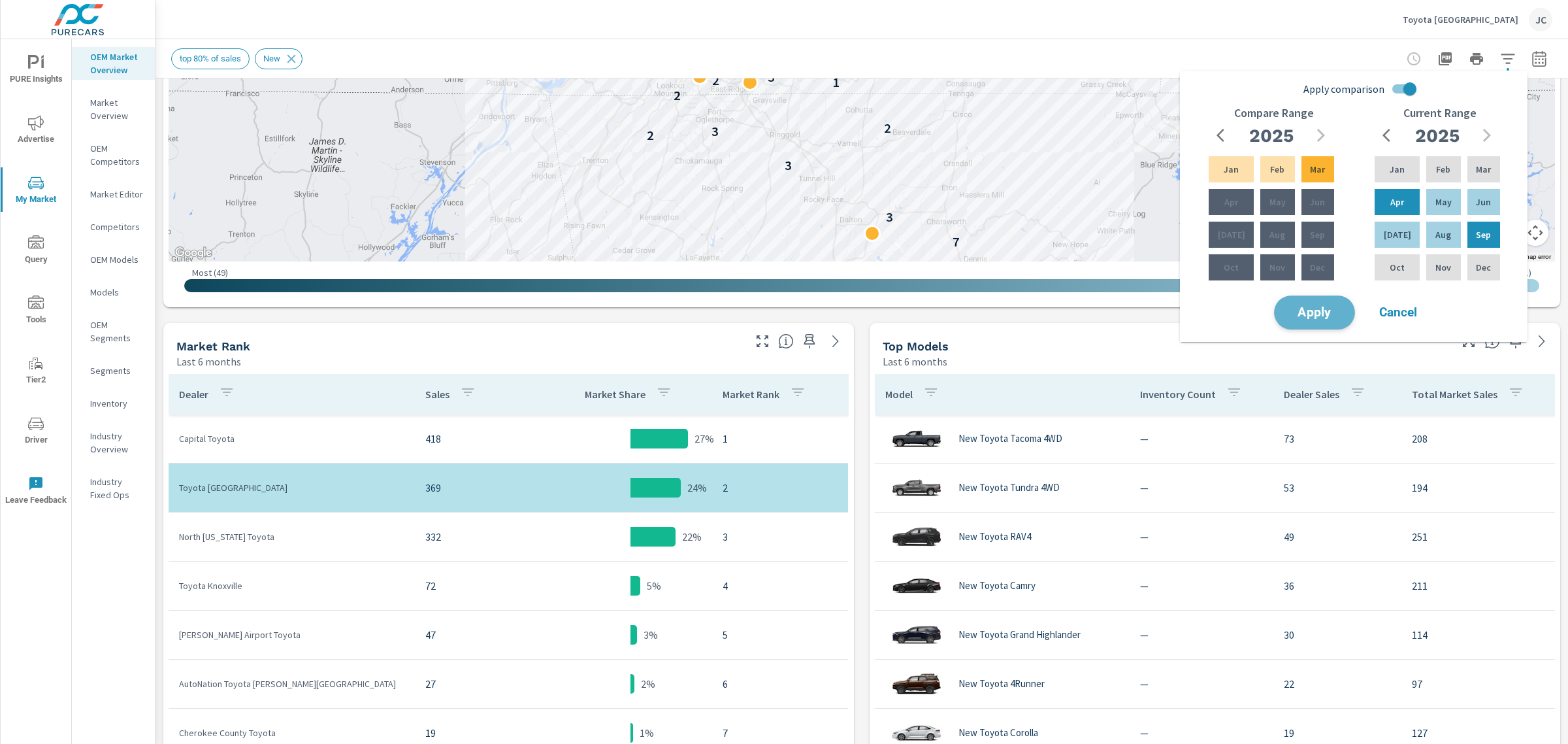
click at [1328, 307] on span "Apply" at bounding box center [1314, 313] width 53 height 13
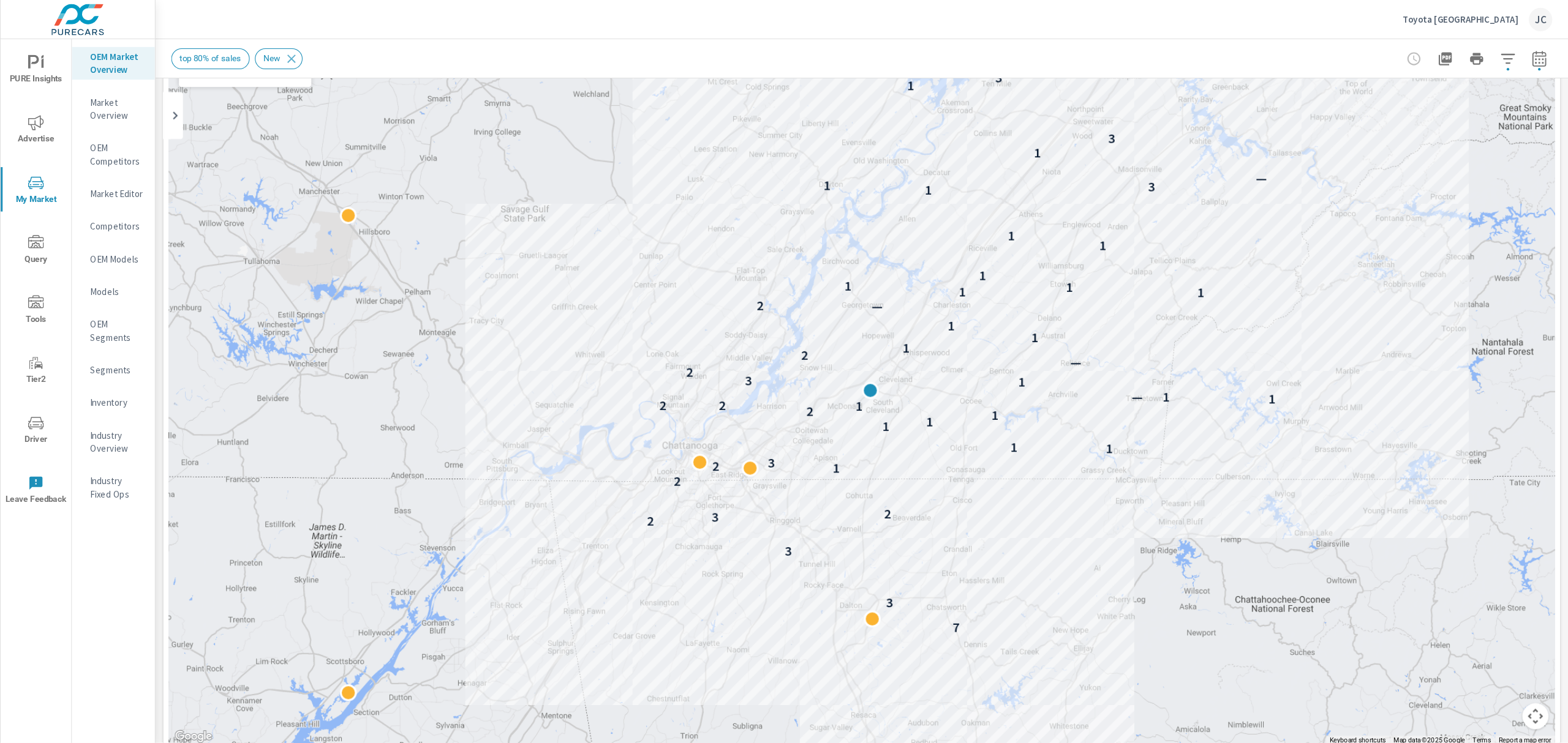
scroll to position [74, 0]
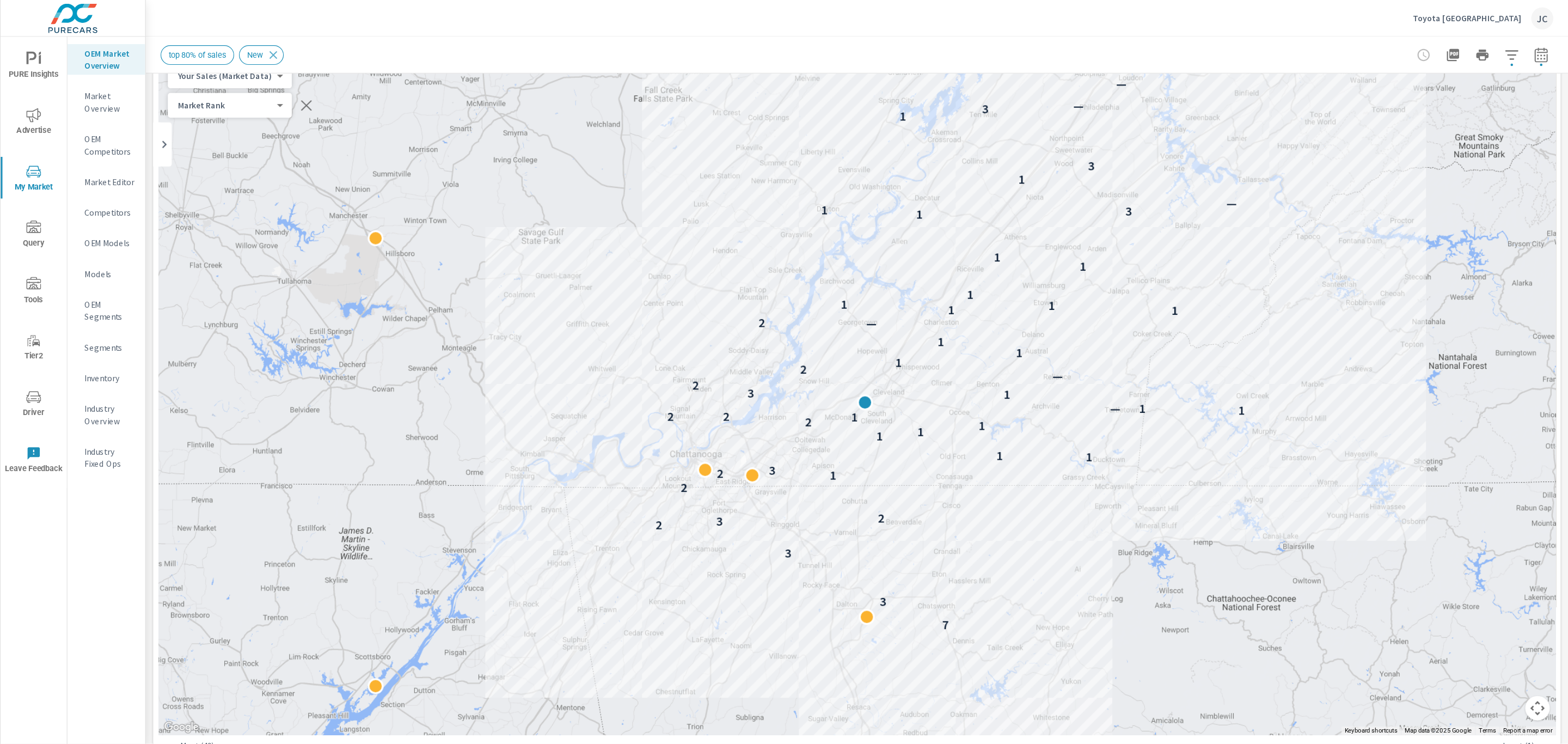
scroll to position [67, 0]
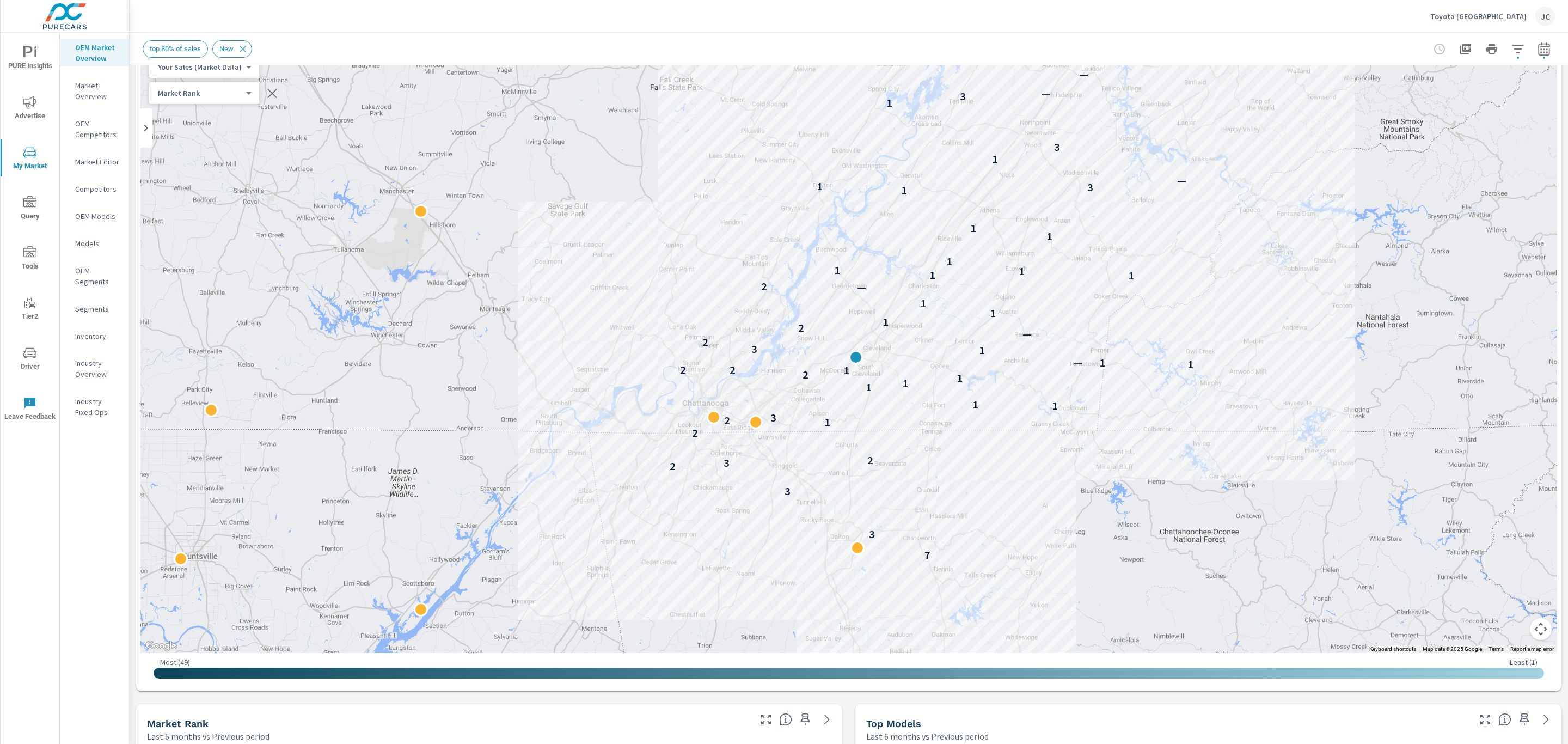
drag, startPoint x: 1296, startPoint y: 0, endPoint x: 1243, endPoint y: 15, distance: 55.1
click at [1243, 15] on div "Toyota Cleveland Heights JC" at bounding box center [848, 16] width 1412 height 32
